Goal: Task Accomplishment & Management: Manage account settings

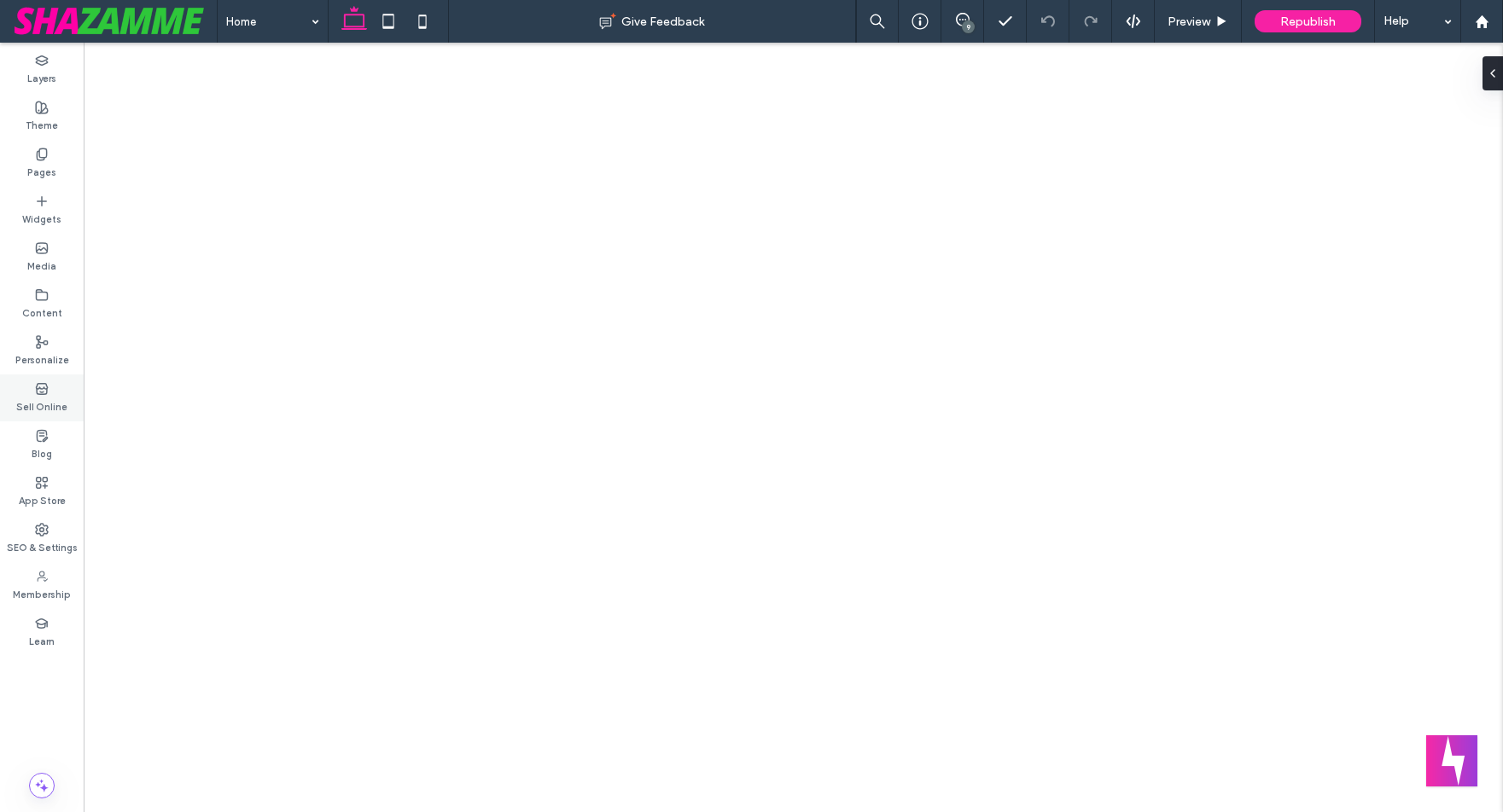
click at [33, 397] on label "Sell Online" at bounding box center [41, 405] width 51 height 19
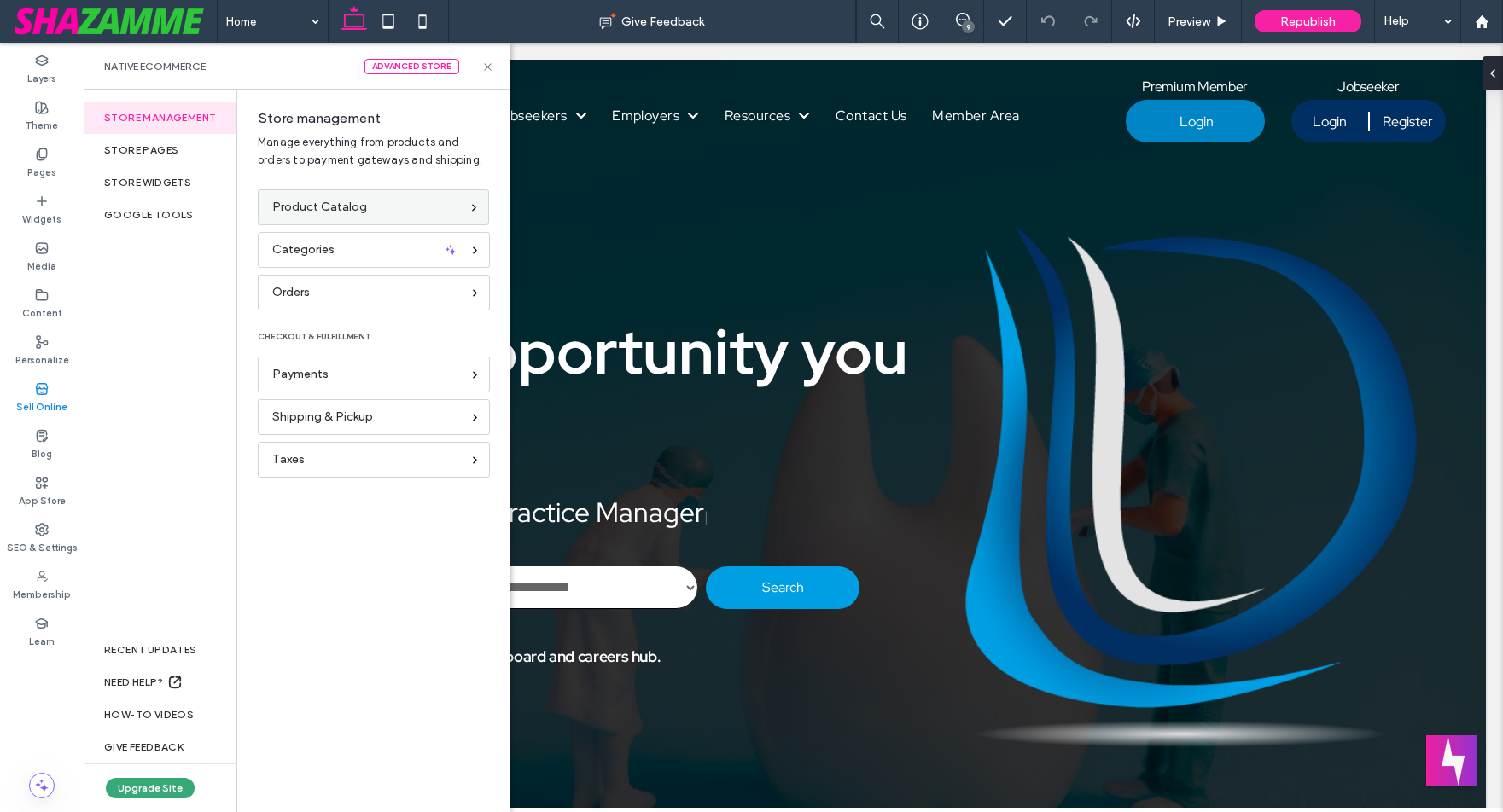
click at [314, 210] on span "Product Catalog" at bounding box center [319, 207] width 95 height 19
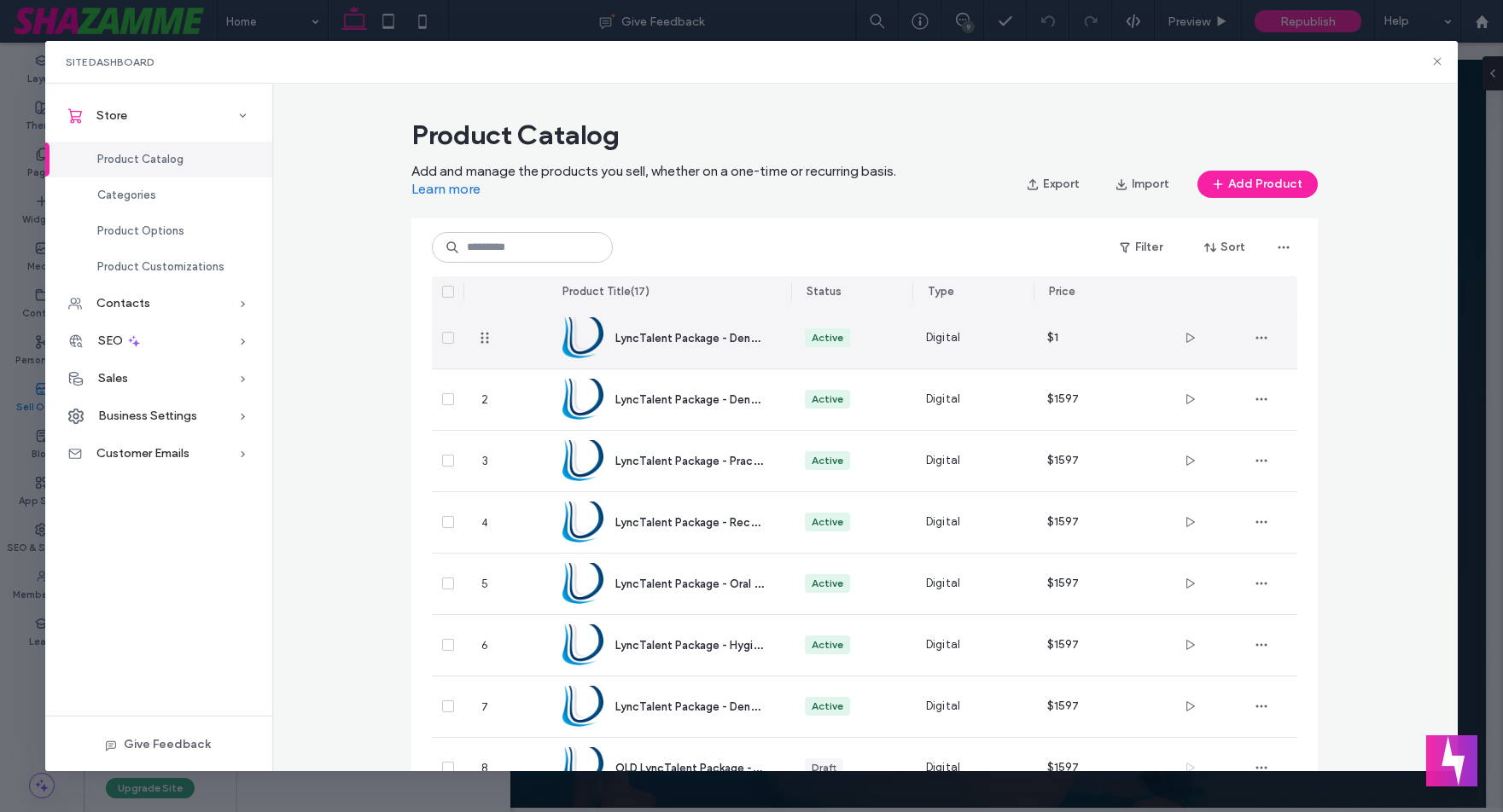
click at [924, 340] on div "Digital" at bounding box center [973, 338] width 122 height 61
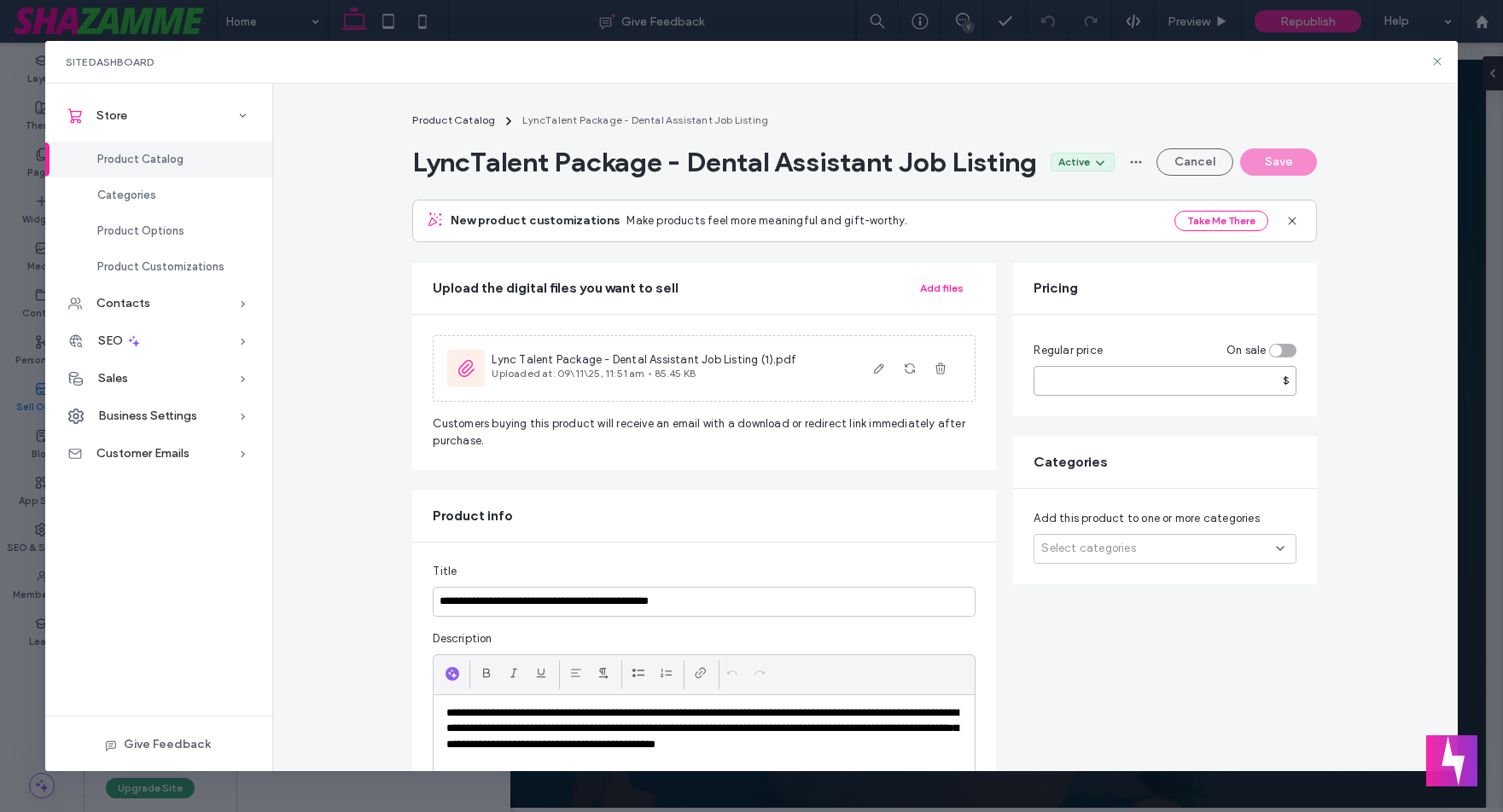
click at [1054, 396] on input "*" at bounding box center [1166, 380] width 263 height 30
type input "****"
click at [1289, 170] on button "Save" at bounding box center [1279, 162] width 77 height 28
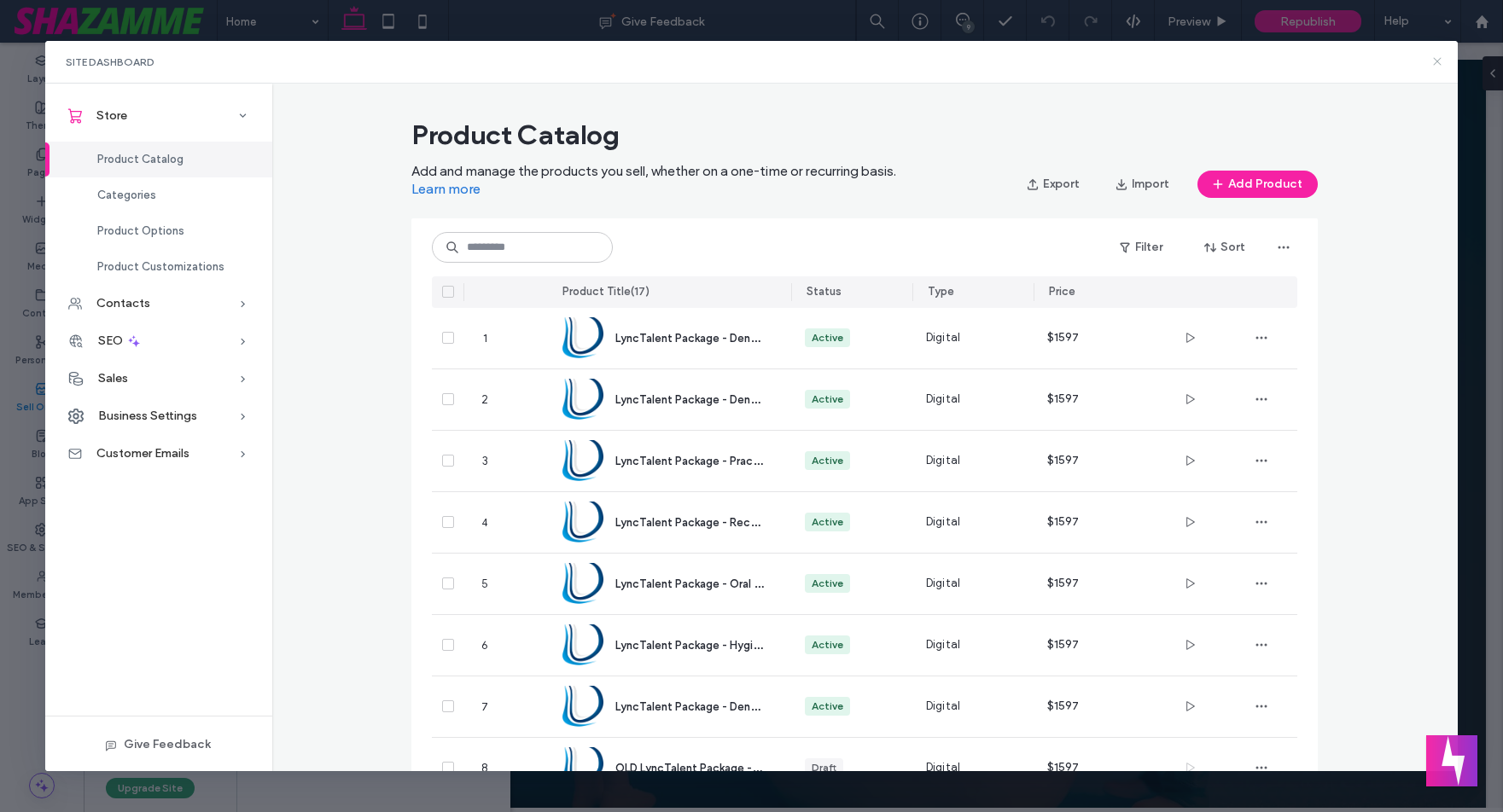
click at [1435, 63] on icon at bounding box center [1437, 61] width 13 height 13
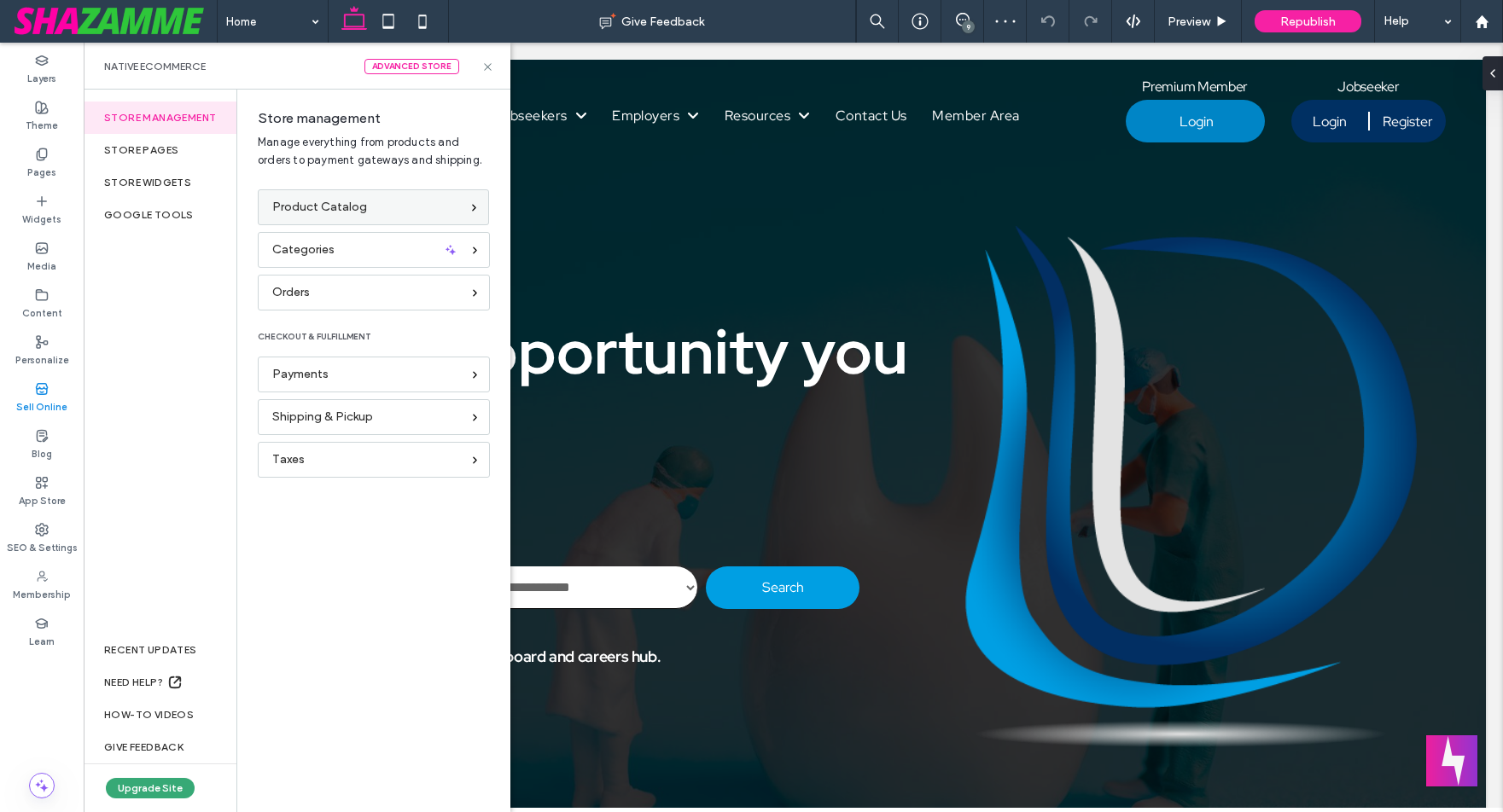
click at [364, 210] on div "Product Catalog" at bounding box center [366, 207] width 188 height 19
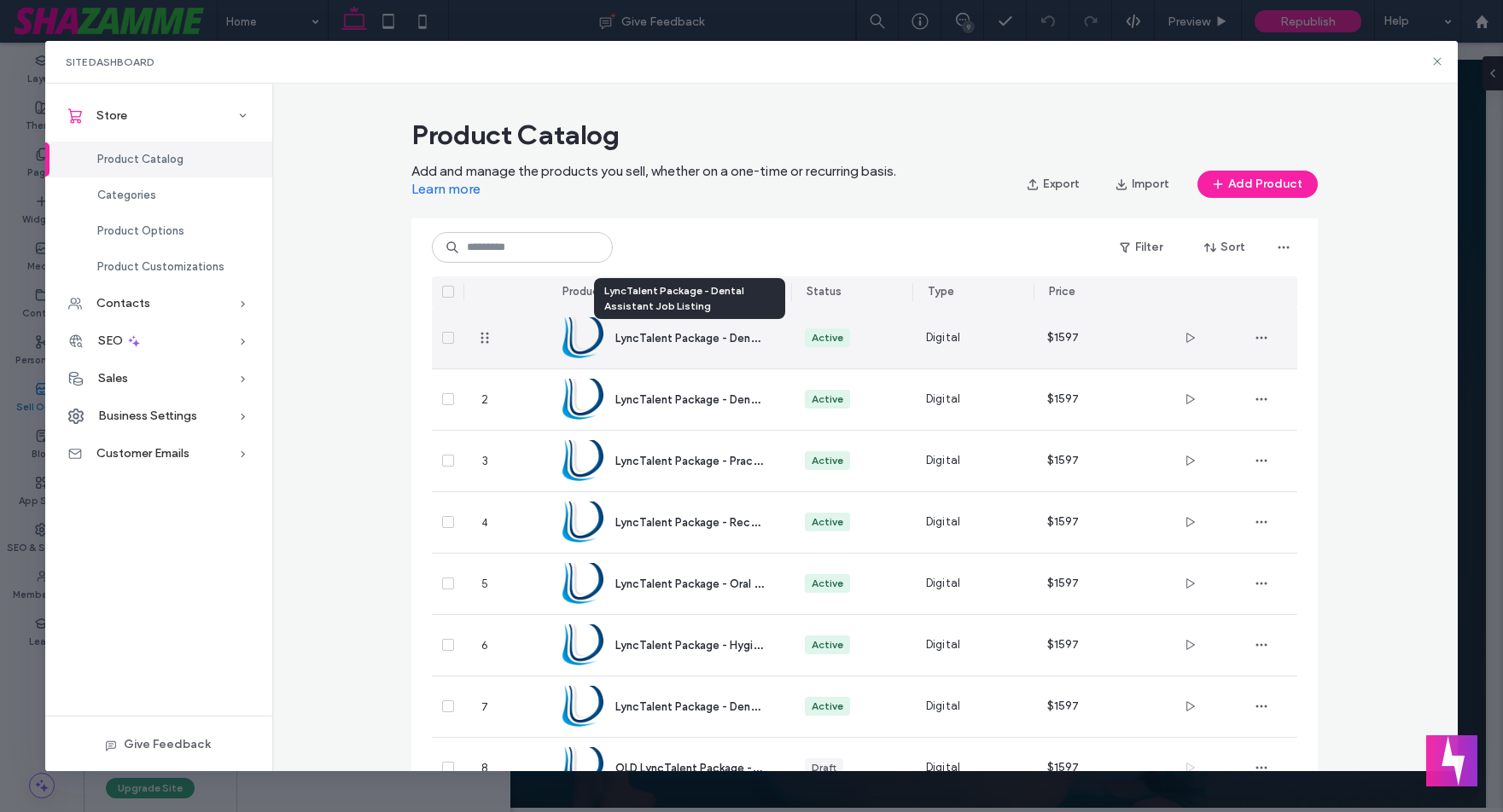
click at [641, 337] on span "LyncTalent Package - Dental Assistant Job Listing" at bounding box center [745, 337] width 259 height 16
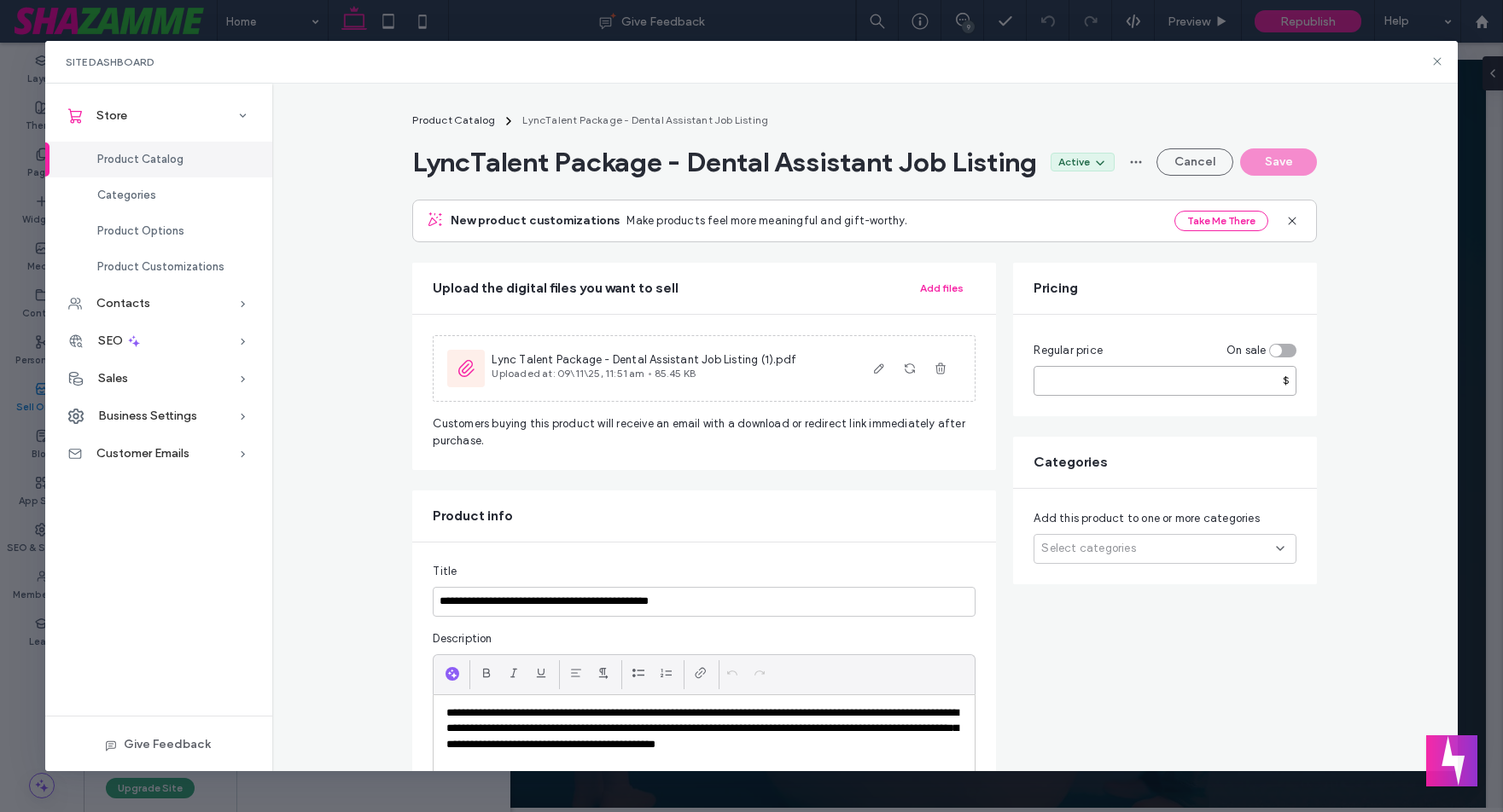
click at [1076, 396] on input "****" at bounding box center [1166, 380] width 263 height 30
click at [1437, 64] on icon at bounding box center [1437, 61] width 13 height 13
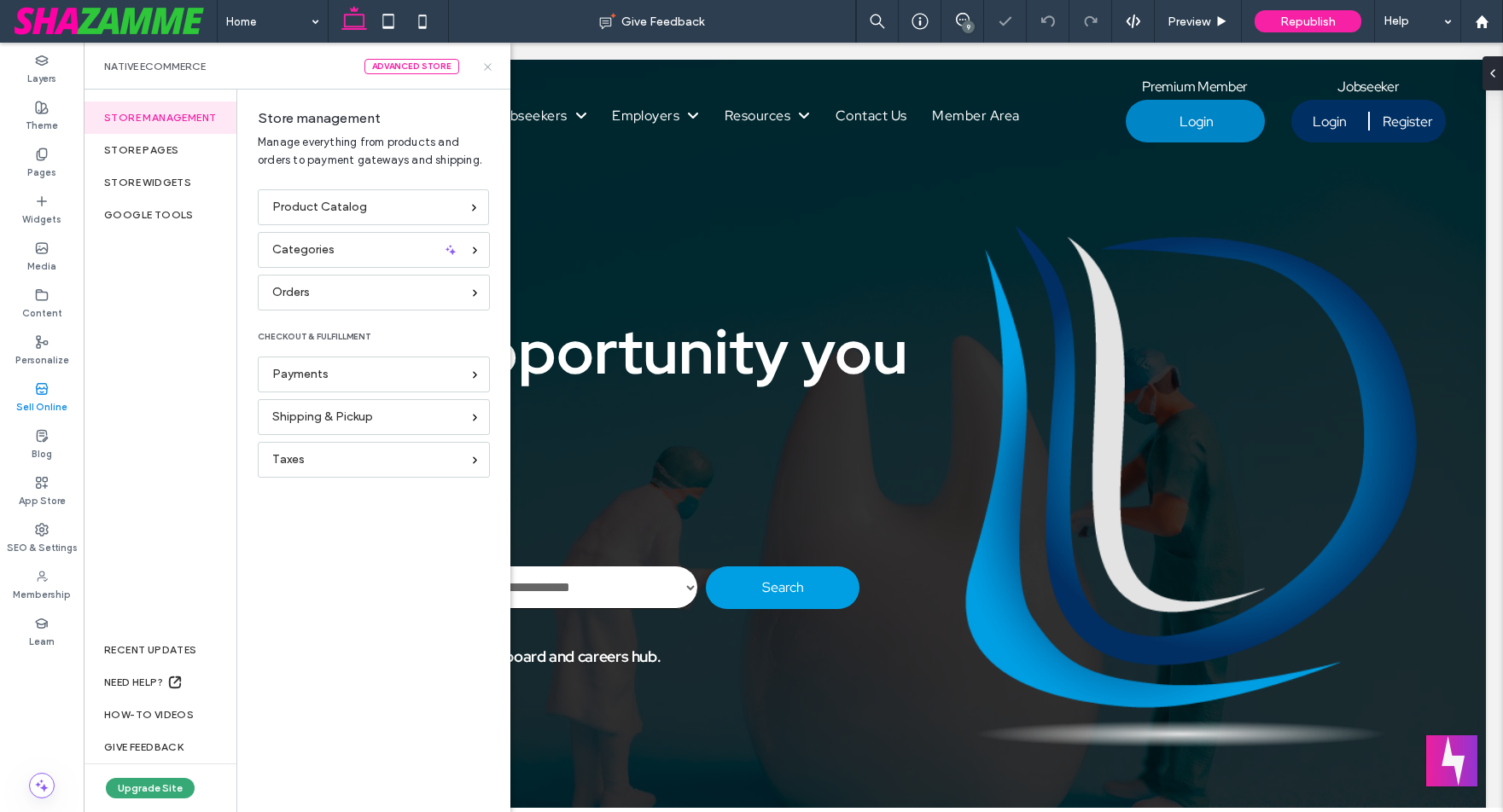
click at [488, 66] on use at bounding box center [488, 67] width 7 height 7
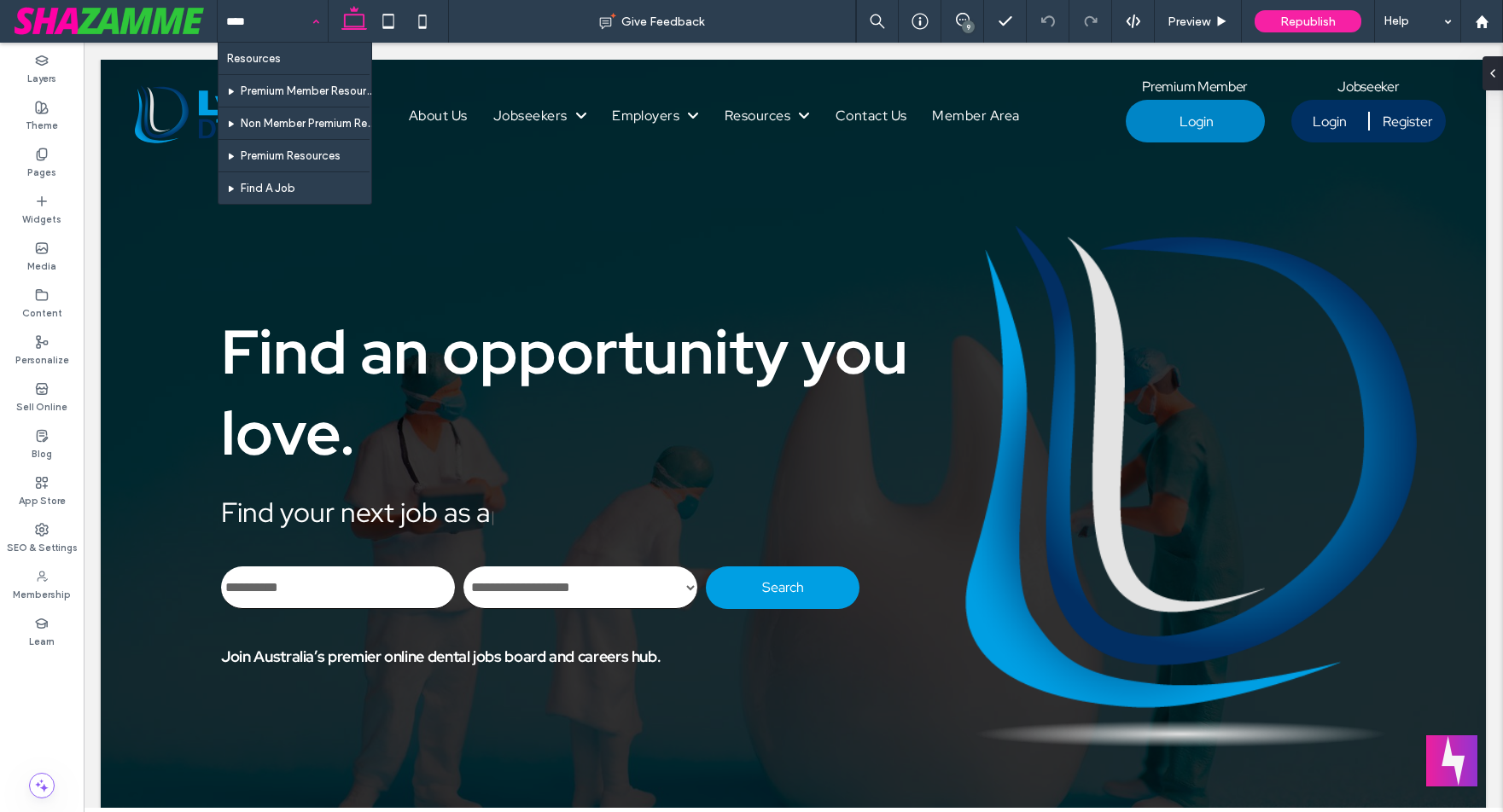
type input "*****"
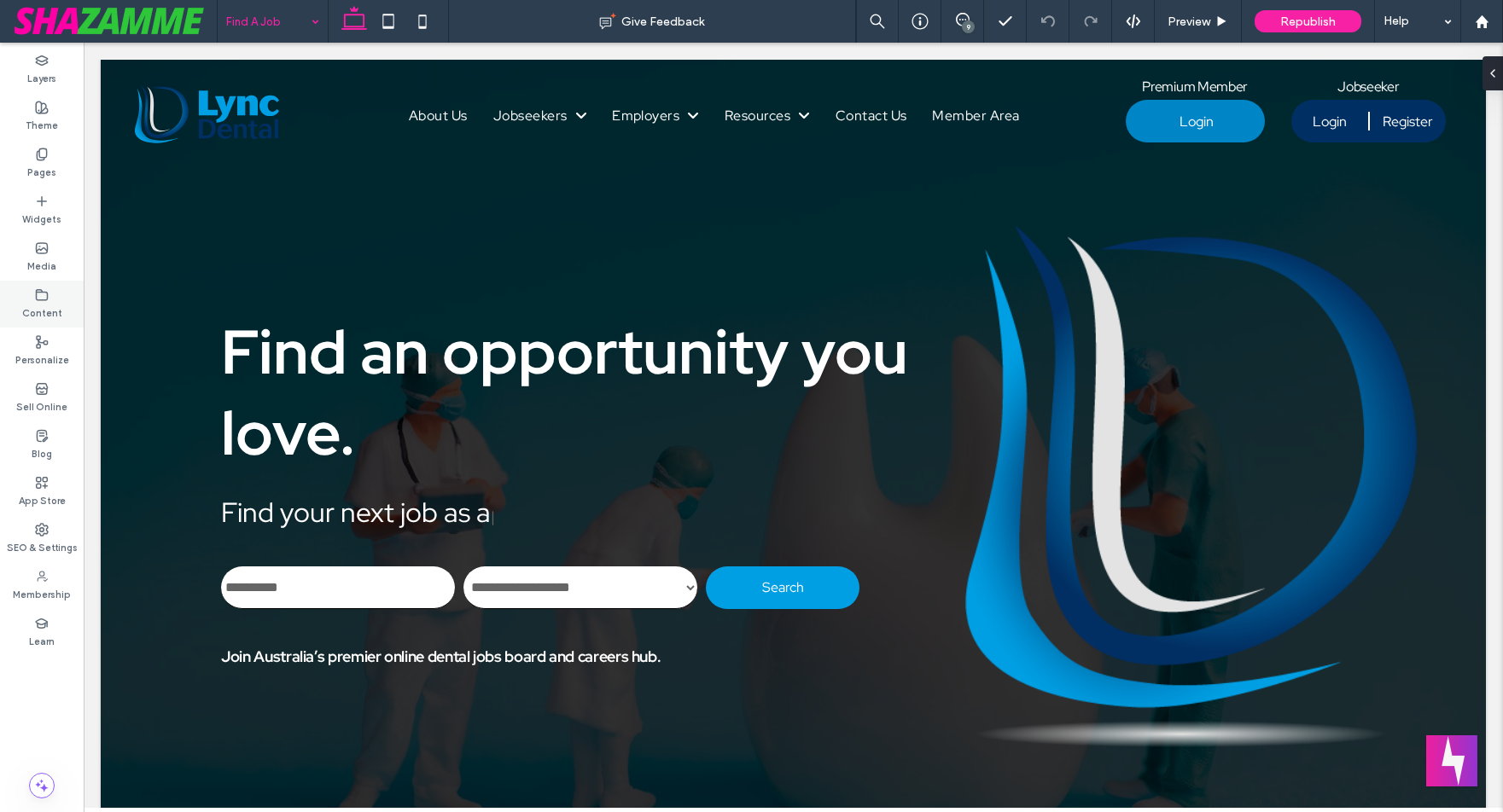
click at [40, 301] on div "Content" at bounding box center [42, 304] width 84 height 47
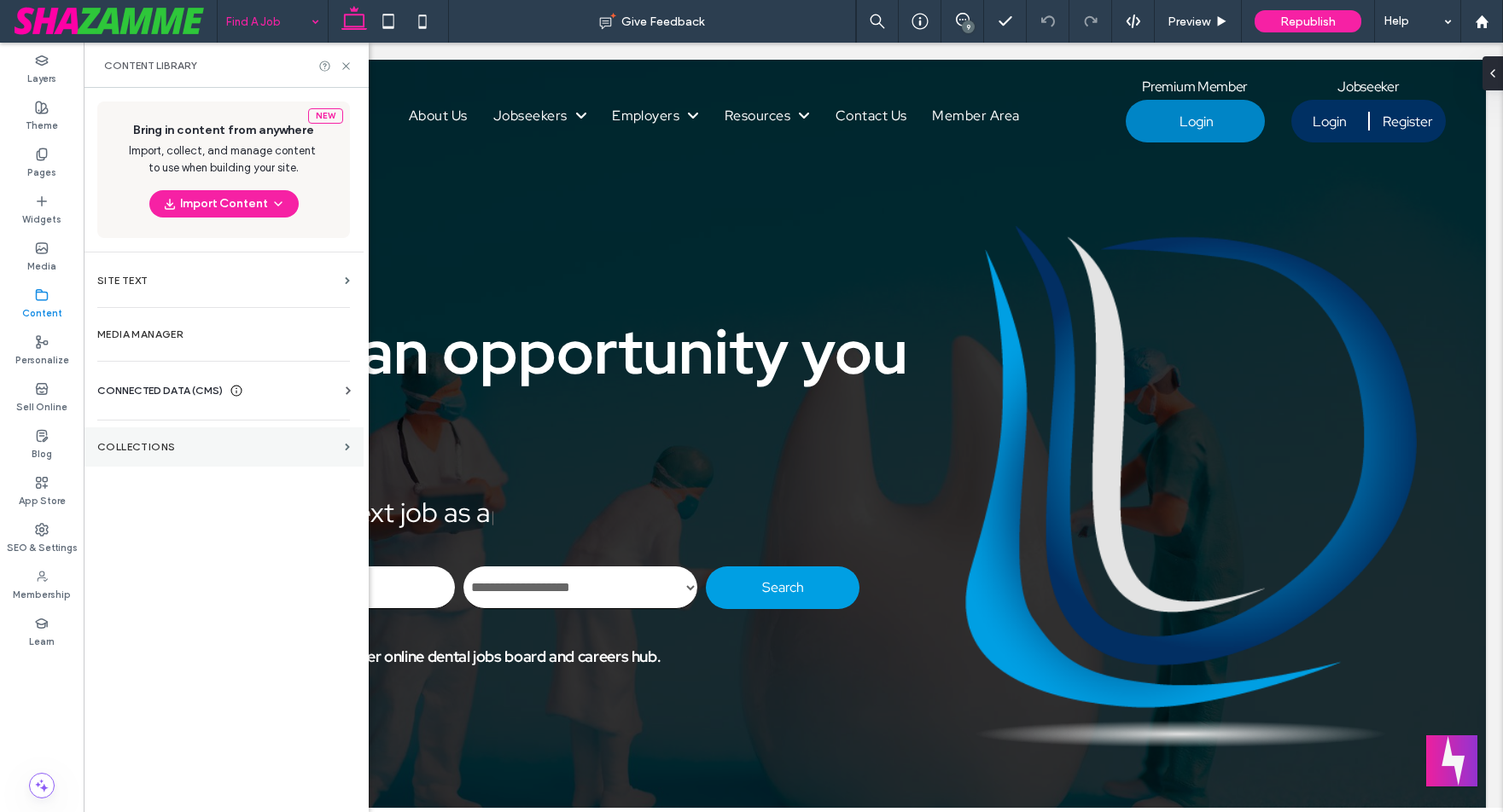
click at [166, 437] on section "Collections" at bounding box center [224, 447] width 280 height 39
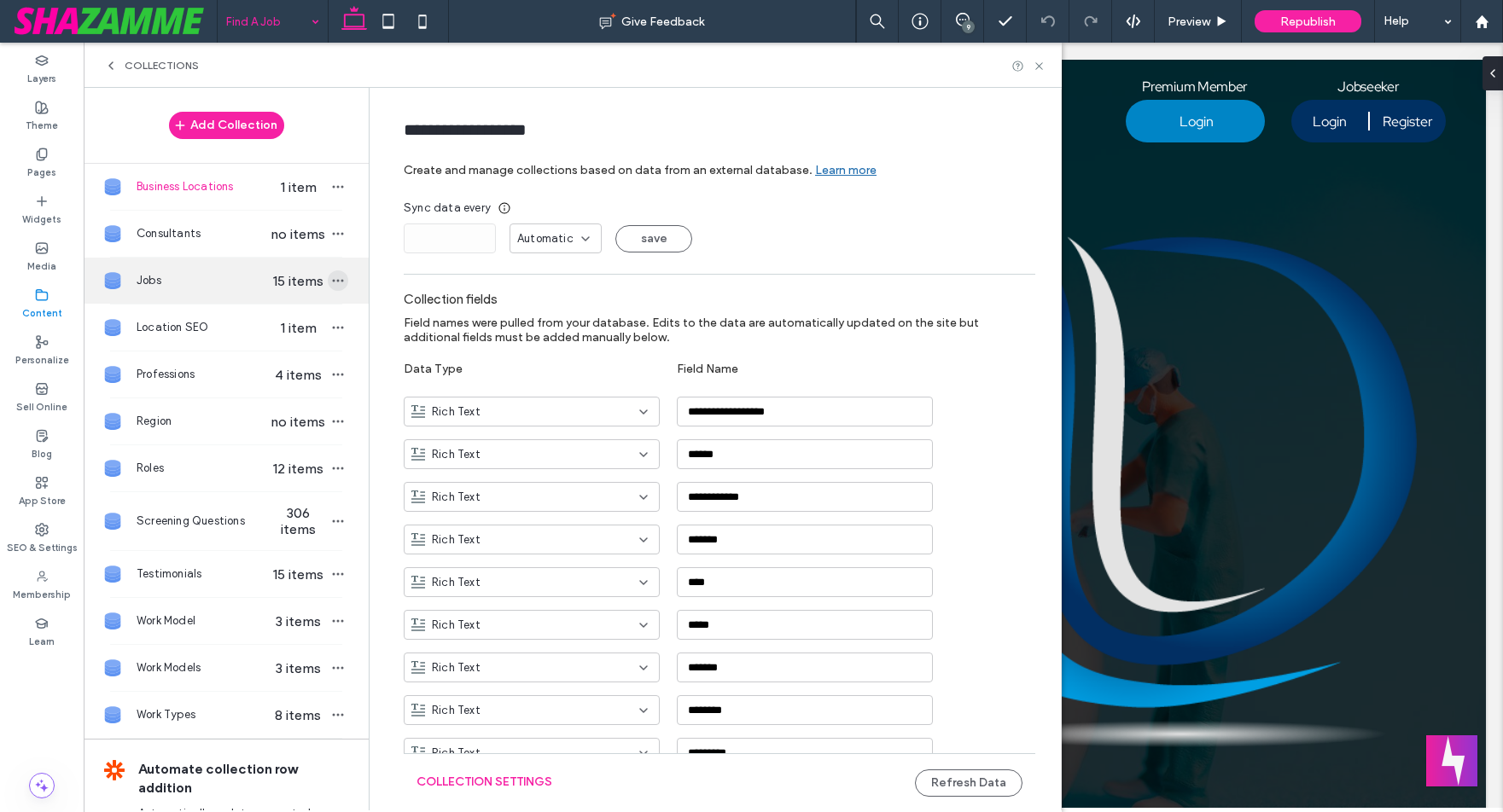
click at [327, 271] on span "button" at bounding box center [337, 281] width 21 height 21
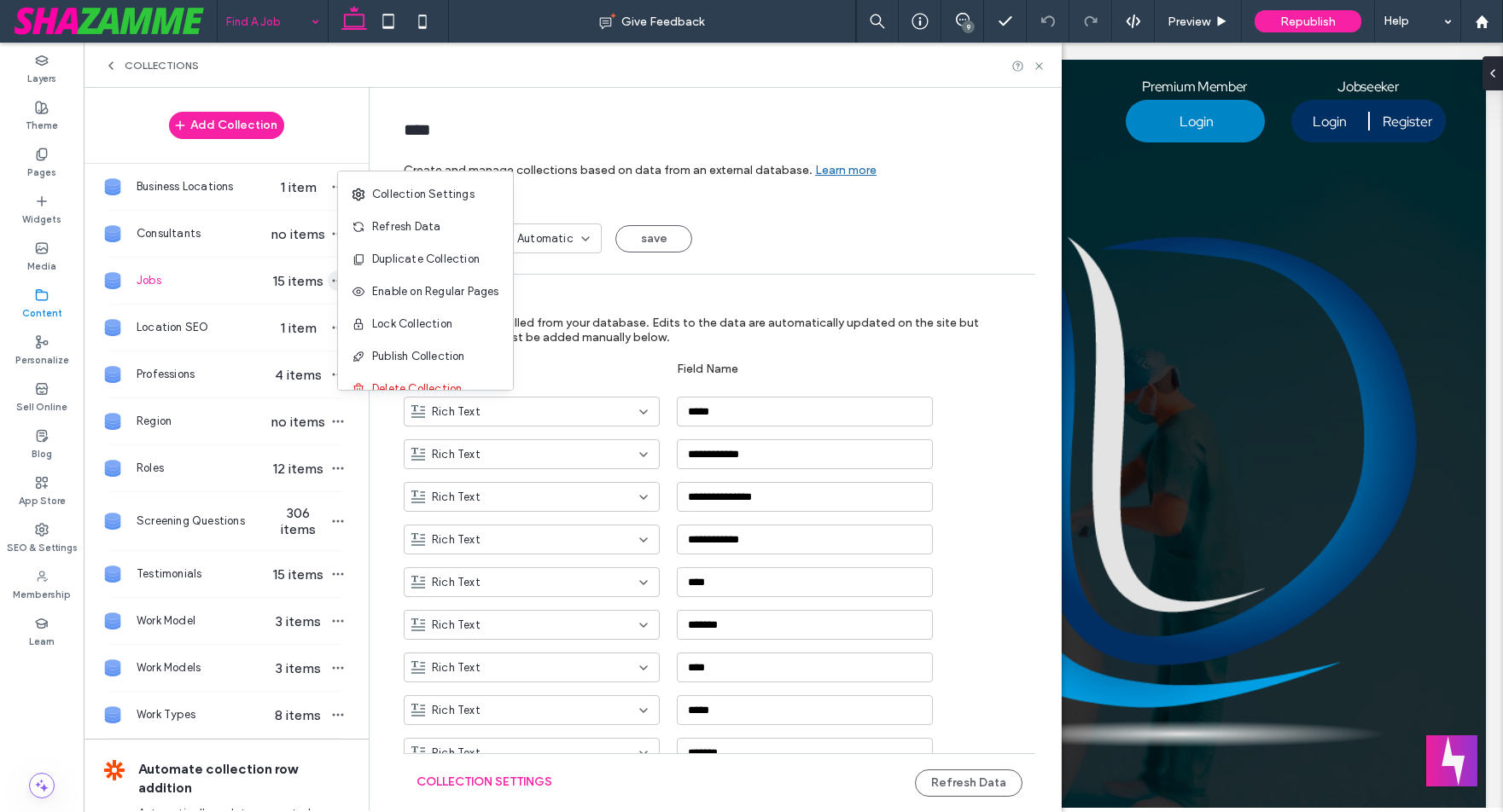
type input "****"
click at [370, 224] on span at bounding box center [361, 226] width 21 height 19
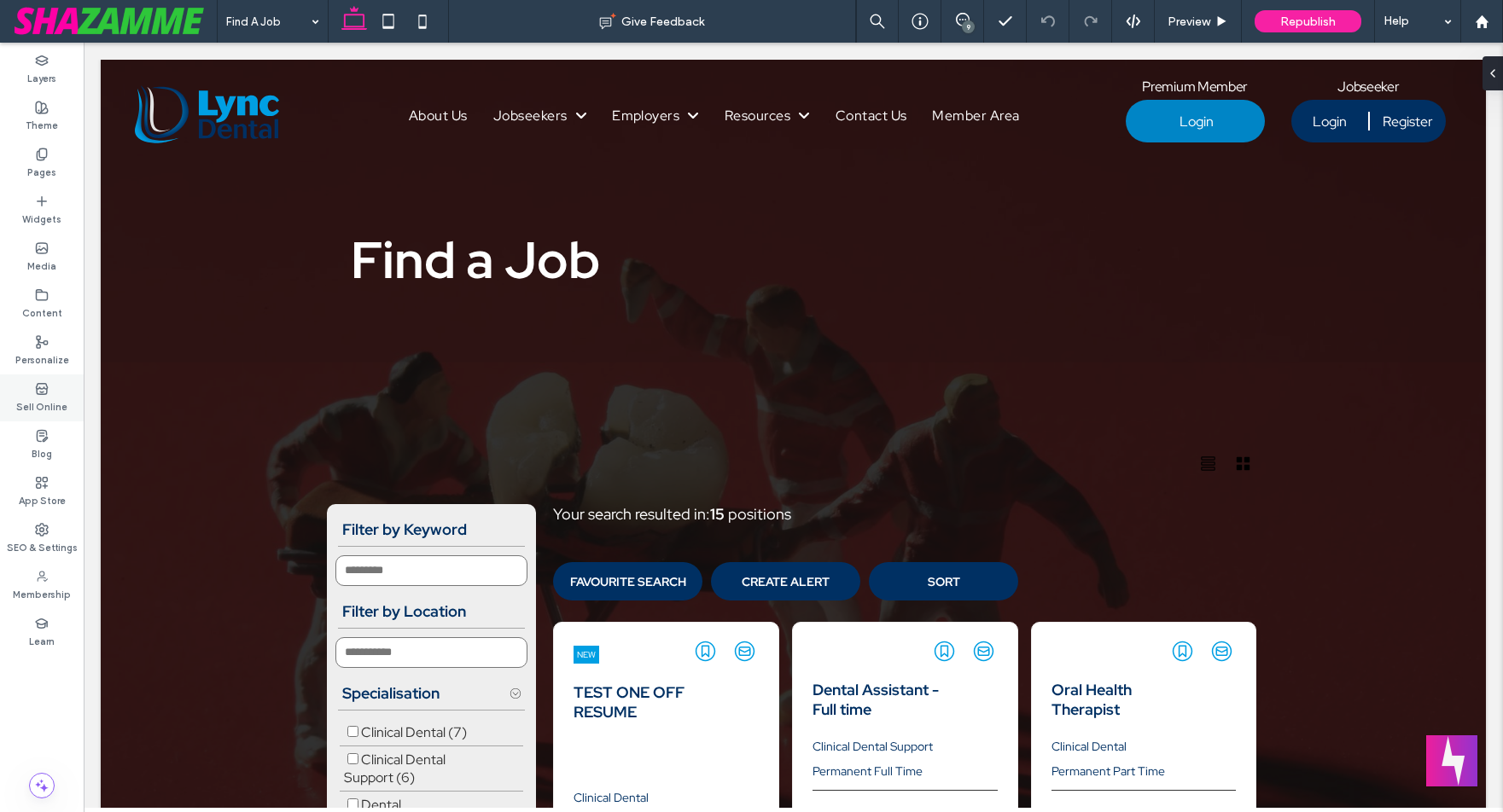
click at [38, 396] on label "Sell Online" at bounding box center [41, 405] width 51 height 19
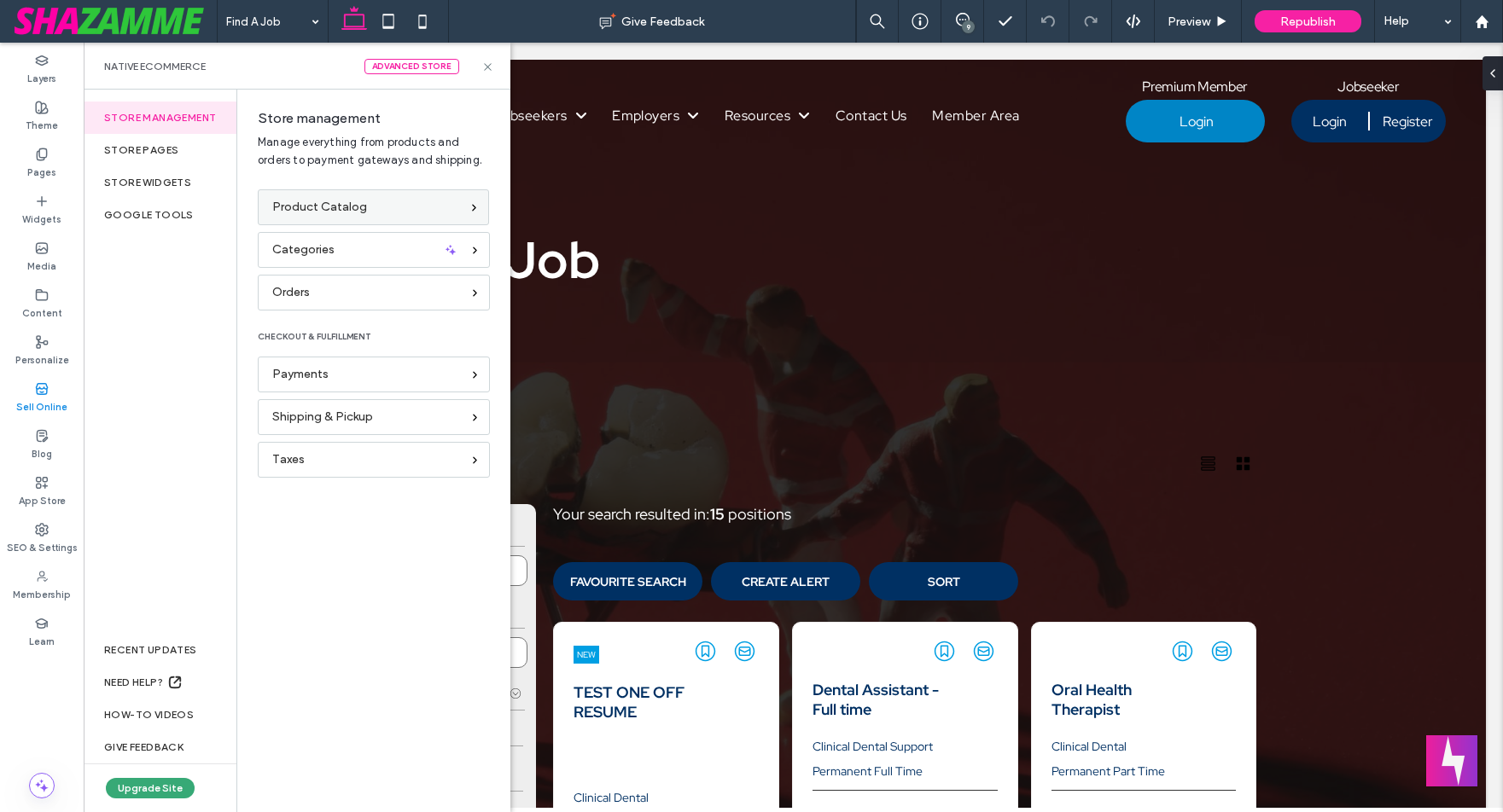
click at [415, 207] on div "Product Catalog" at bounding box center [366, 207] width 188 height 19
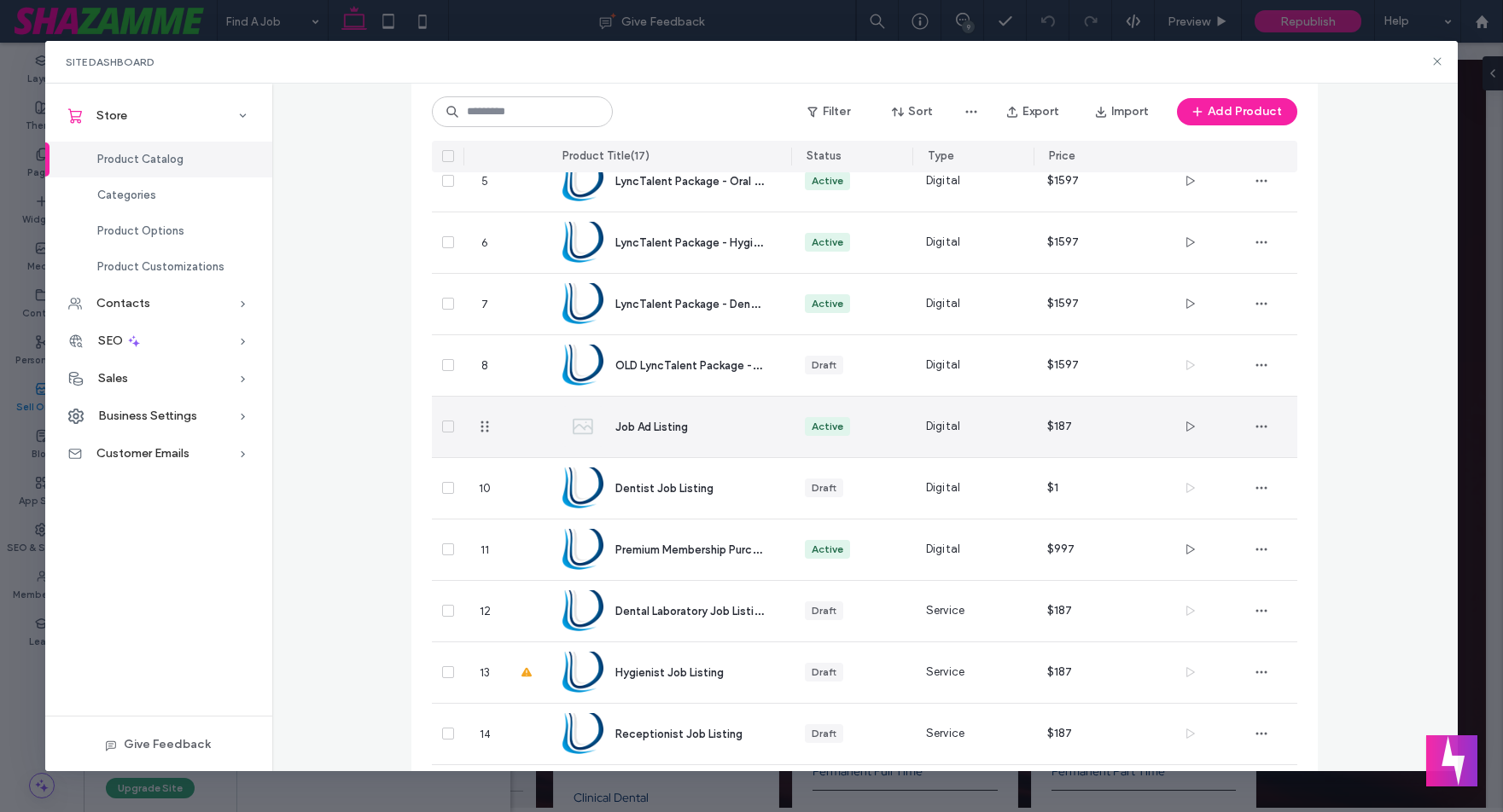
scroll to position [403, 0]
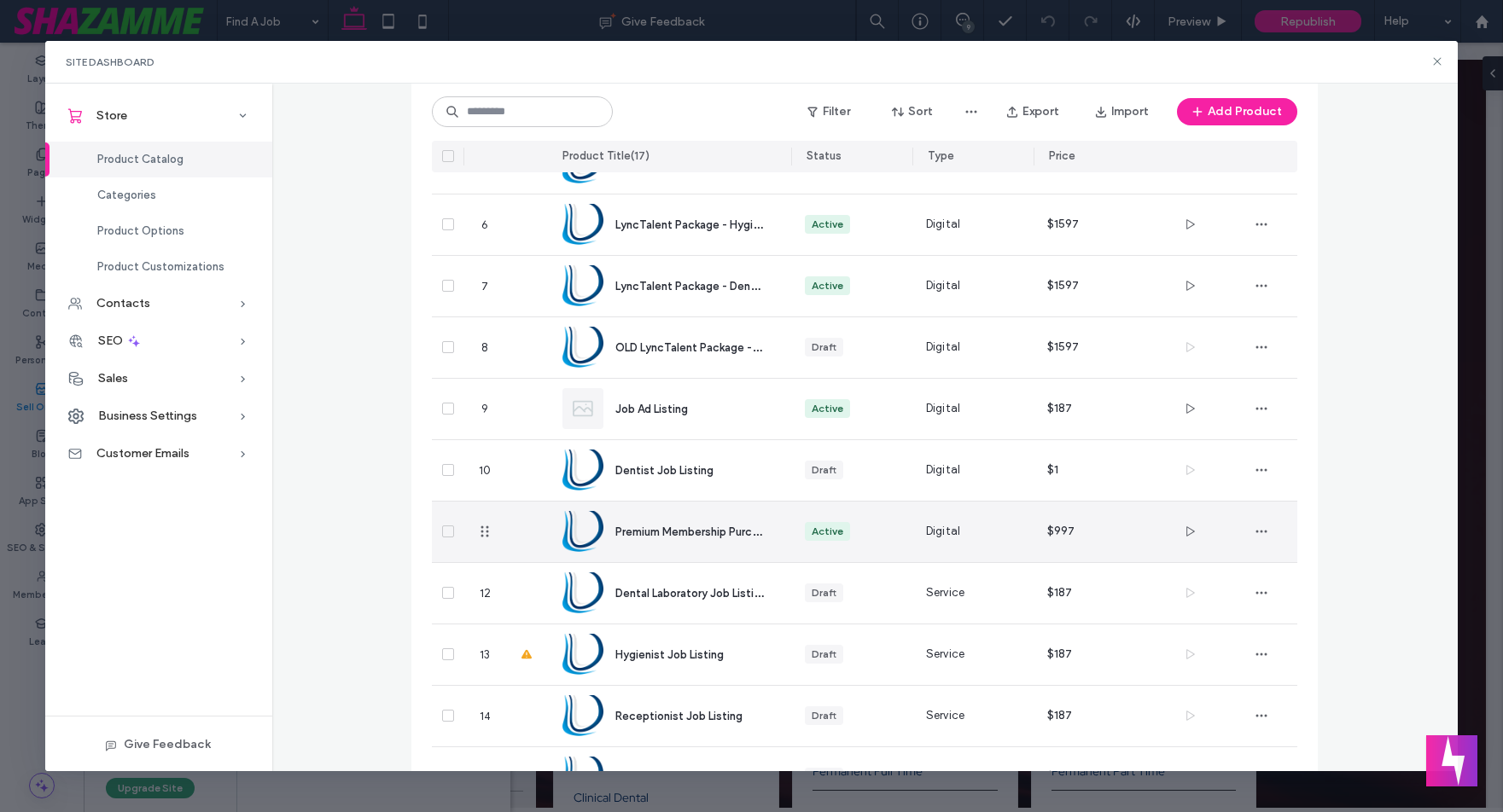
click at [649, 531] on span "Premium Membership Purchase" at bounding box center [696, 531] width 161 height 16
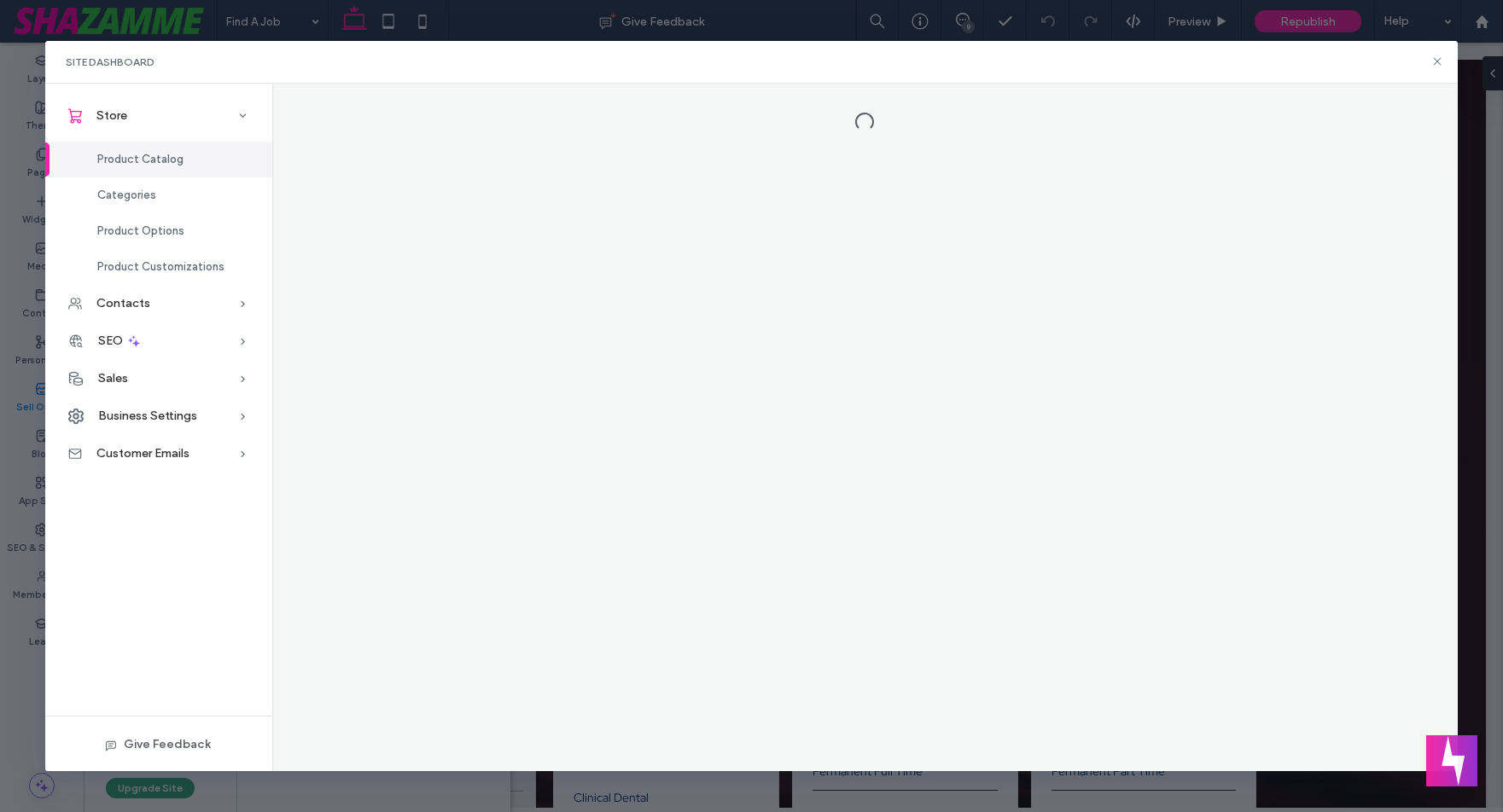
scroll to position [0, 0]
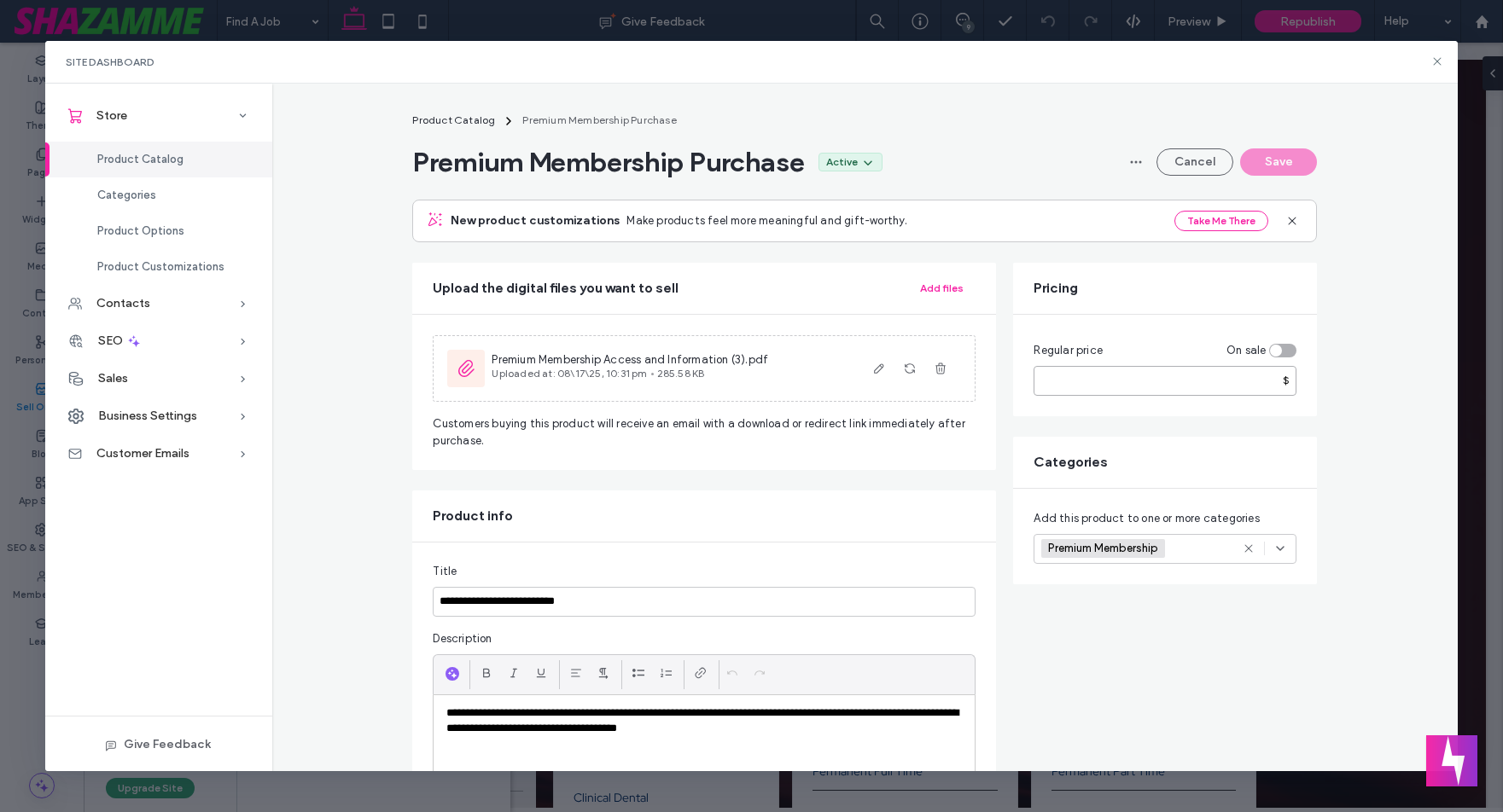
drag, startPoint x: 1077, startPoint y: 381, endPoint x: 1011, endPoint y: 373, distance: 66.5
type input "*"
click at [1057, 402] on div "Regular price On sale * $" at bounding box center [1166, 366] width 304 height 102
click at [1260, 158] on button "Save" at bounding box center [1279, 162] width 77 height 28
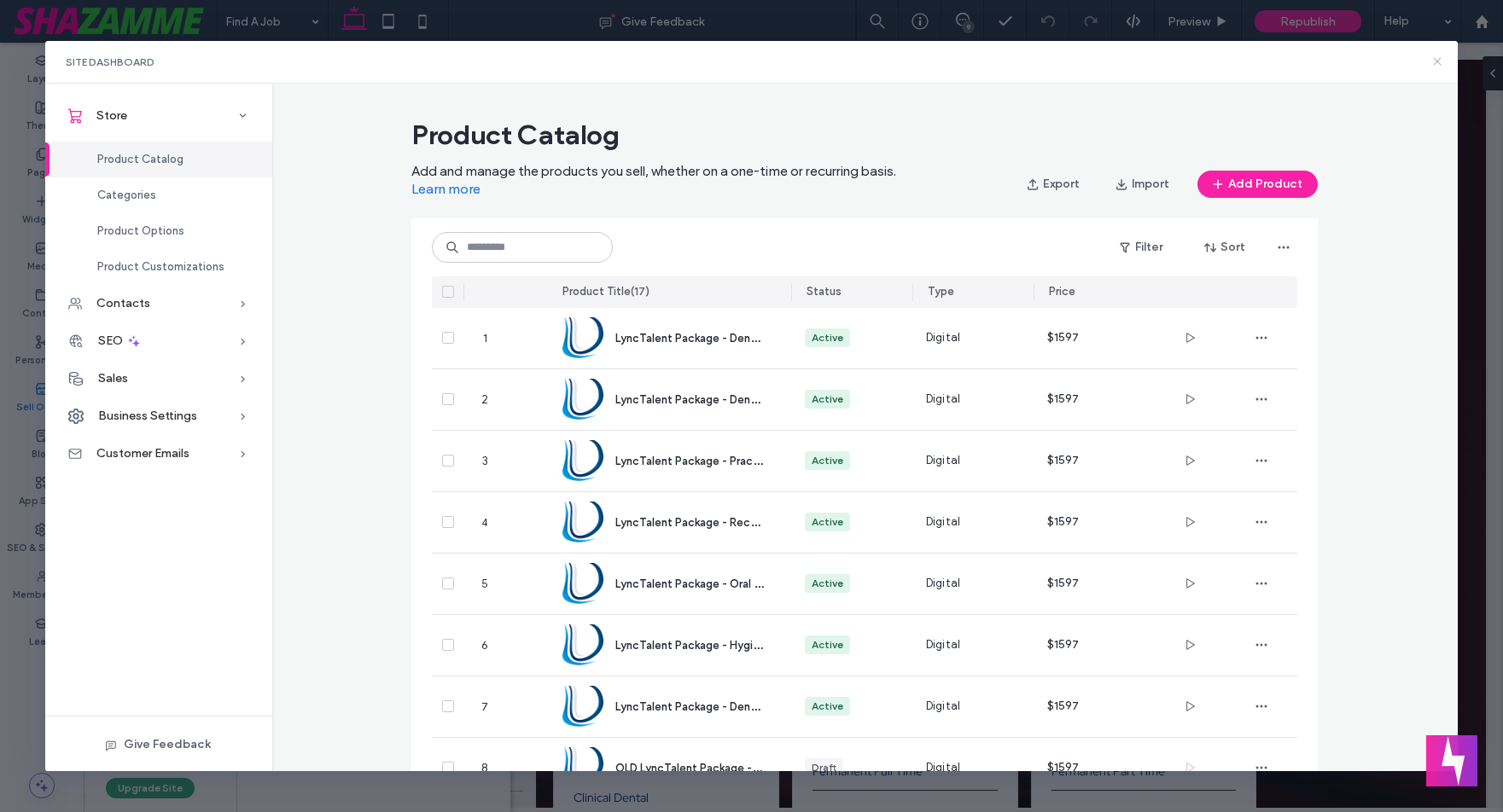
click at [1433, 58] on icon at bounding box center [1437, 61] width 13 height 13
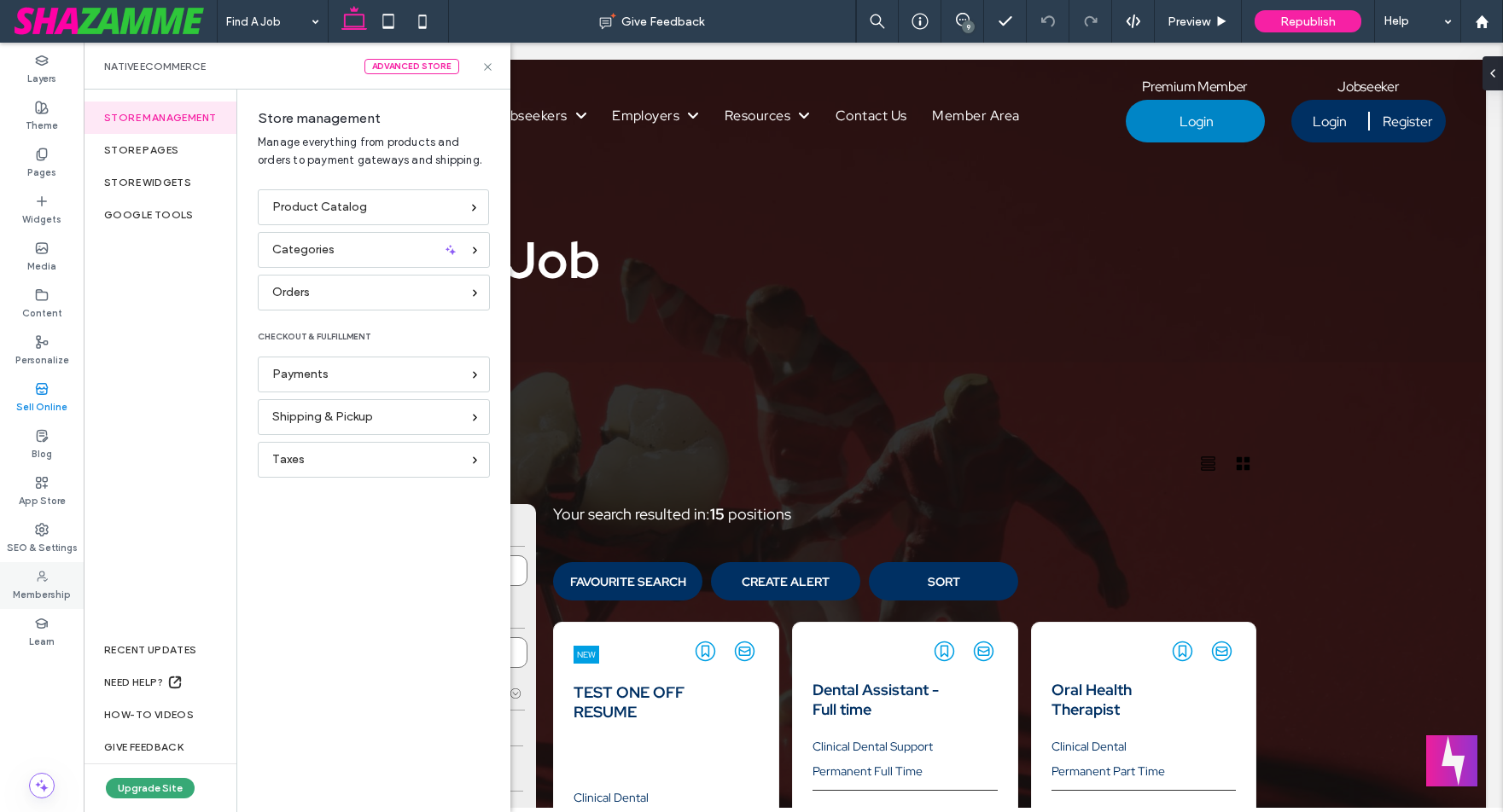
click at [21, 596] on label "Membership" at bounding box center [41, 593] width 58 height 19
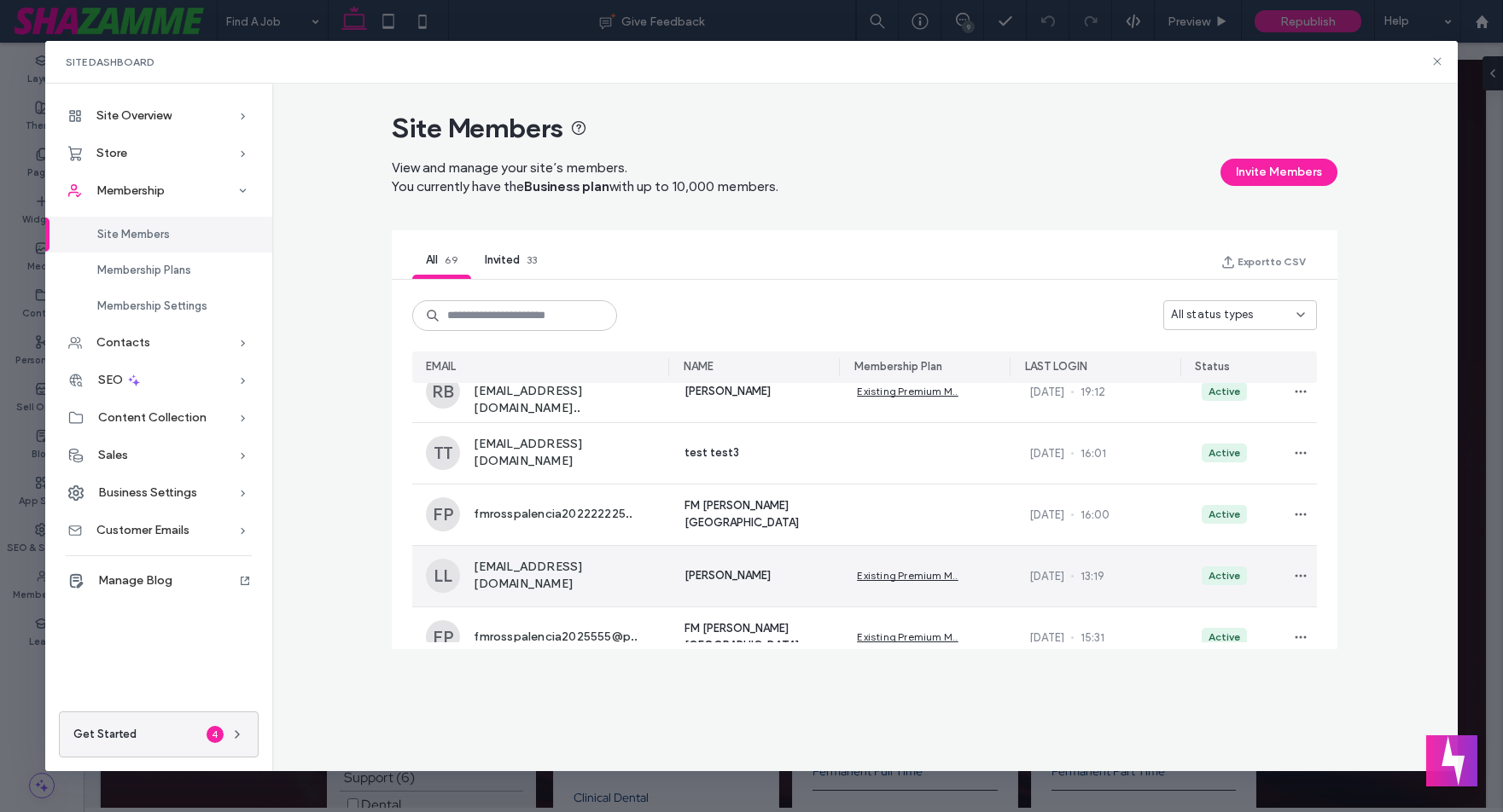
scroll to position [84, 0]
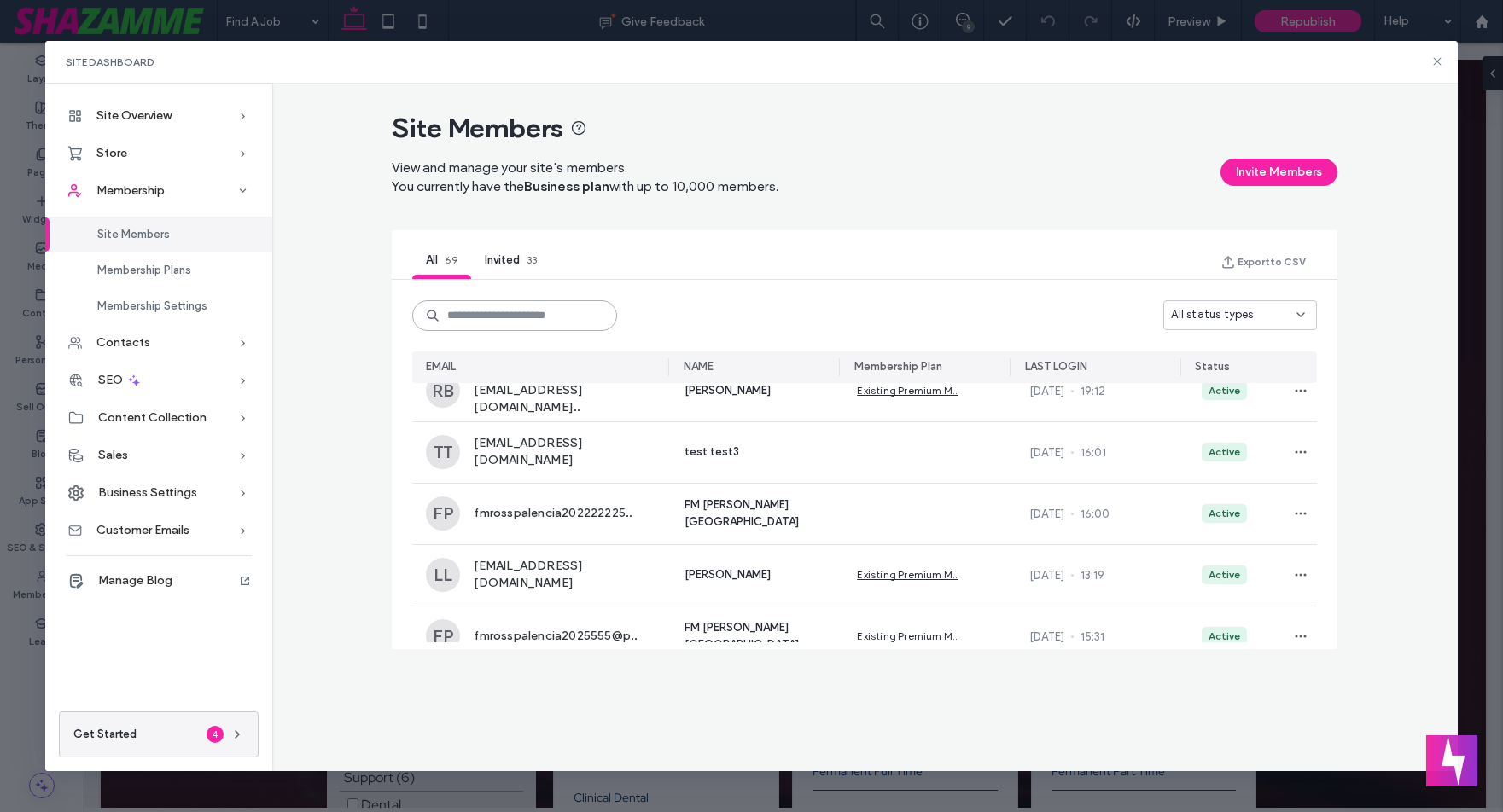
click at [553, 318] on input at bounding box center [514, 316] width 205 height 30
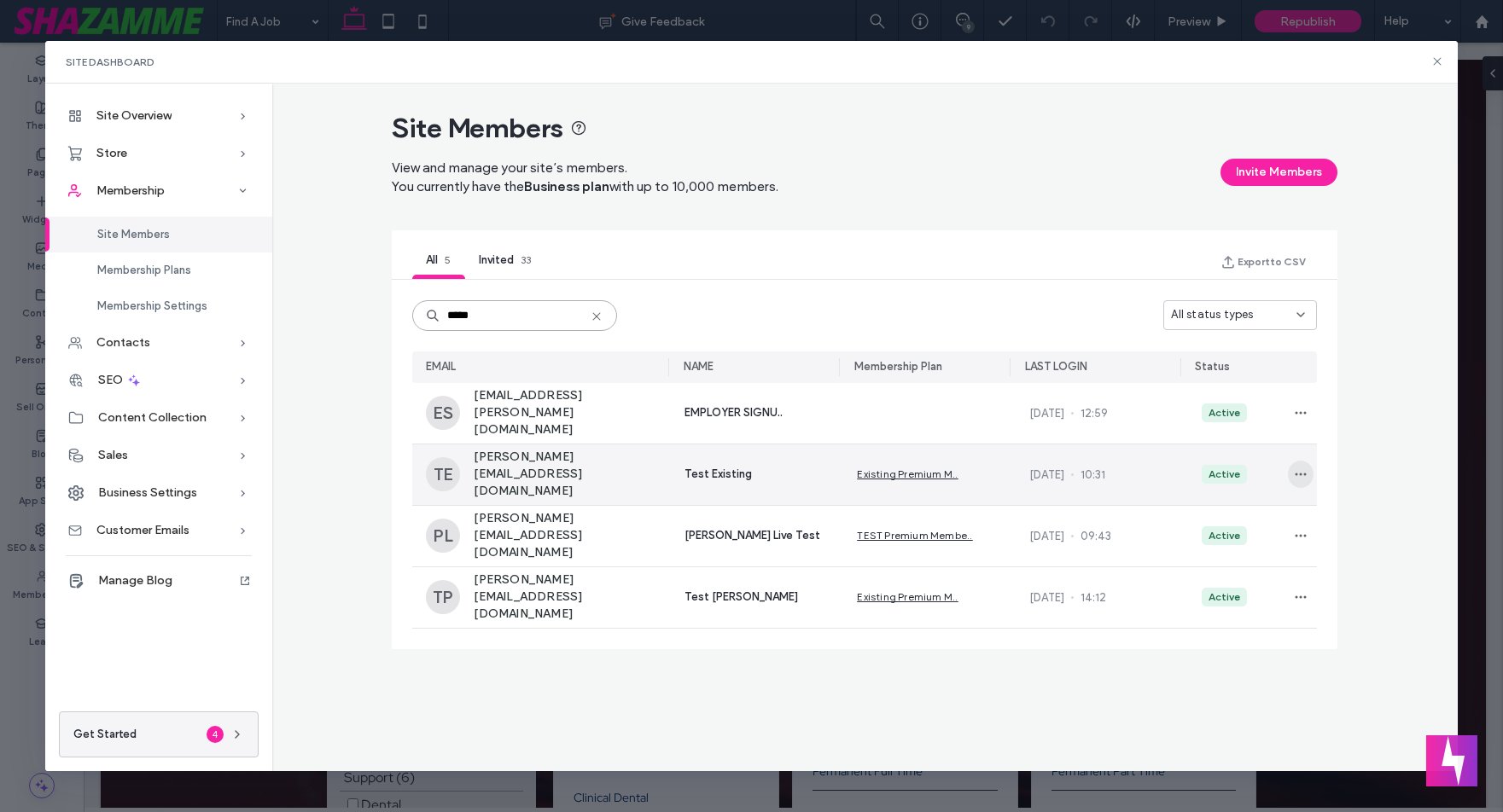
type input "*****"
click at [1295, 470] on icon "button" at bounding box center [1301, 474] width 13 height 13
click at [1240, 508] on span "Remove Member" at bounding box center [1225, 515] width 100 height 17
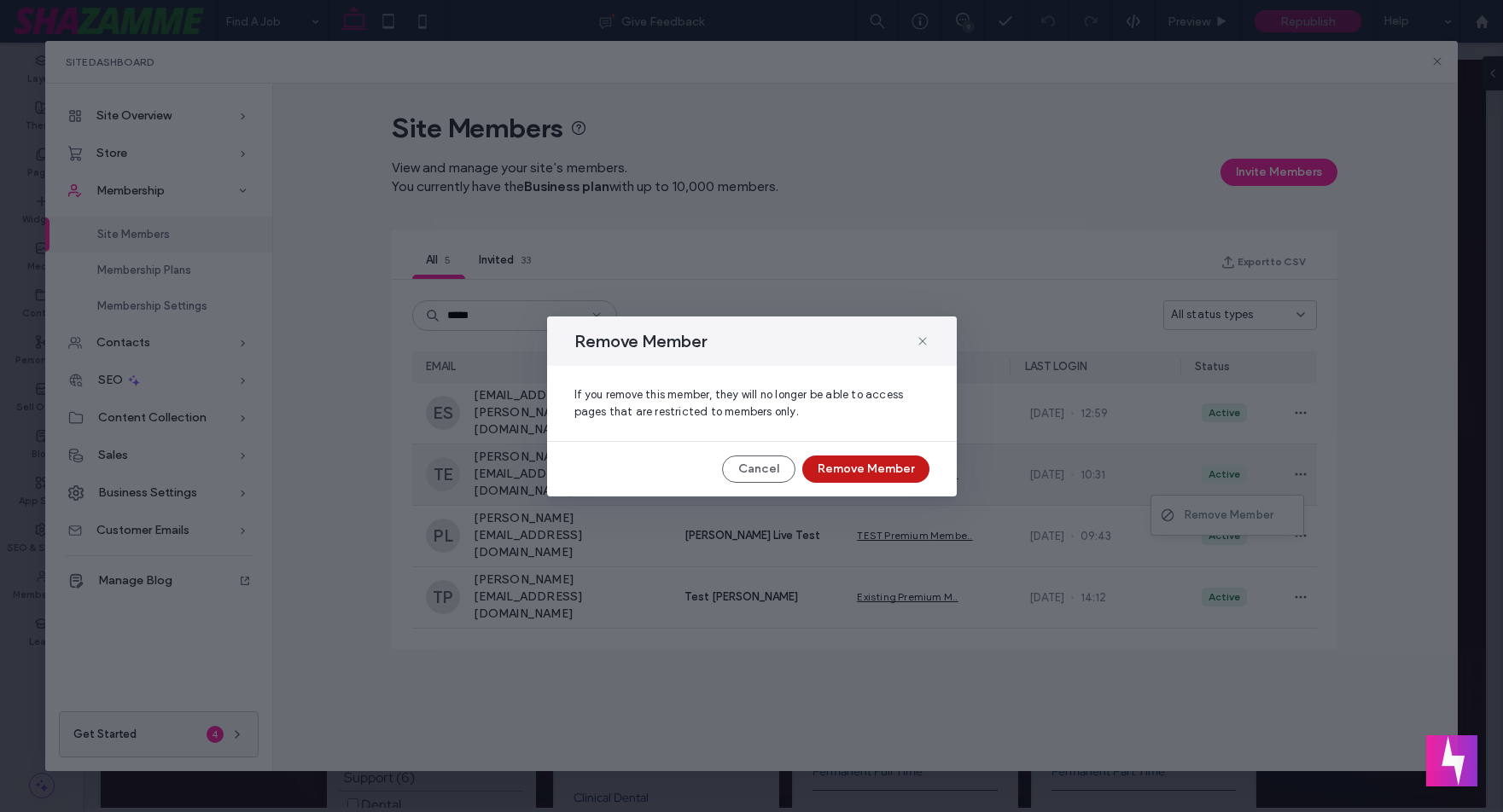
click at [889, 469] on button "Remove Member" at bounding box center [866, 469] width 127 height 28
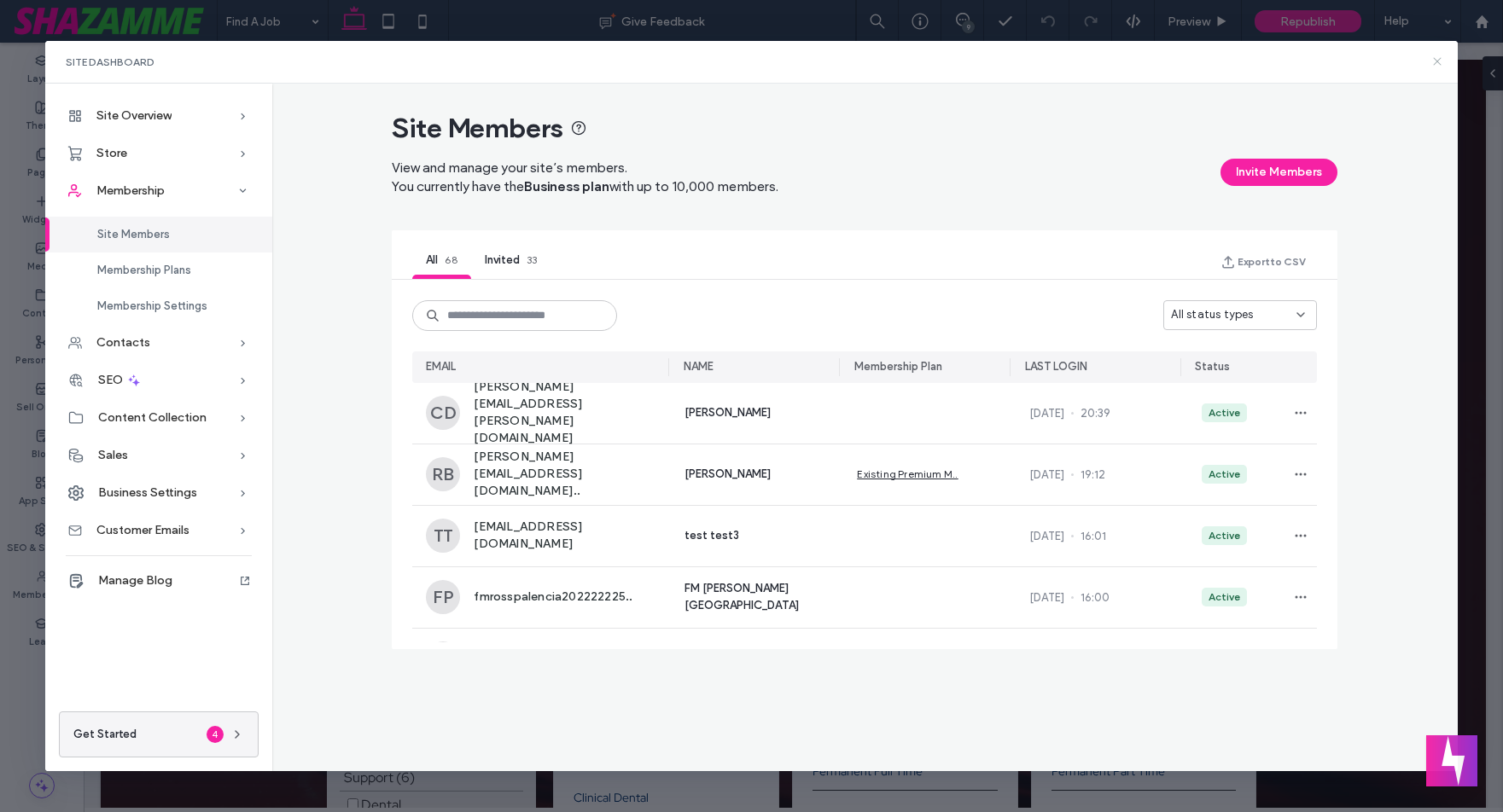
click at [1434, 58] on icon at bounding box center [1437, 61] width 13 height 13
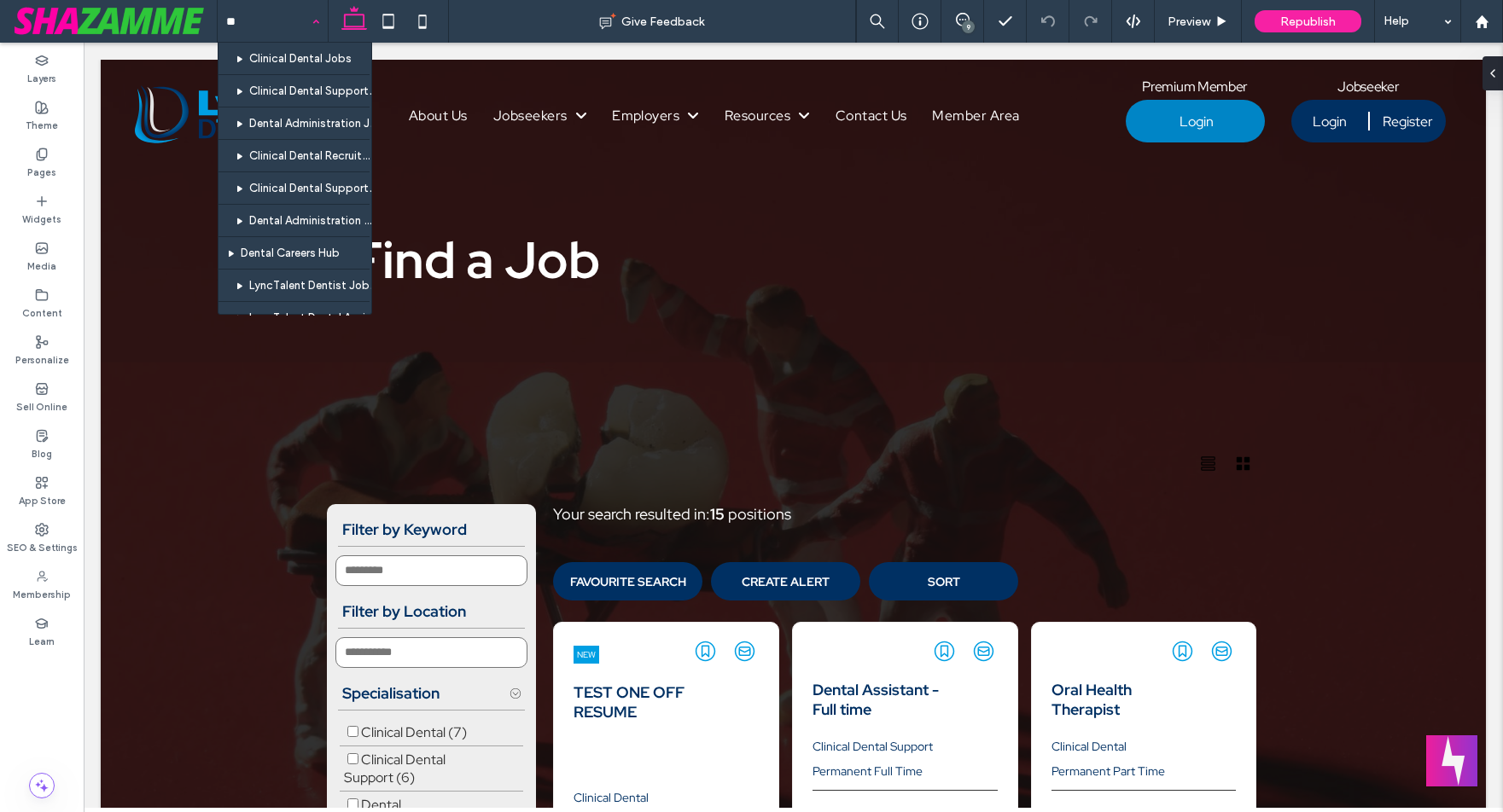
type input "***"
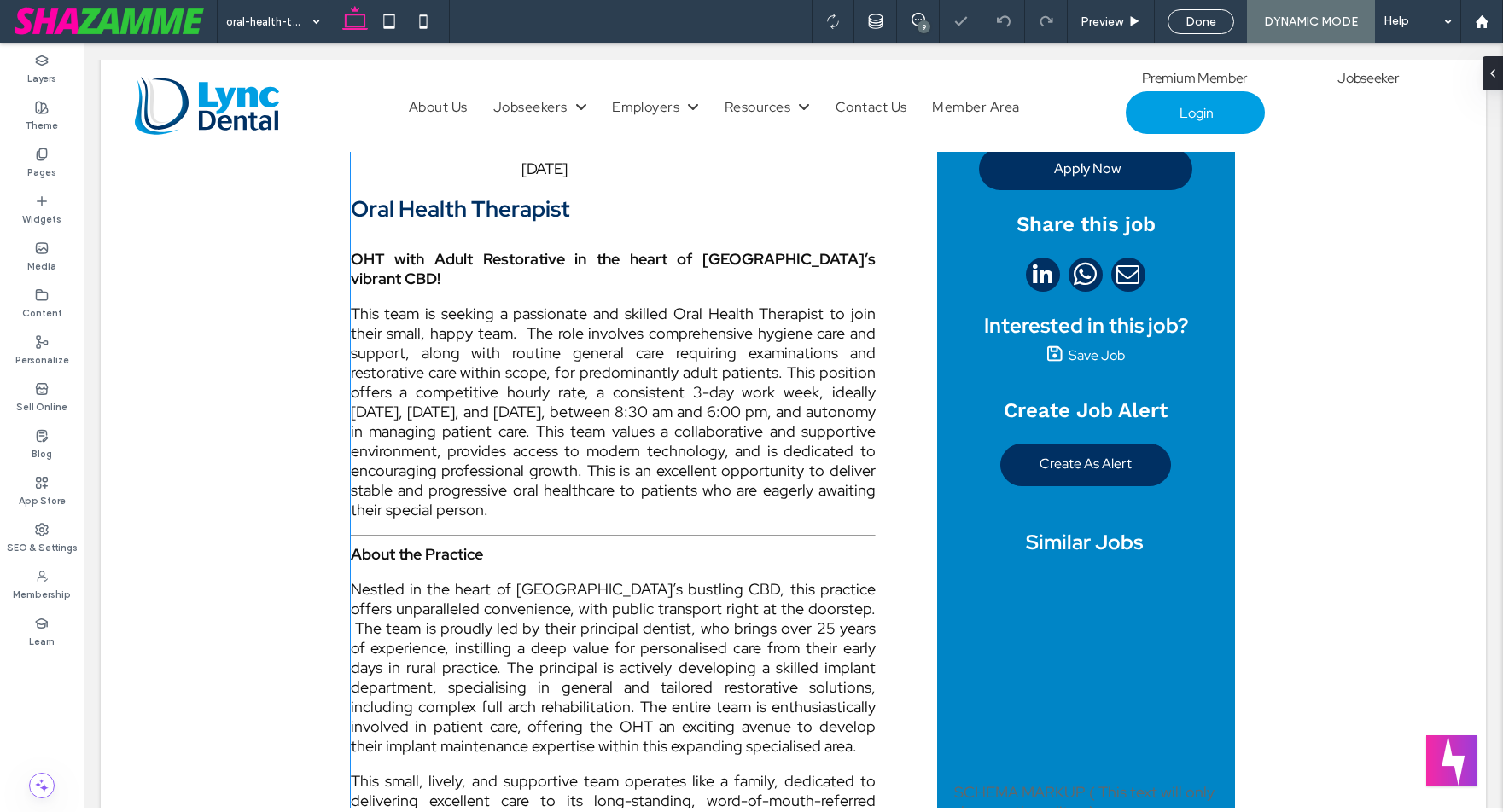
scroll to position [541, 0]
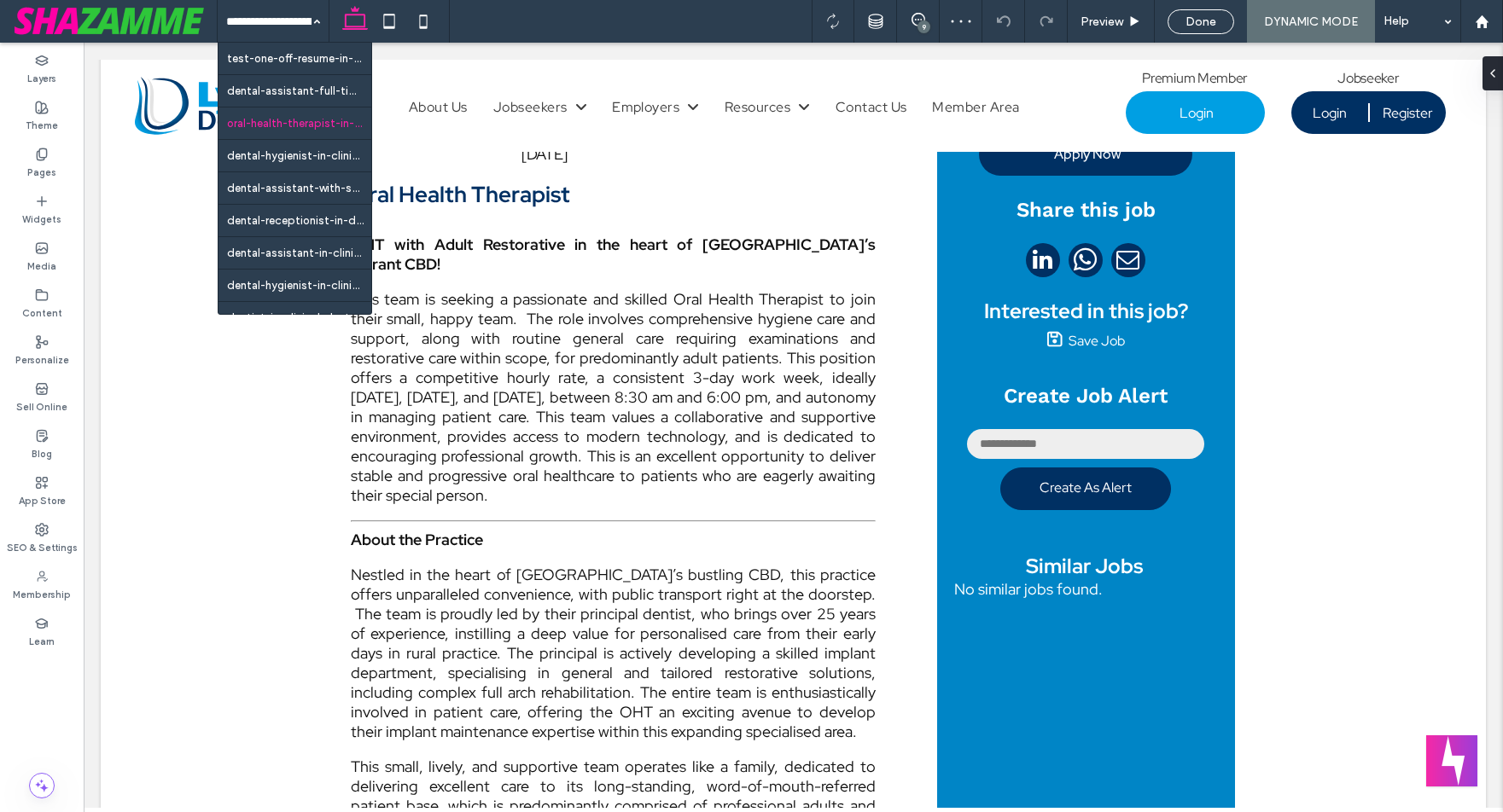
click at [306, 27] on div "test-one-off-resume-in-clinical-dental-jobs-1317579 dental-assistant-full-time-…" at bounding box center [273, 21] width 111 height 43
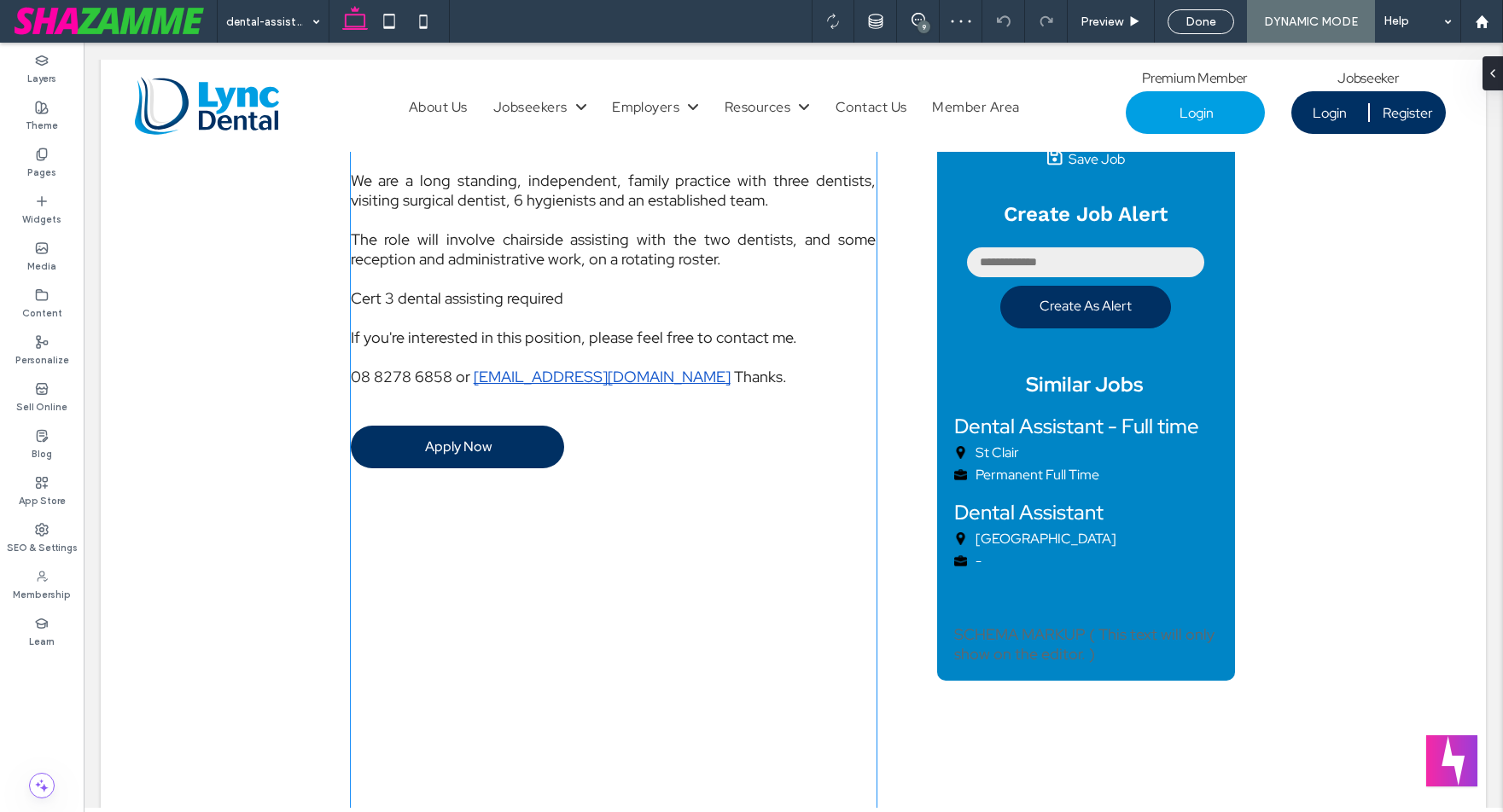
scroll to position [727, 0]
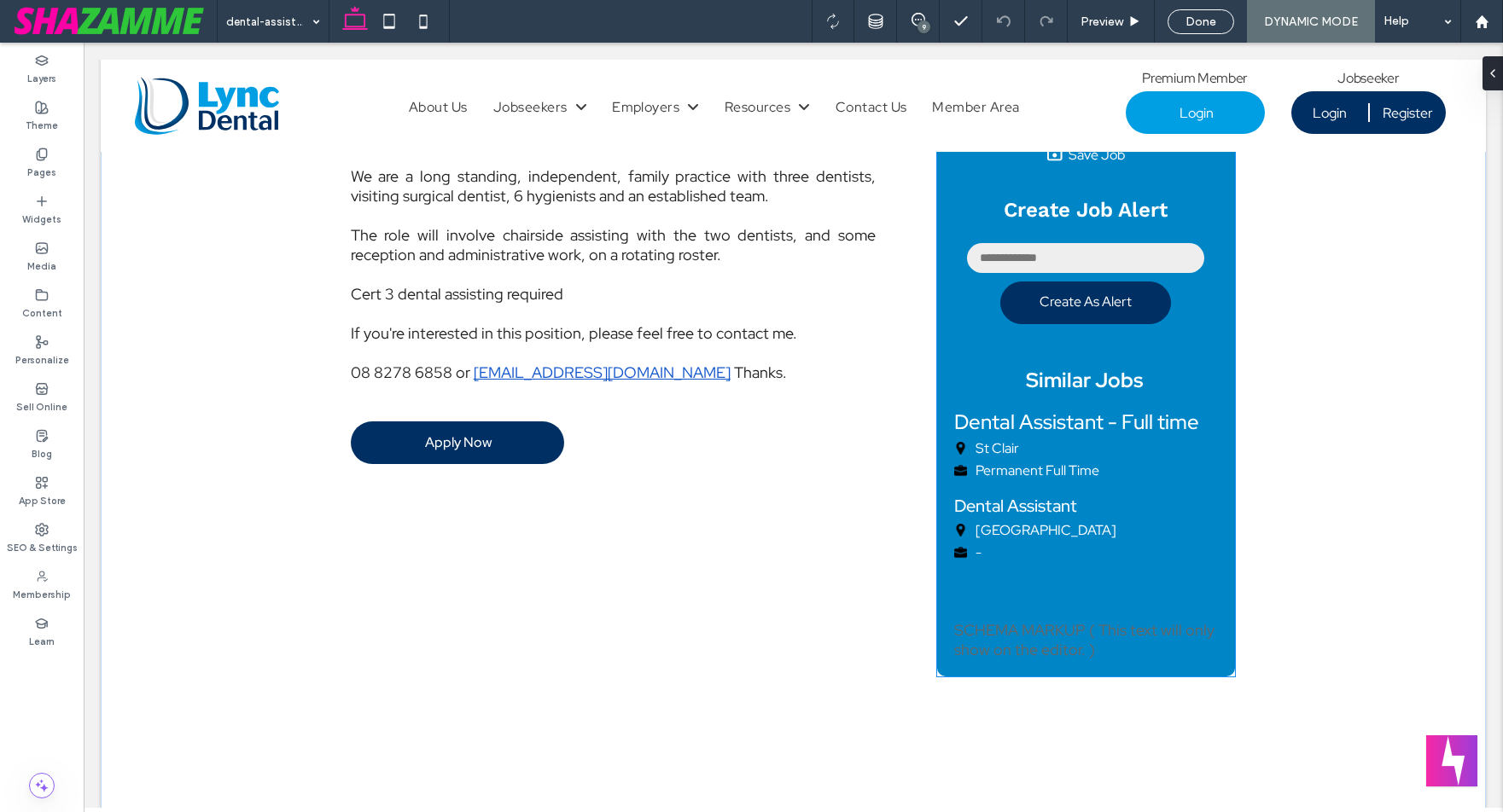
click at [1036, 538] on span "Malvern East" at bounding box center [1046, 530] width 140 height 18
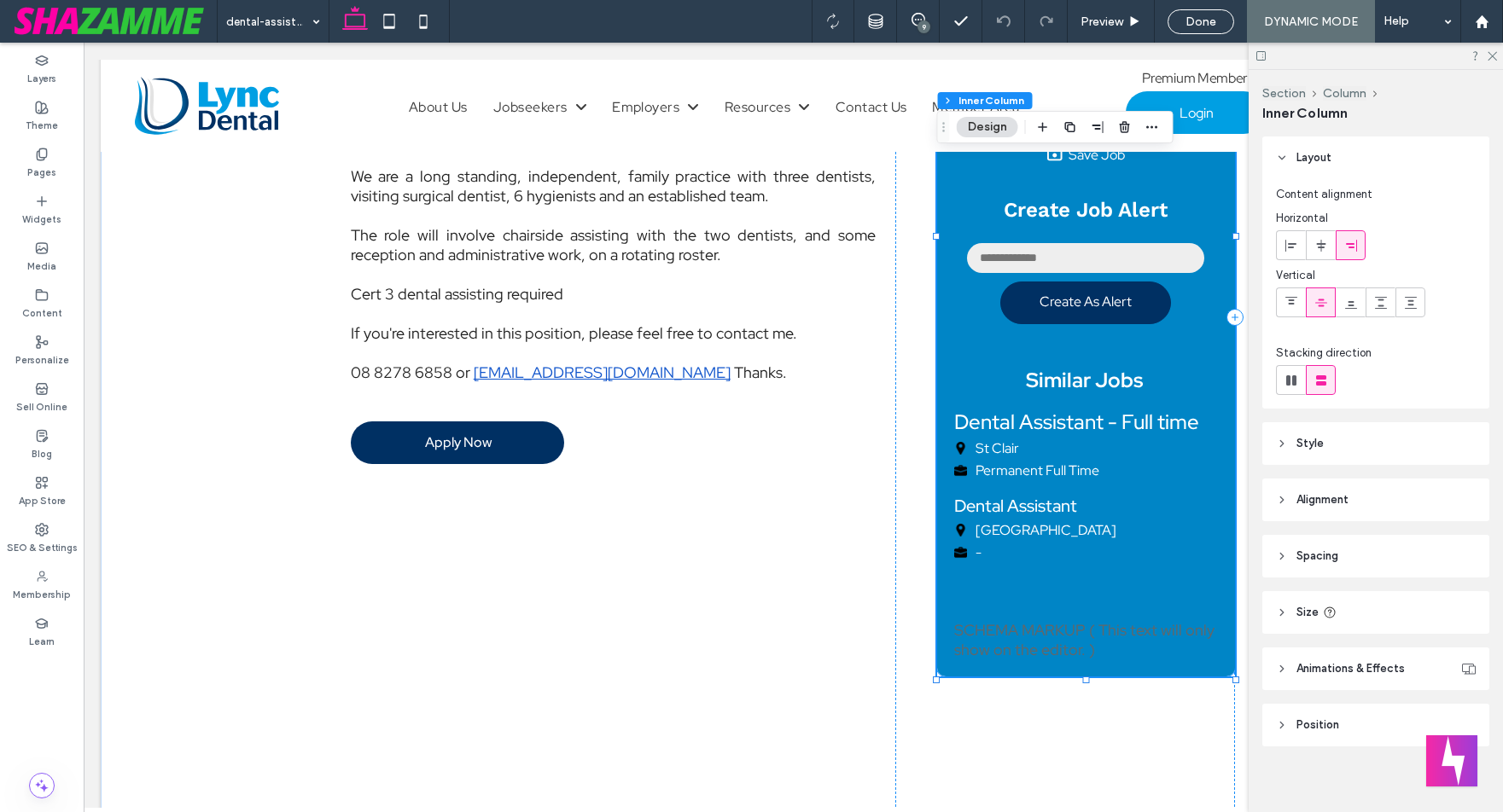
click at [1035, 487] on h4 "Dental Assistant" at bounding box center [1086, 498] width 264 height 38
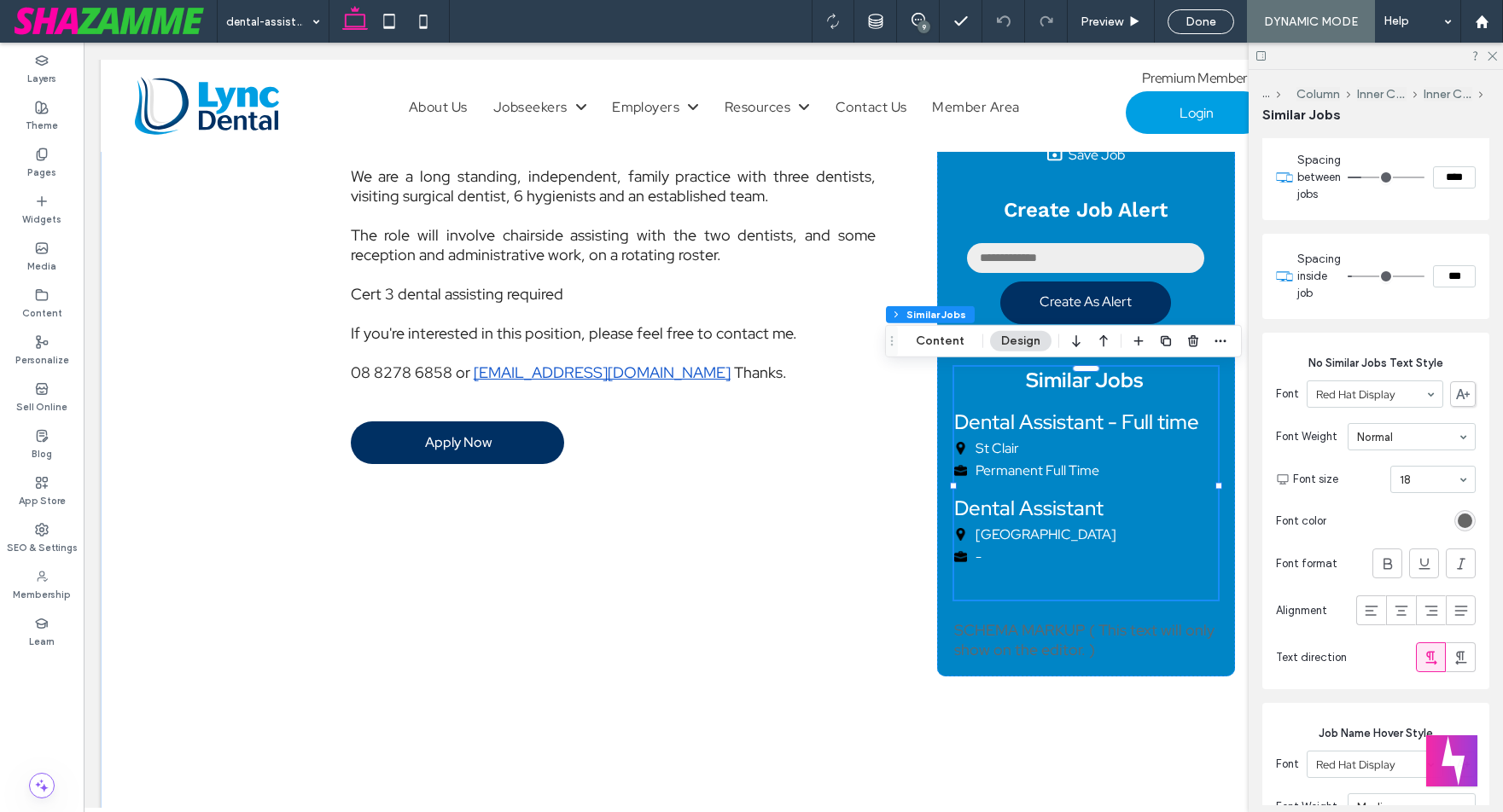
scroll to position [3514, 0]
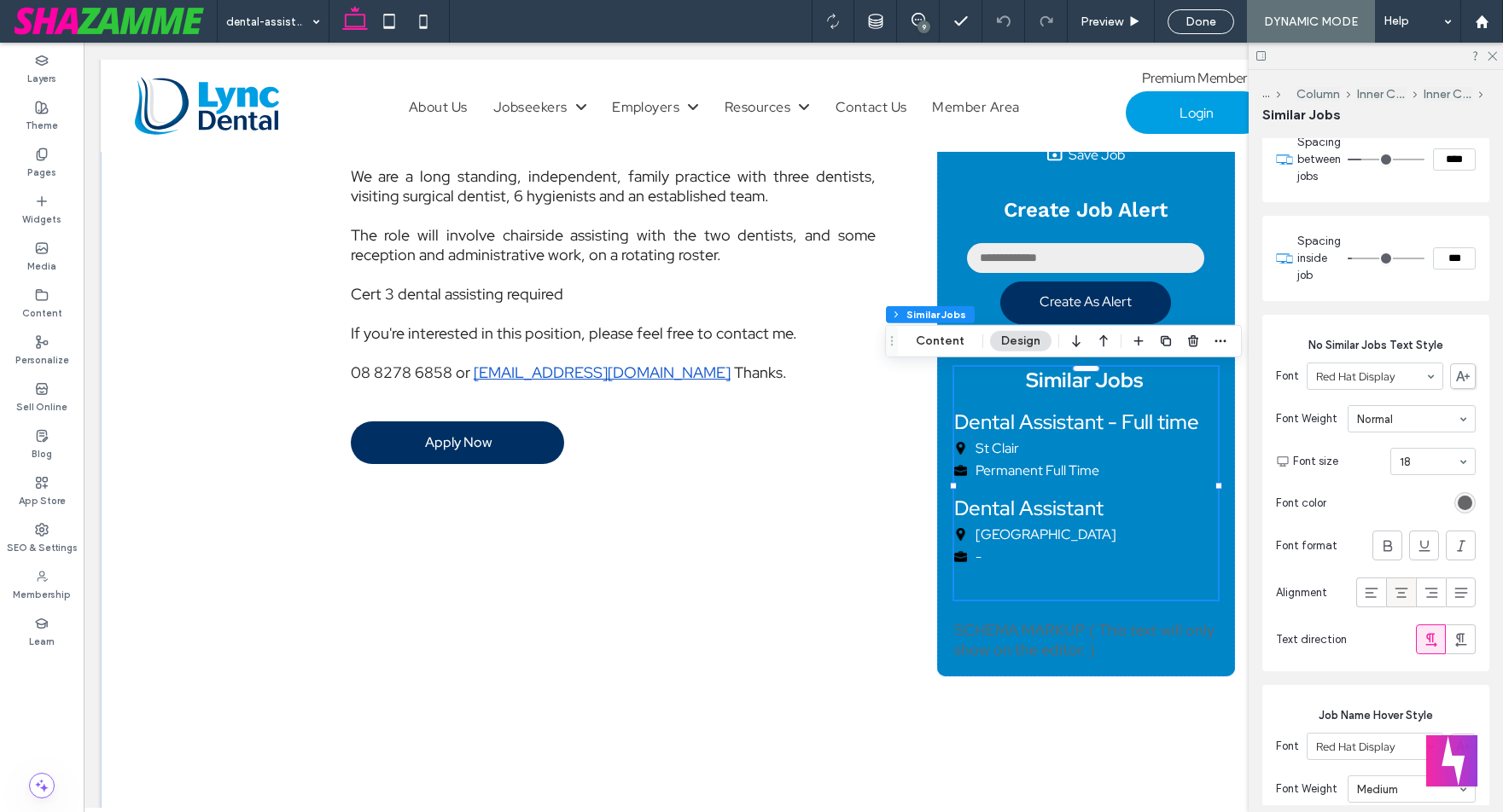
click at [1397, 590] on icon at bounding box center [1401, 593] width 17 height 17
click at [1487, 54] on icon at bounding box center [1491, 55] width 11 height 11
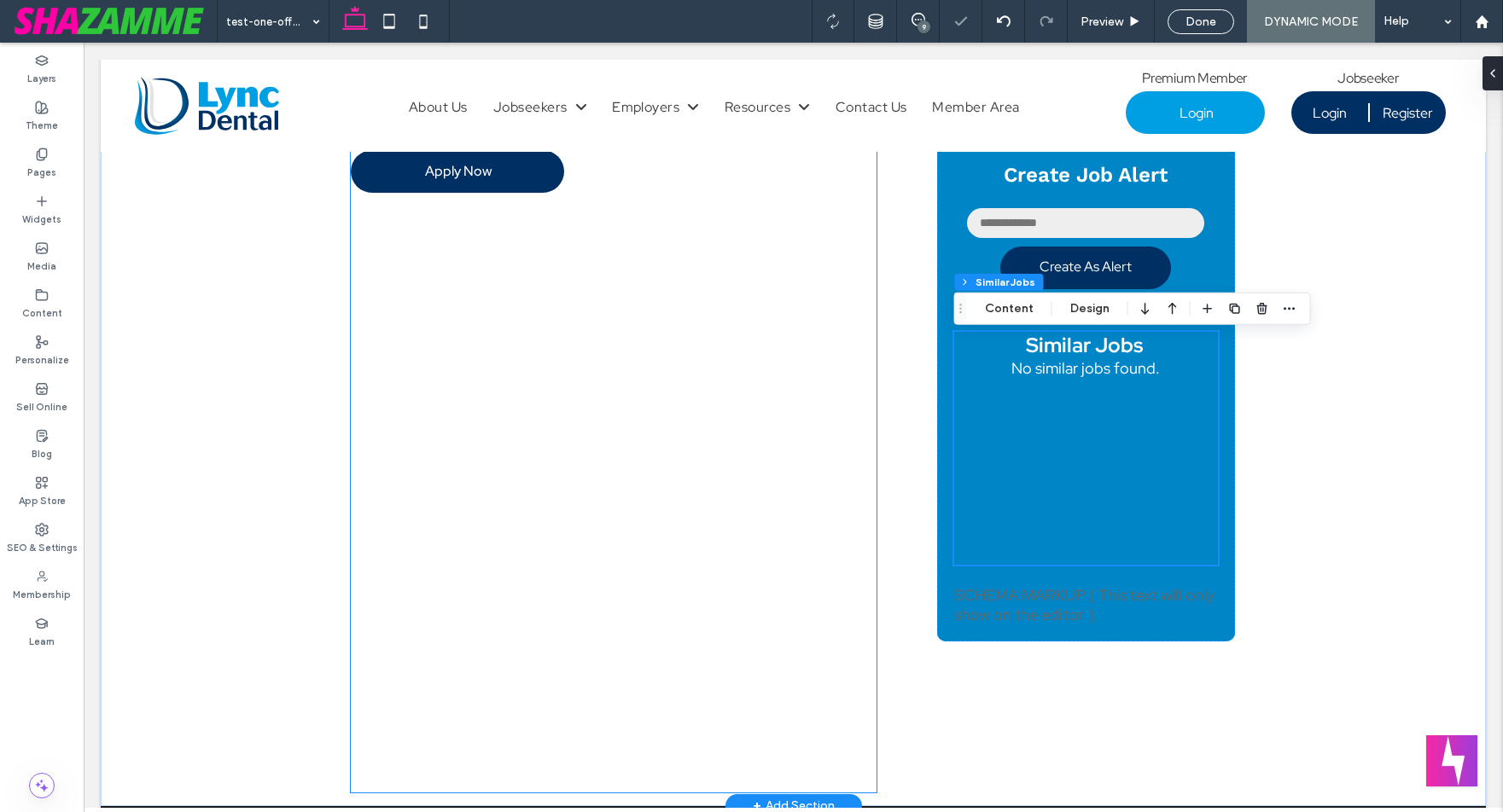
scroll to position [758, 0]
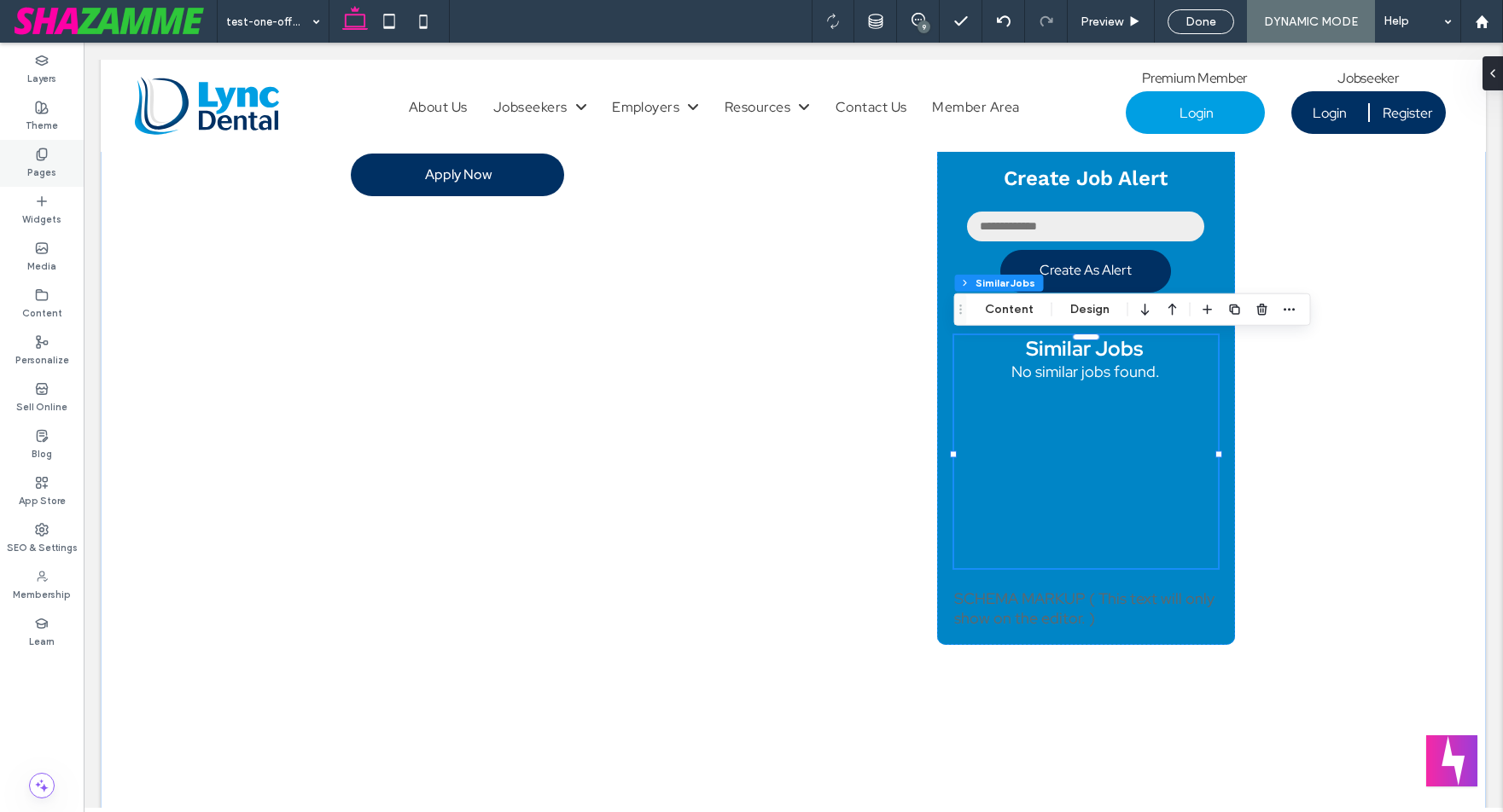
click at [51, 152] on div "Pages" at bounding box center [42, 164] width 84 height 47
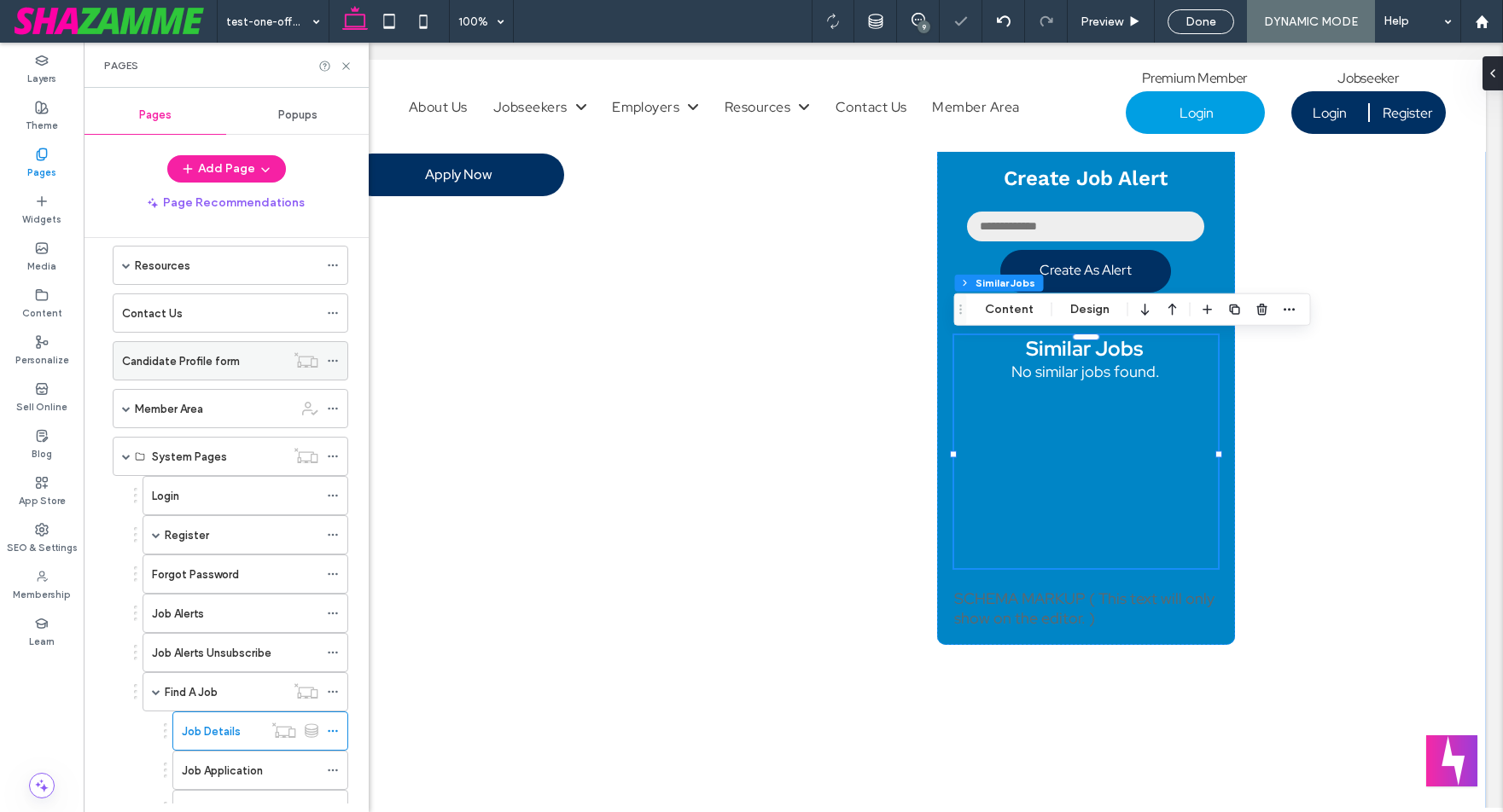
scroll to position [224, 0]
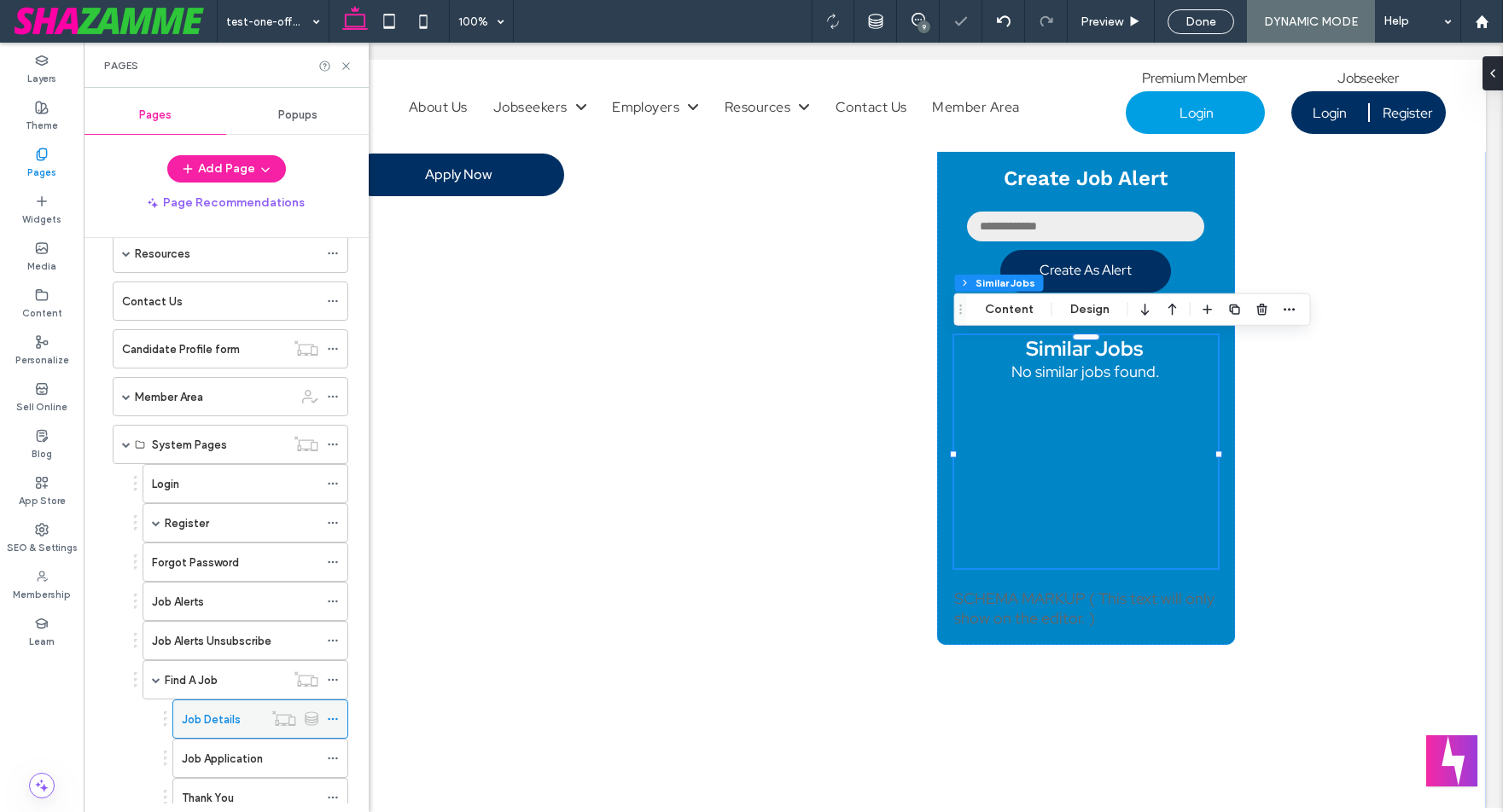
click at [332, 718] on use at bounding box center [332, 719] width 9 height 3
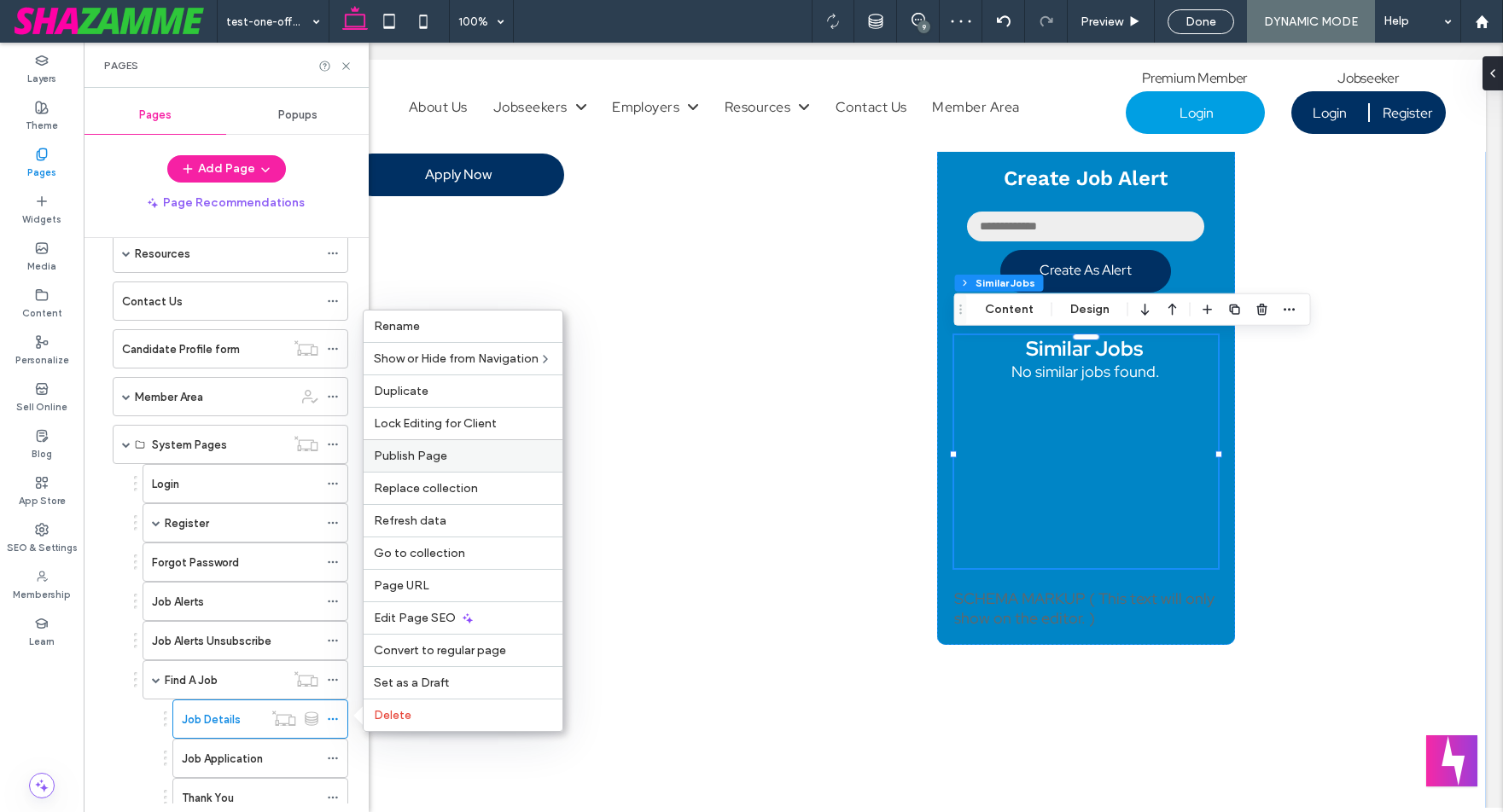
click at [427, 459] on span "Publish Page" at bounding box center [411, 456] width 73 height 14
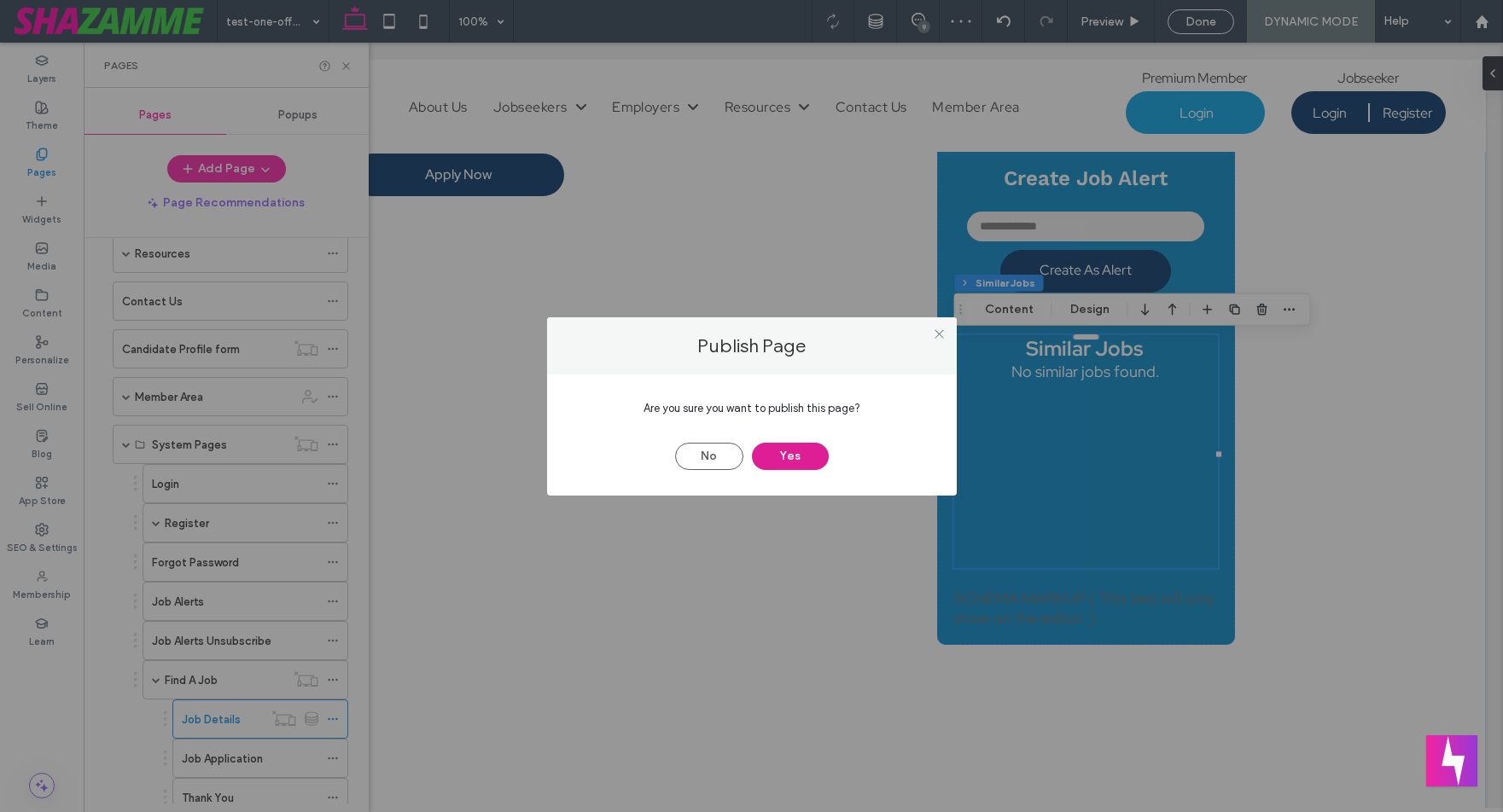
click at [796, 457] on button "Yes" at bounding box center [791, 456] width 77 height 28
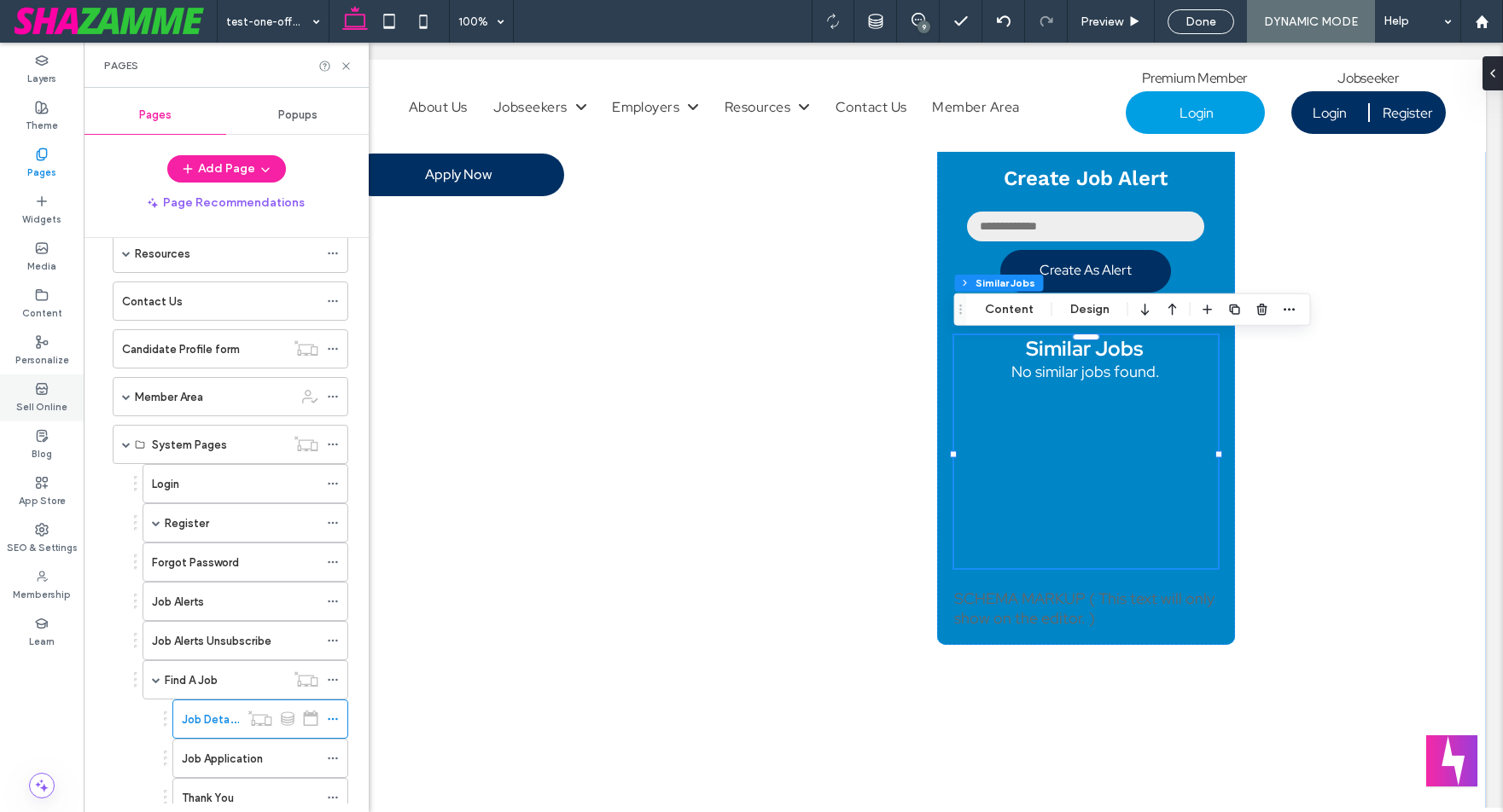
click at [44, 383] on icon at bounding box center [41, 389] width 13 height 13
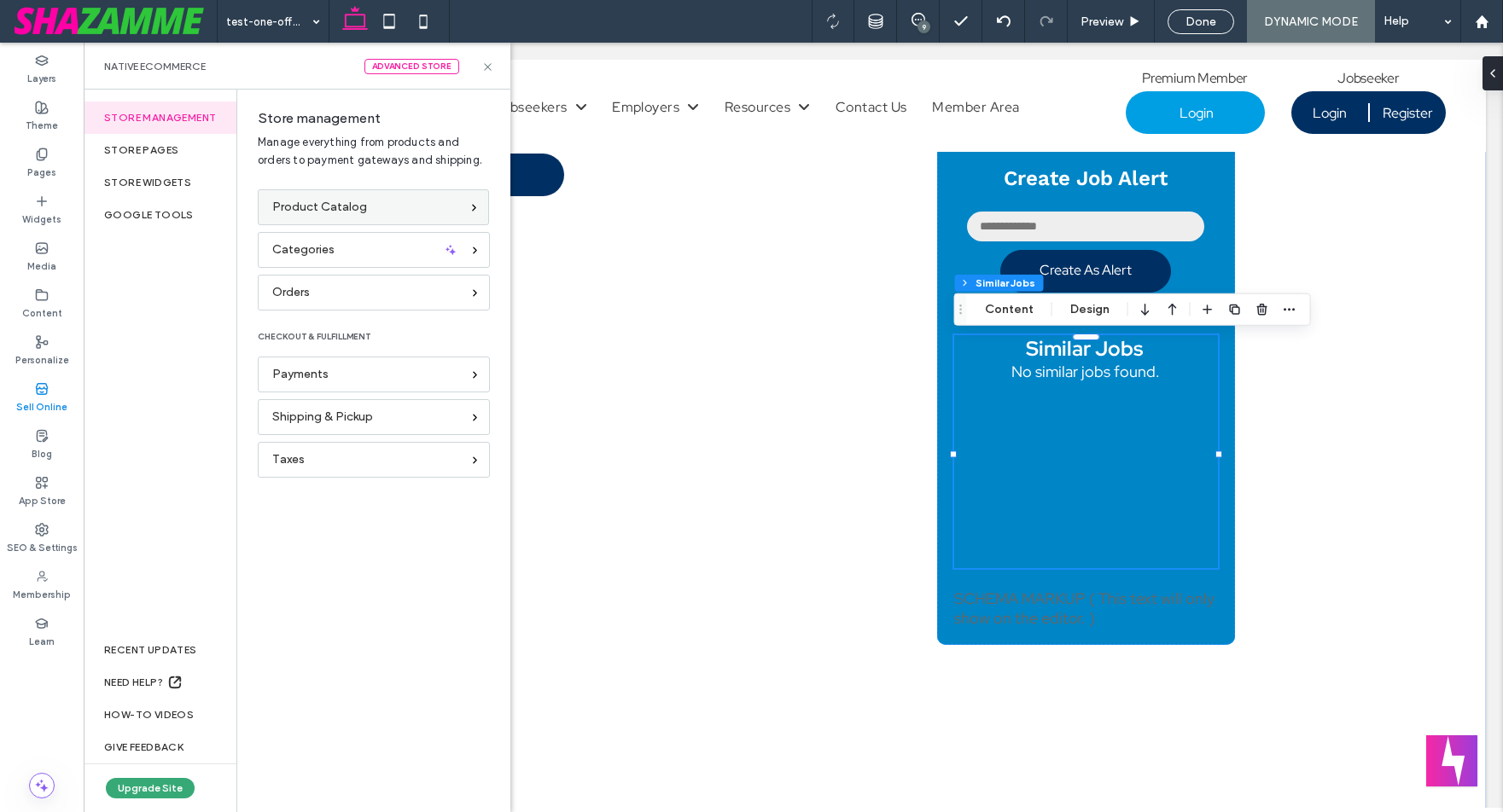
click at [337, 198] on span "Product Catalog" at bounding box center [319, 207] width 95 height 19
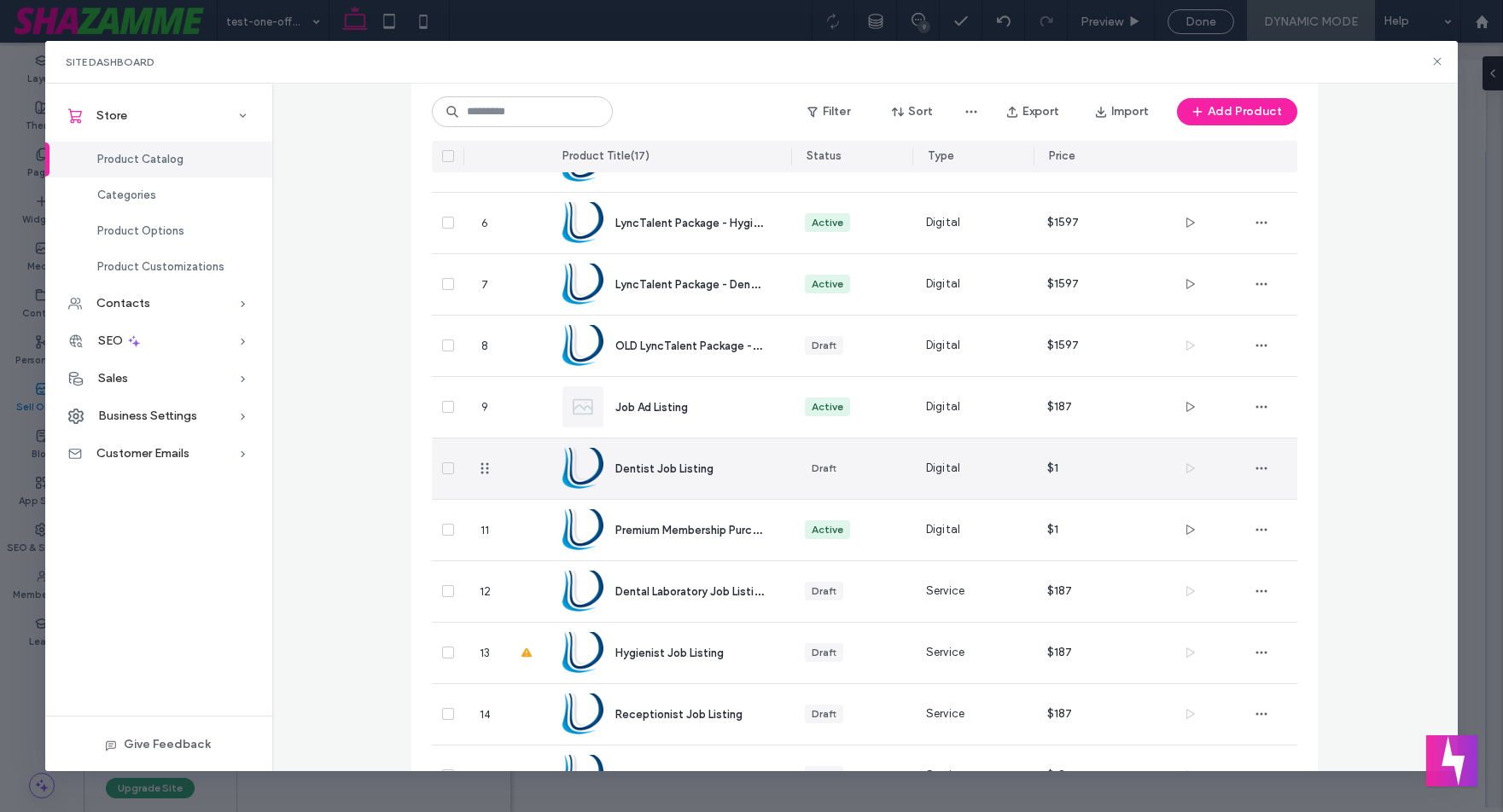
scroll to position [416, 0]
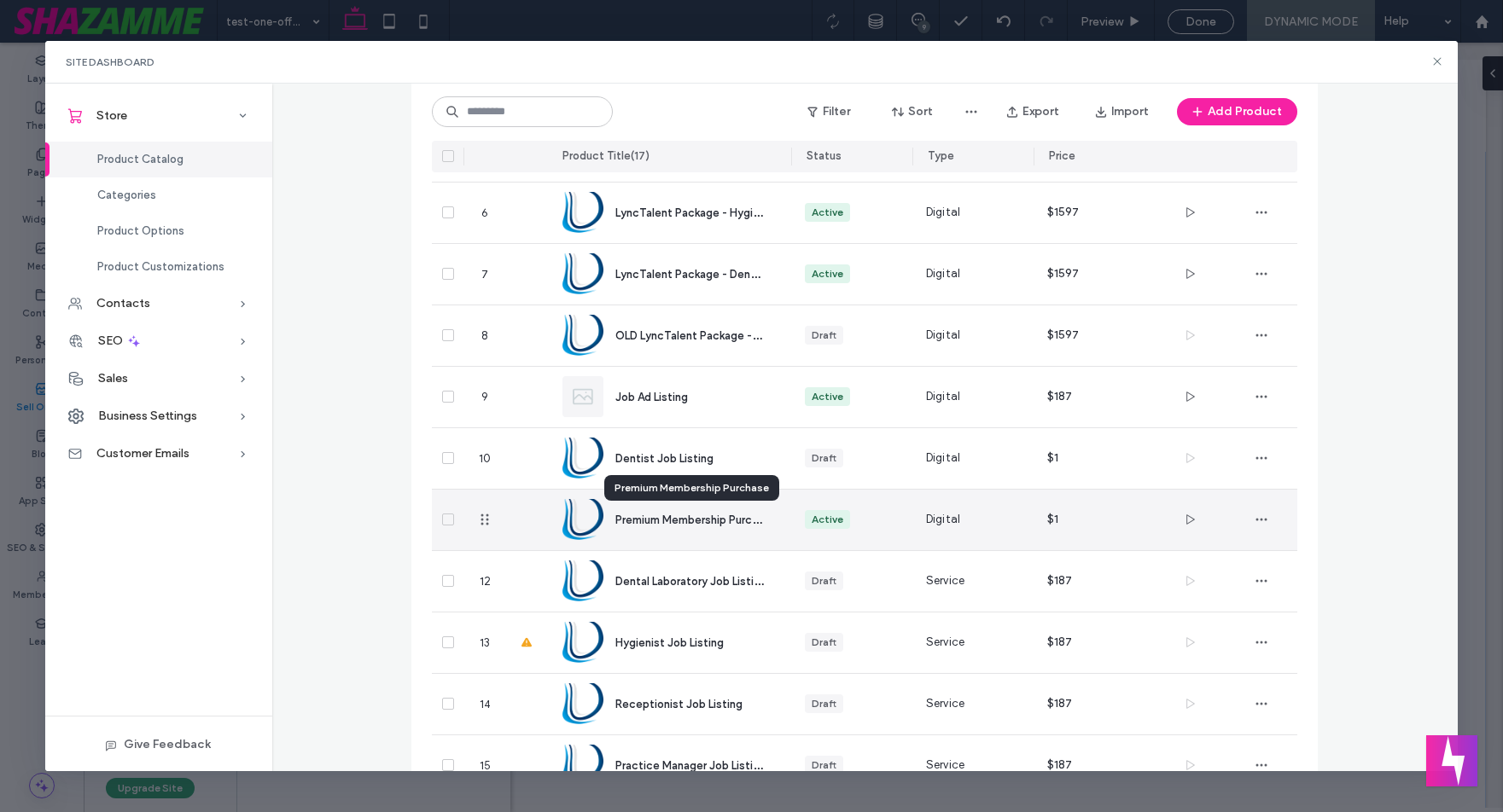
click at [722, 519] on span "Premium Membership Purchase" at bounding box center [696, 520] width 161 height 16
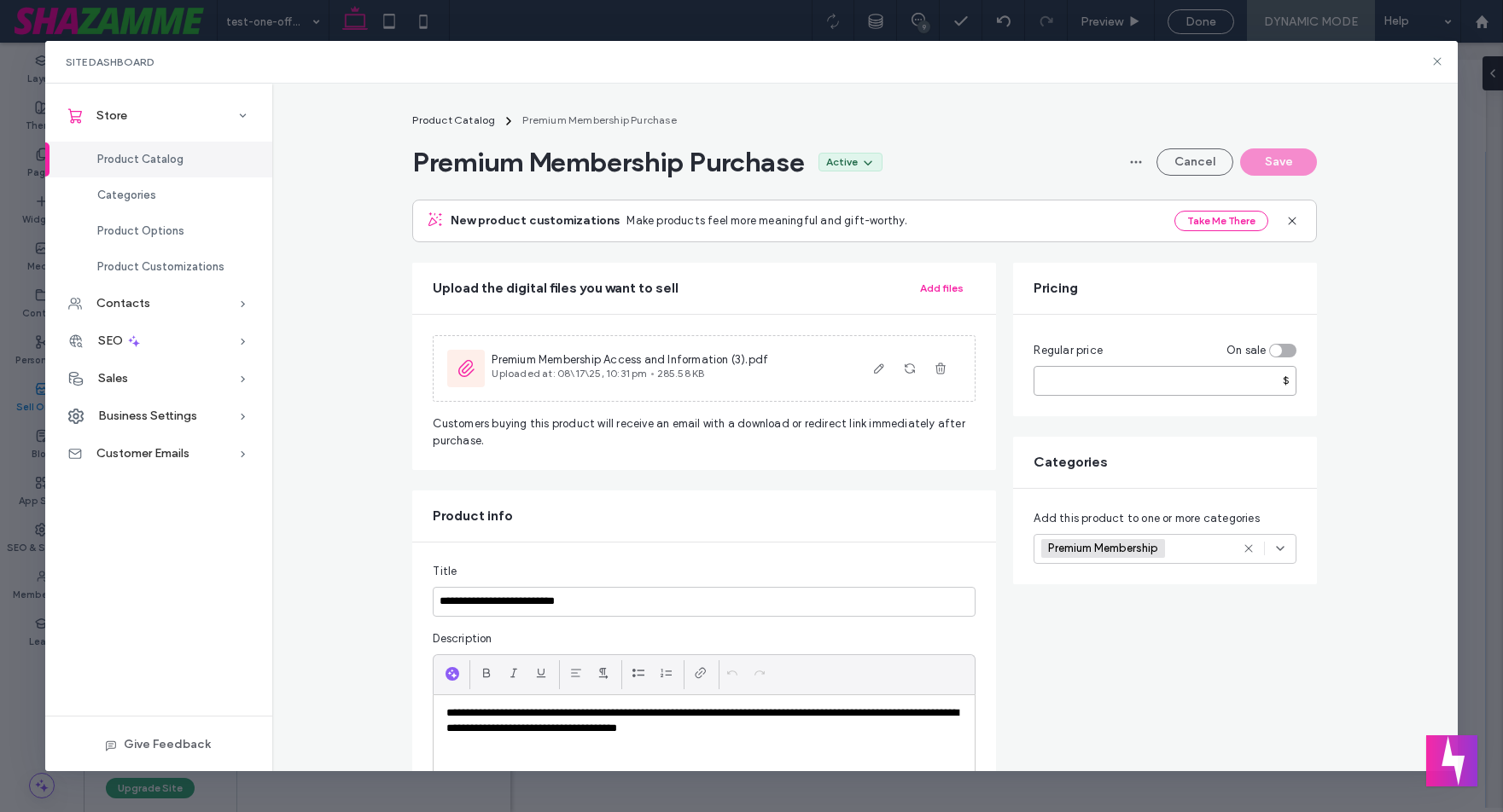
click at [1208, 376] on input "*" at bounding box center [1166, 380] width 263 height 30
type input "***"
click at [1205, 412] on div "Regular price On sale *** $" at bounding box center [1166, 366] width 304 height 102
click at [1273, 166] on button "Save" at bounding box center [1279, 162] width 77 height 28
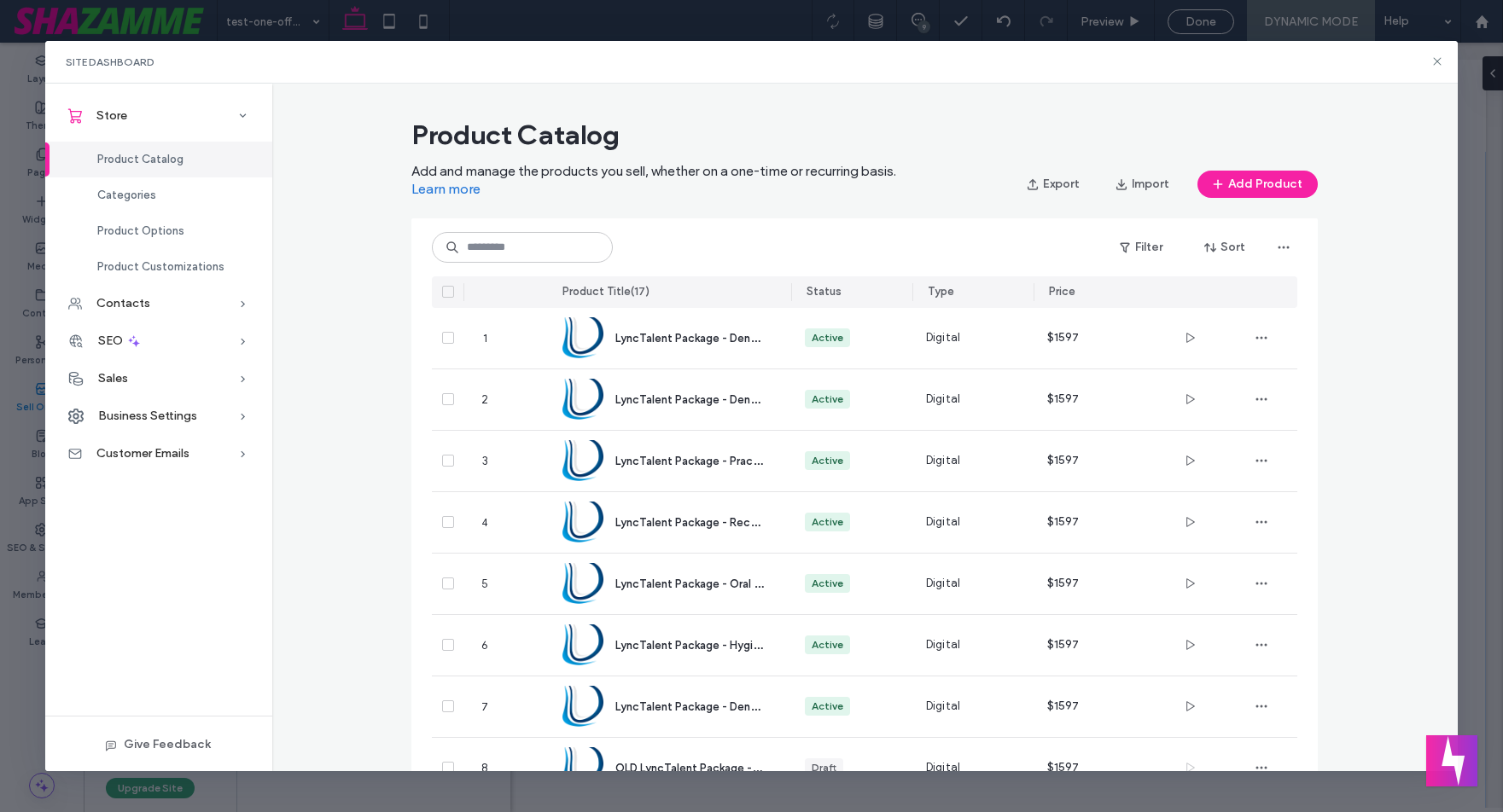
click at [1351, 131] on div "Product Catalog Add and manage the products you sell, whether on a one-time or …" at bounding box center [864, 752] width 1185 height 1282
click at [1436, 64] on icon at bounding box center [1437, 61] width 13 height 13
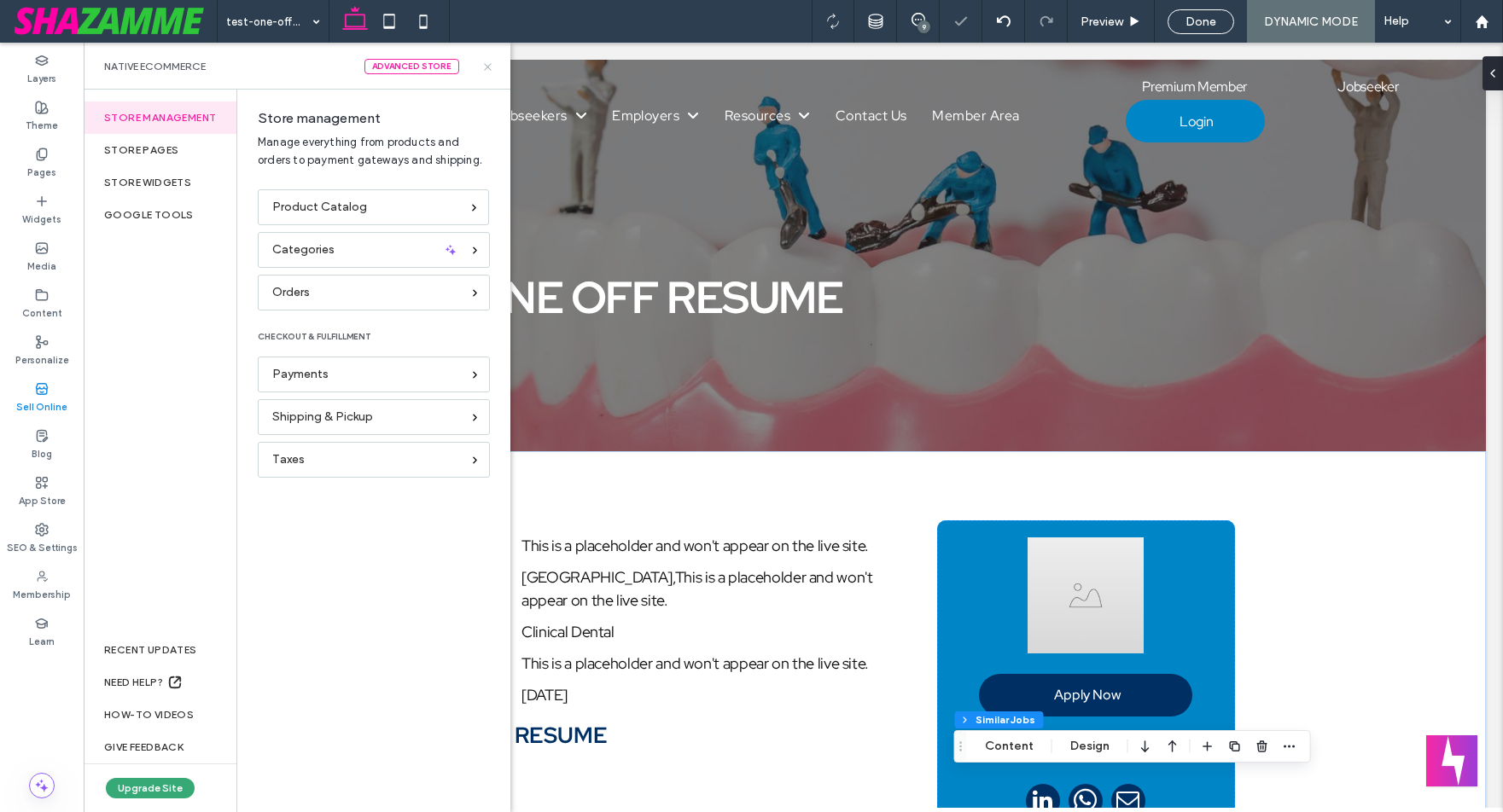
click at [484, 65] on icon at bounding box center [488, 67] width 13 height 13
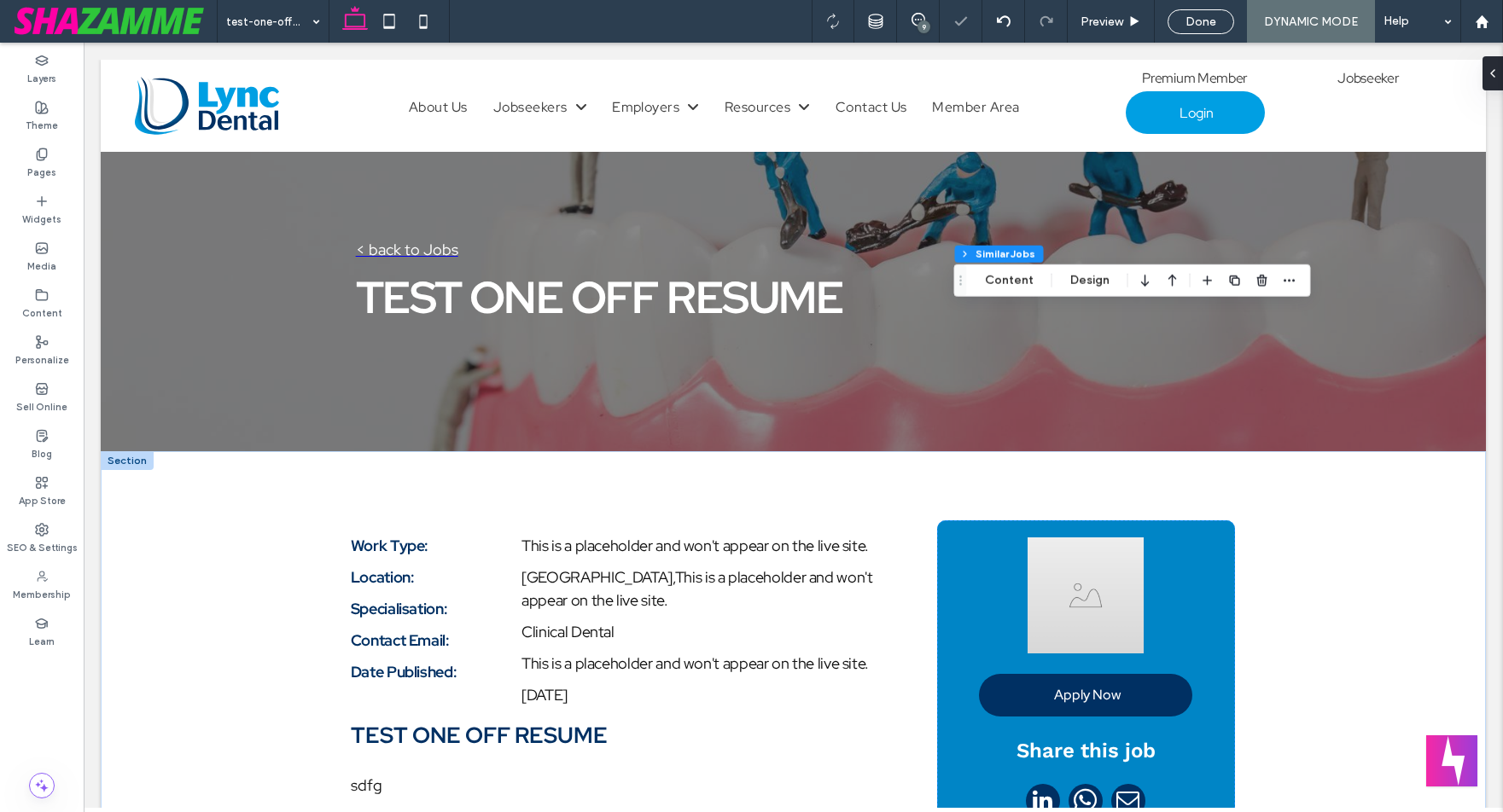
scroll to position [747, 0]
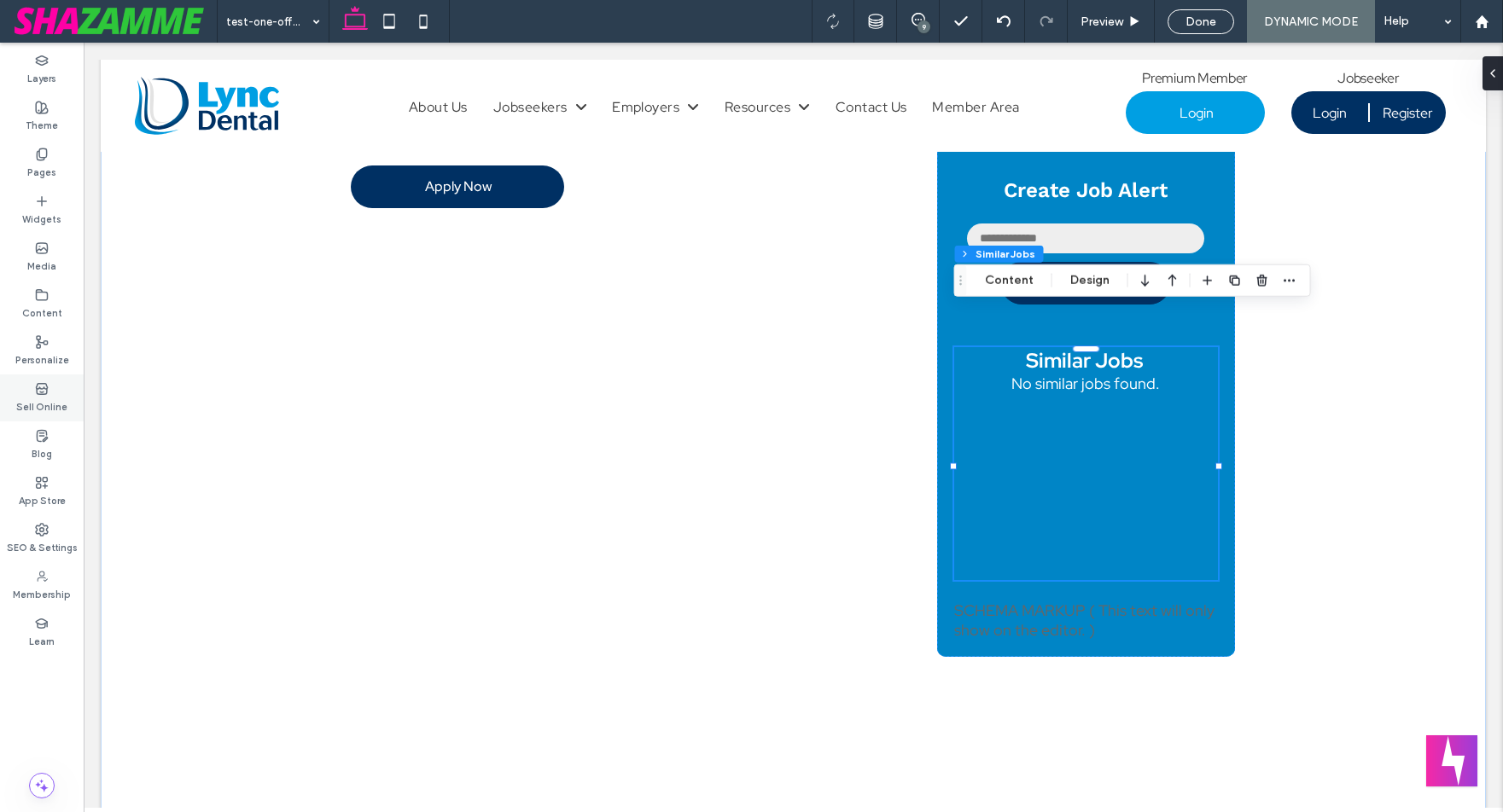
click at [38, 388] on use at bounding box center [41, 387] width 11 height 10
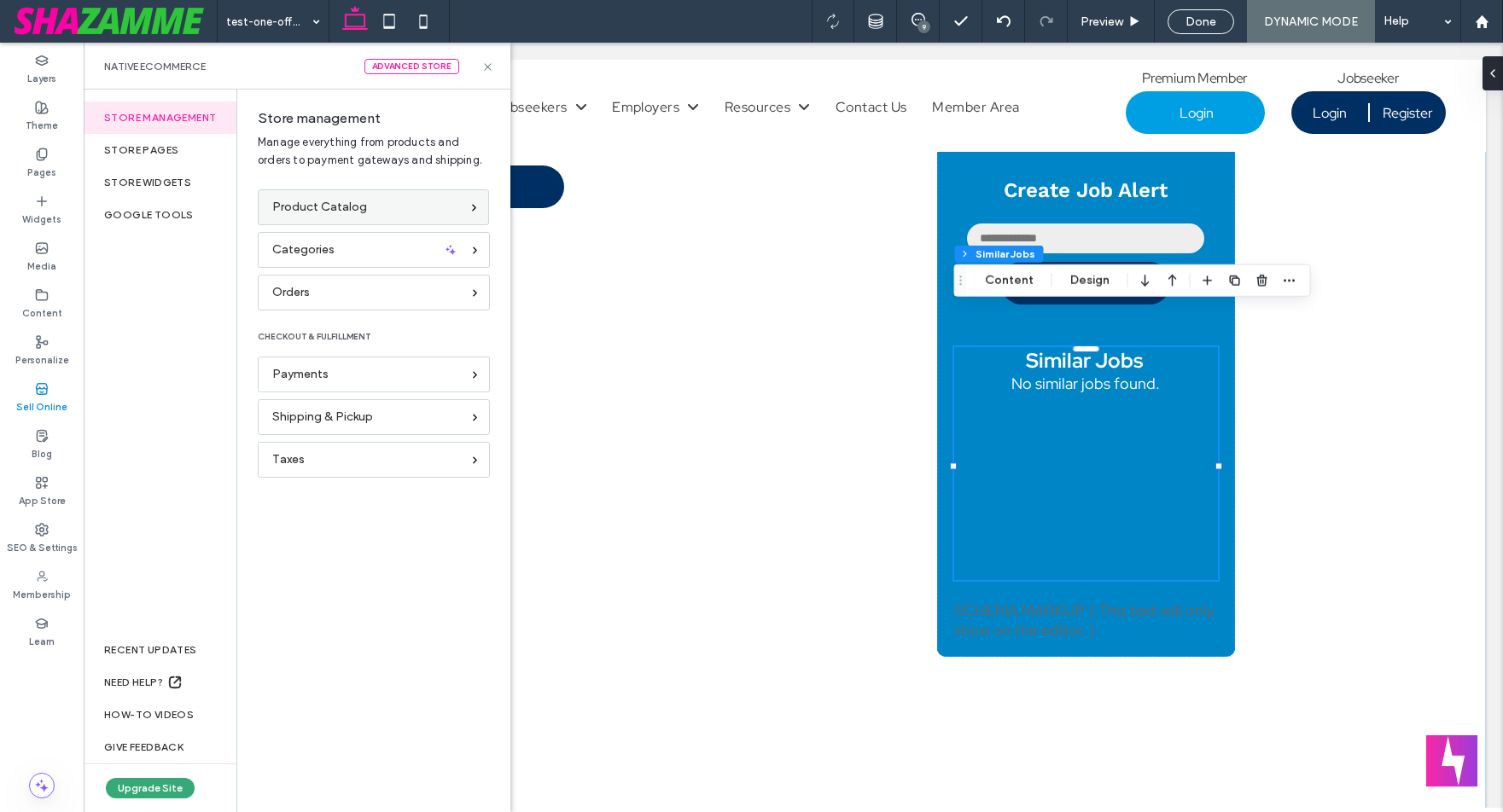
click at [335, 205] on span "Product Catalog" at bounding box center [319, 207] width 95 height 19
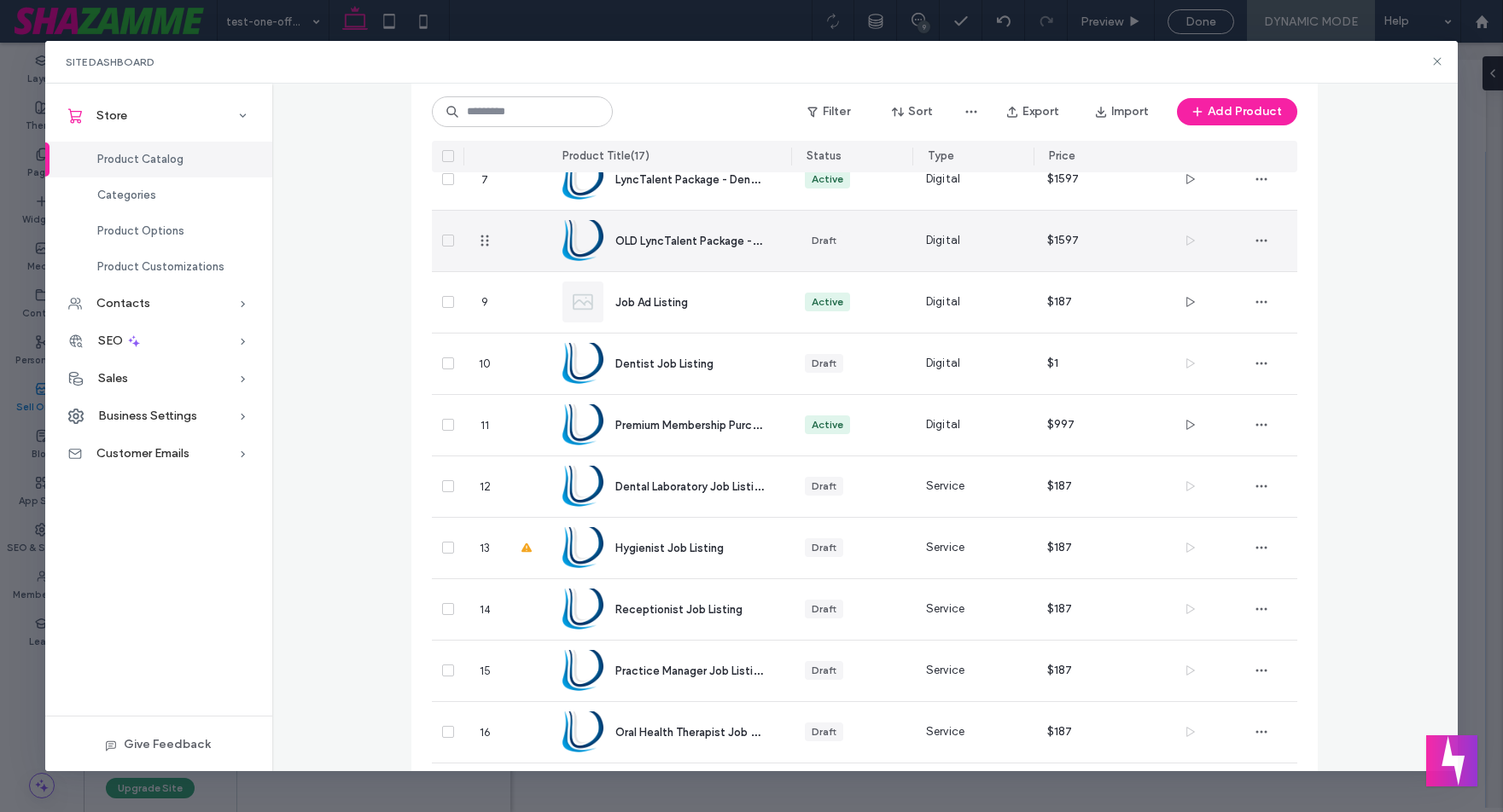
scroll to position [517, 0]
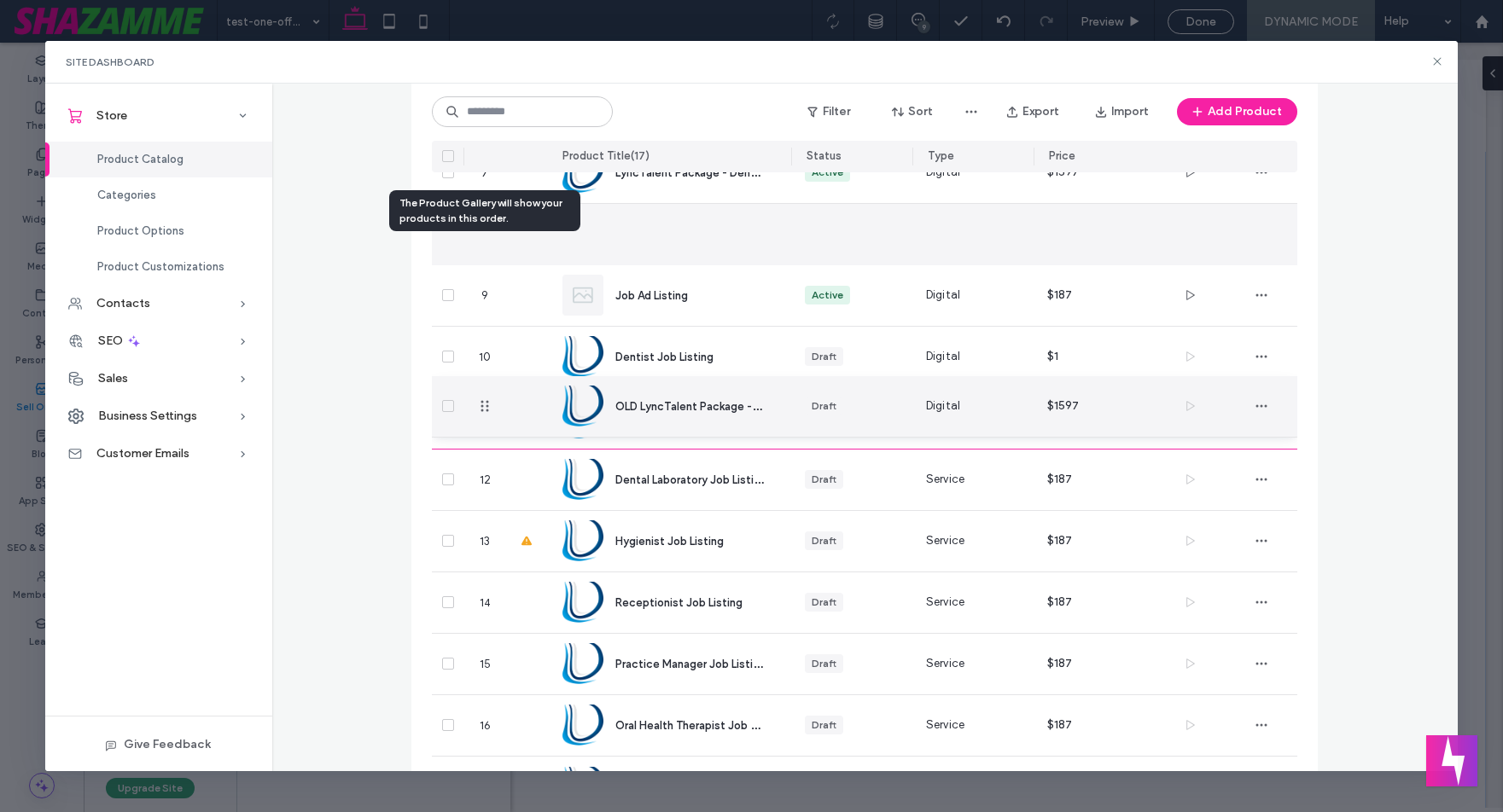
drag, startPoint x: 483, startPoint y: 229, endPoint x: 486, endPoint y: 407, distance: 178.0
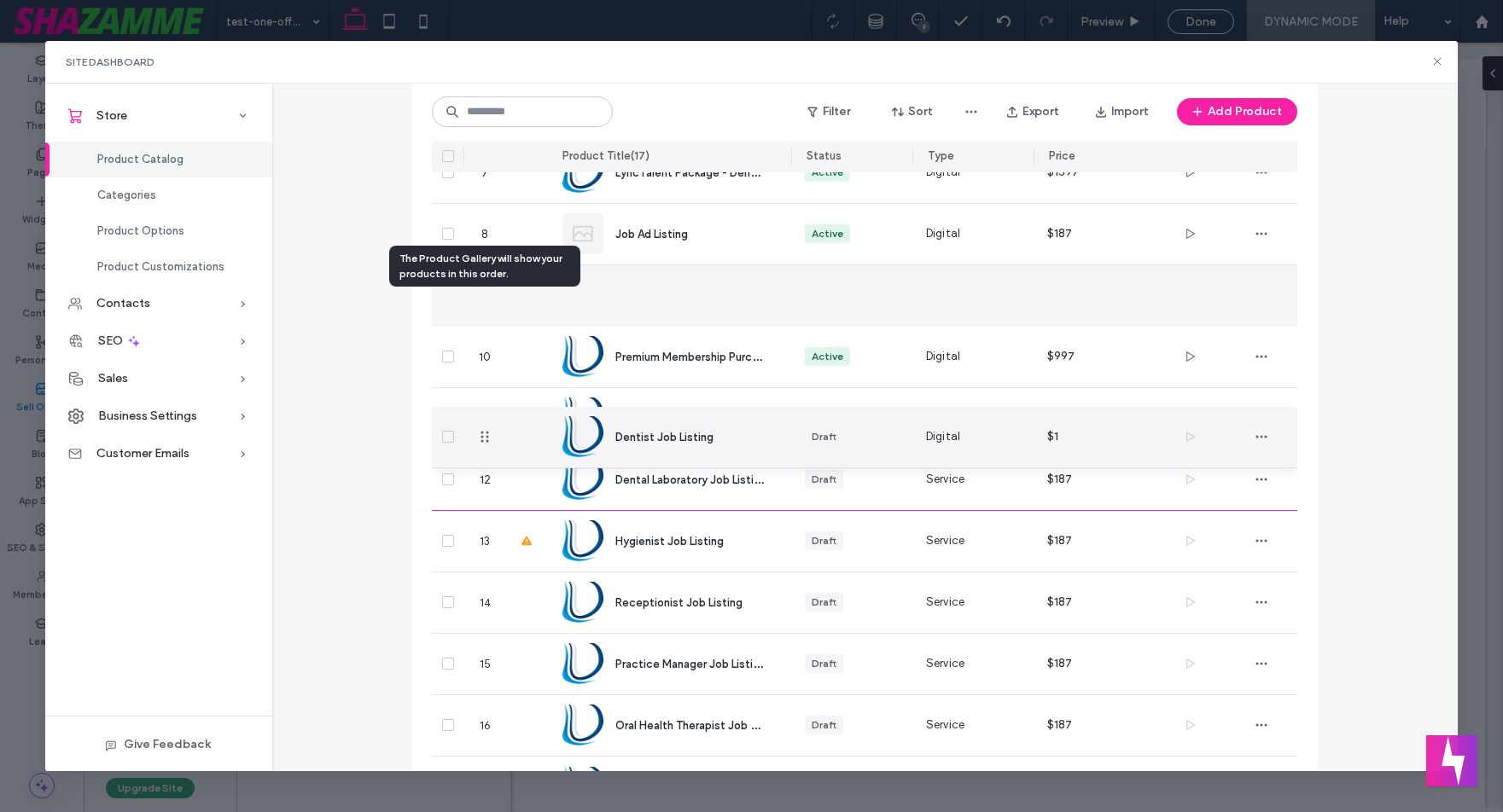
drag, startPoint x: 485, startPoint y: 296, endPoint x: 485, endPoint y: 438, distance: 142.0
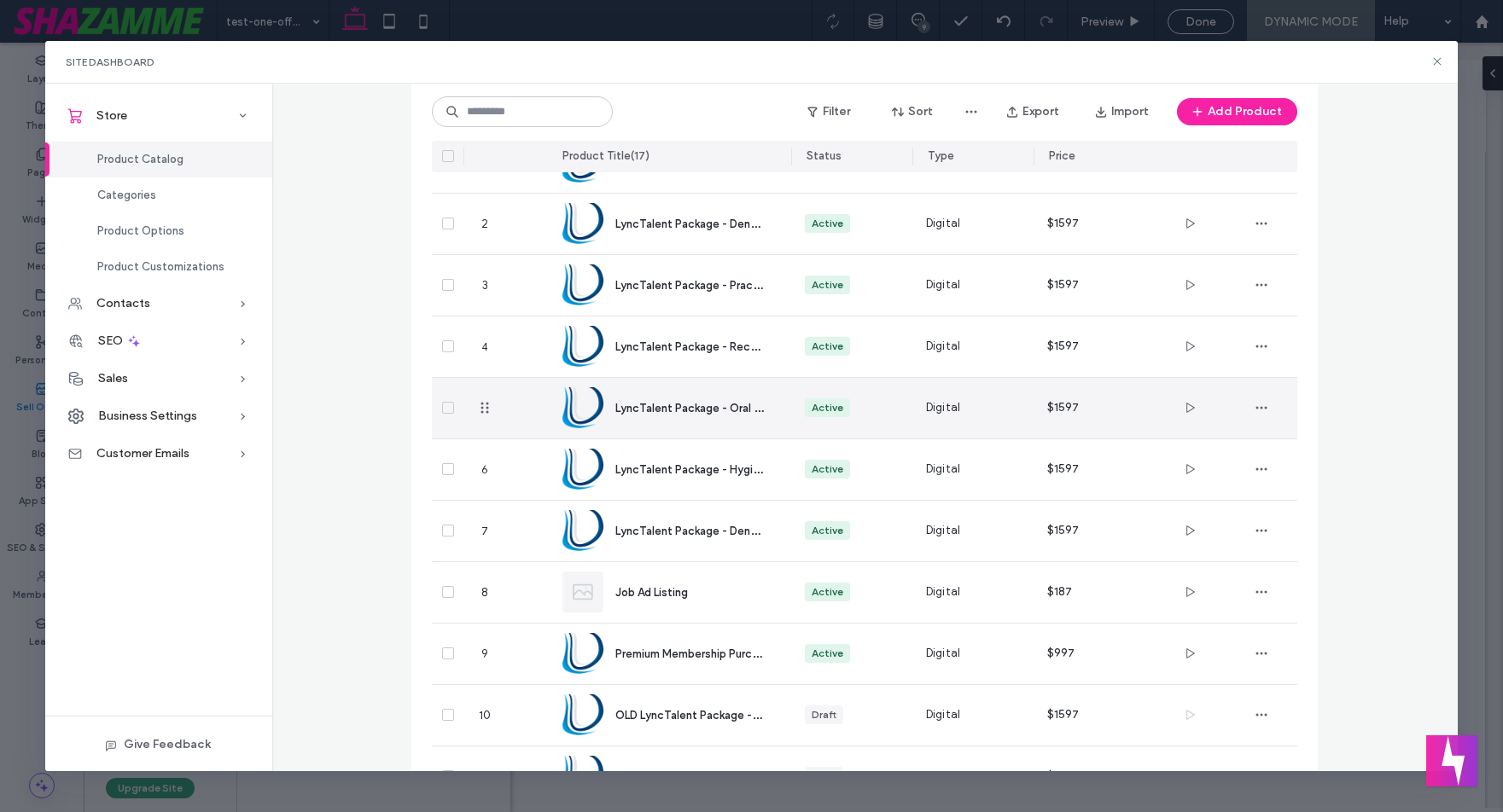
scroll to position [155, 0]
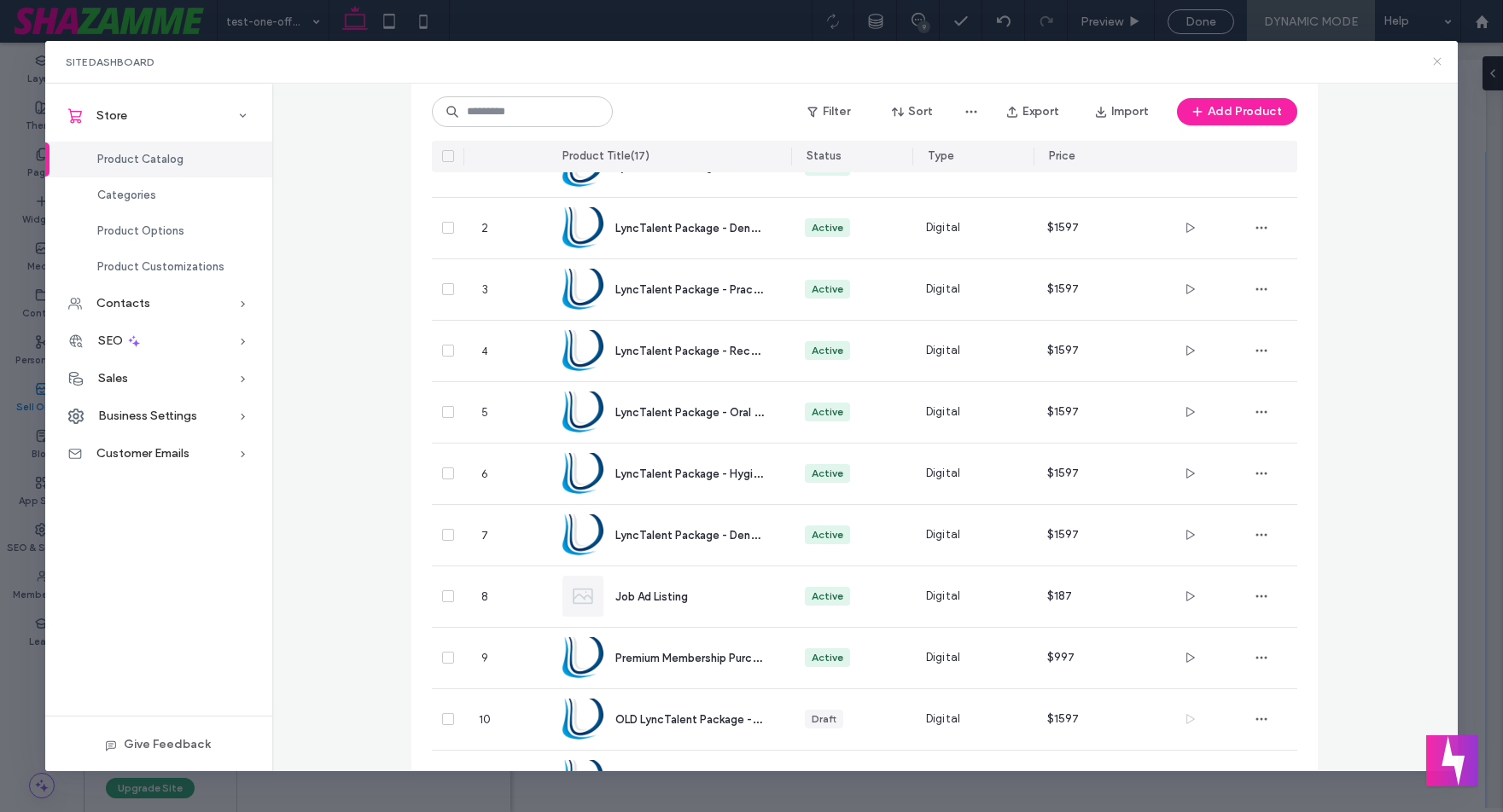
click at [1441, 61] on icon at bounding box center [1437, 61] width 13 height 13
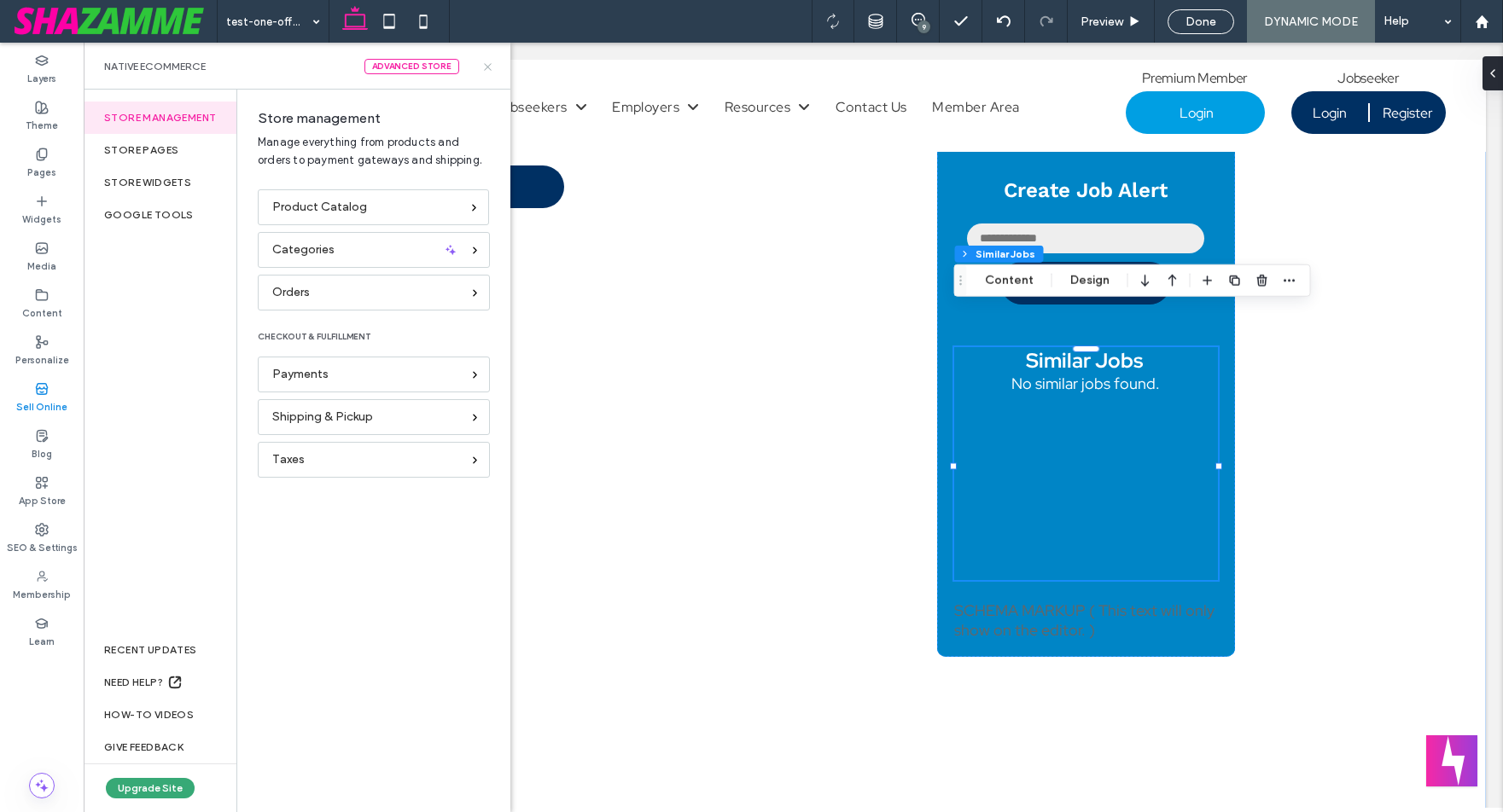
click at [486, 67] on use at bounding box center [488, 67] width 7 height 7
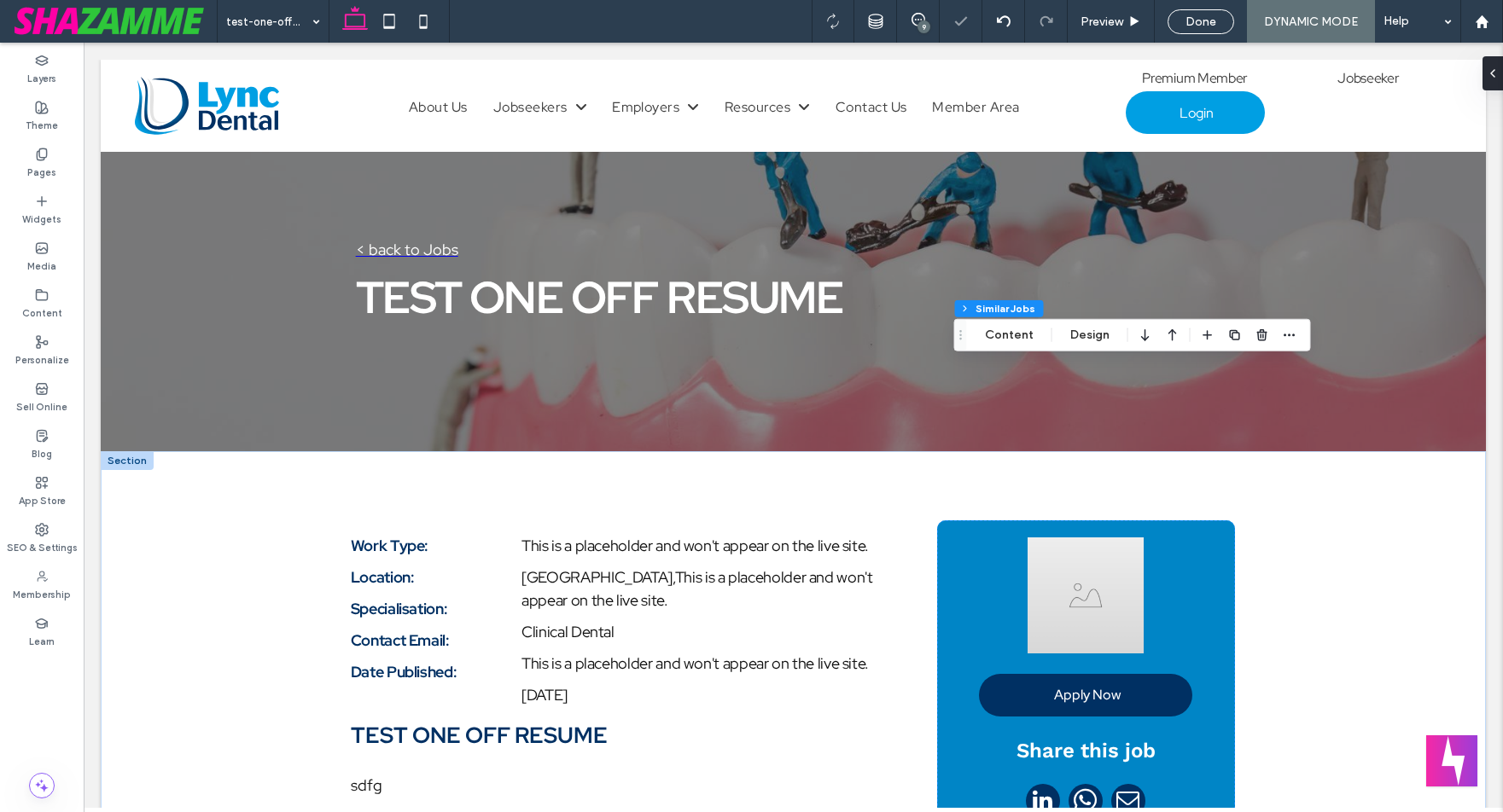
scroll to position [747, 0]
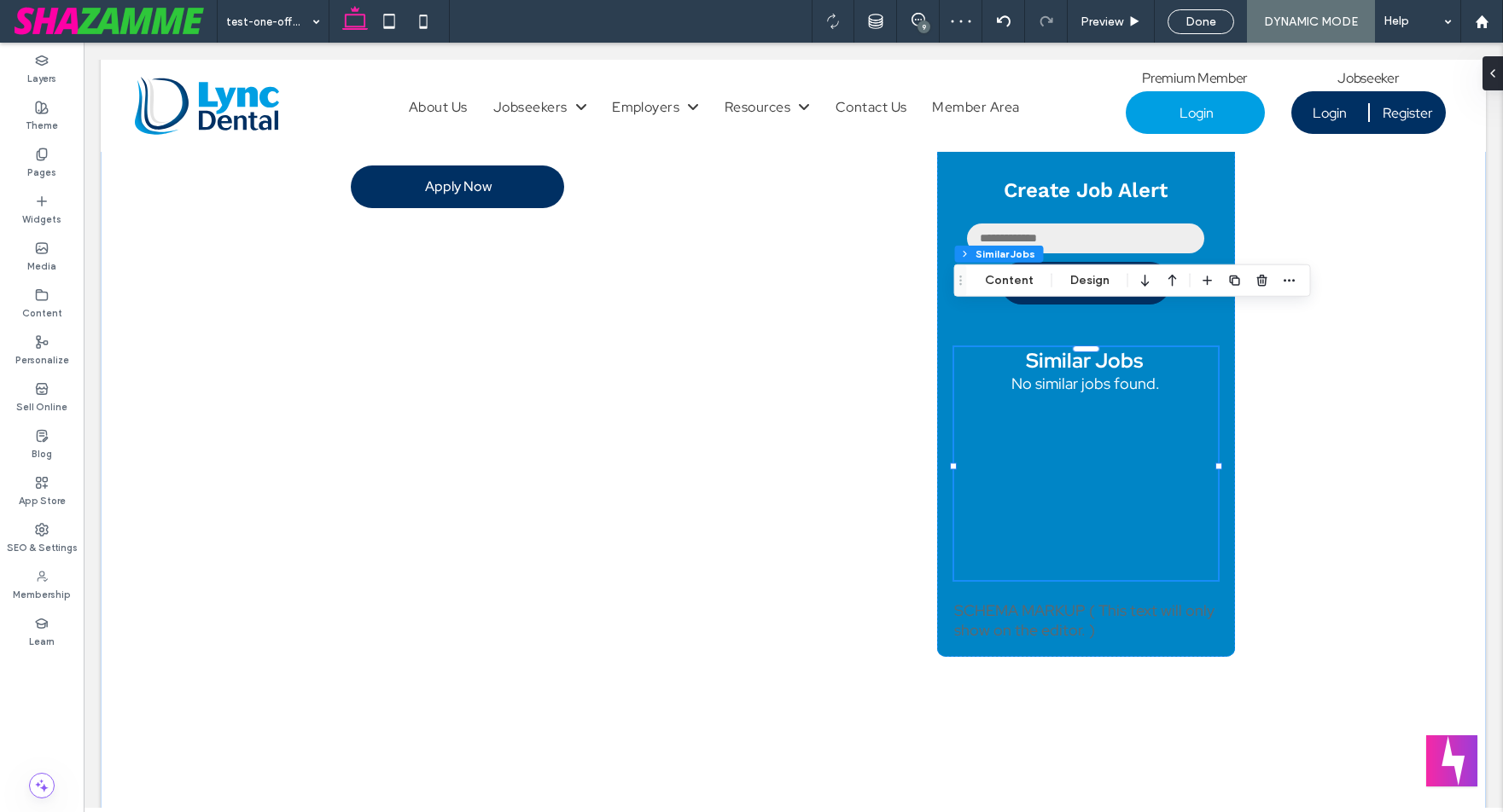
click at [507, 17] on div "test-one-off-resume-in-clinical-dental-jobs-1317579 9 Preview Done DYNAMIC MODE…" at bounding box center [860, 21] width 1286 height 43
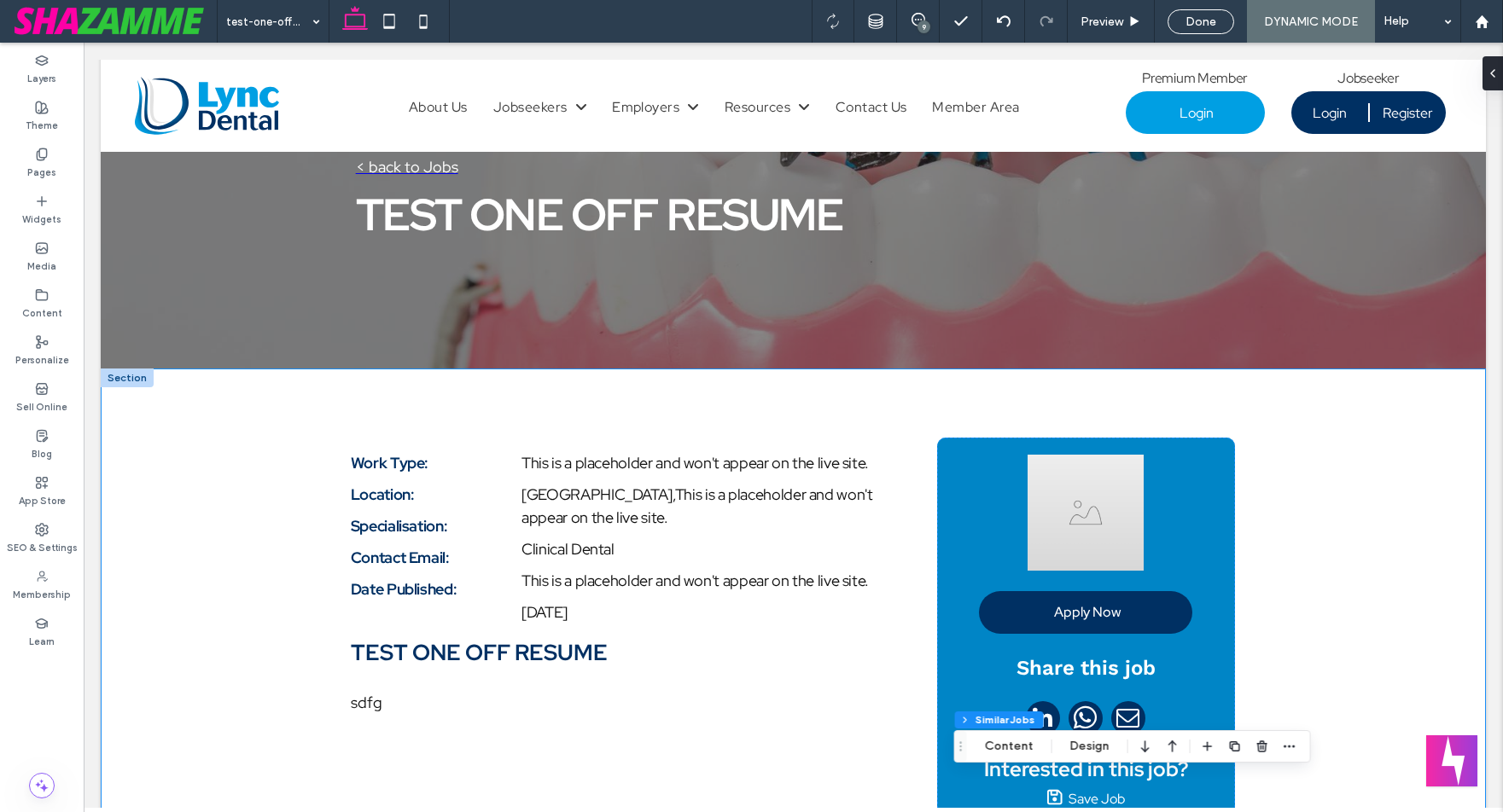
scroll to position [72, 0]
